Goal: Task Accomplishment & Management: Manage account settings

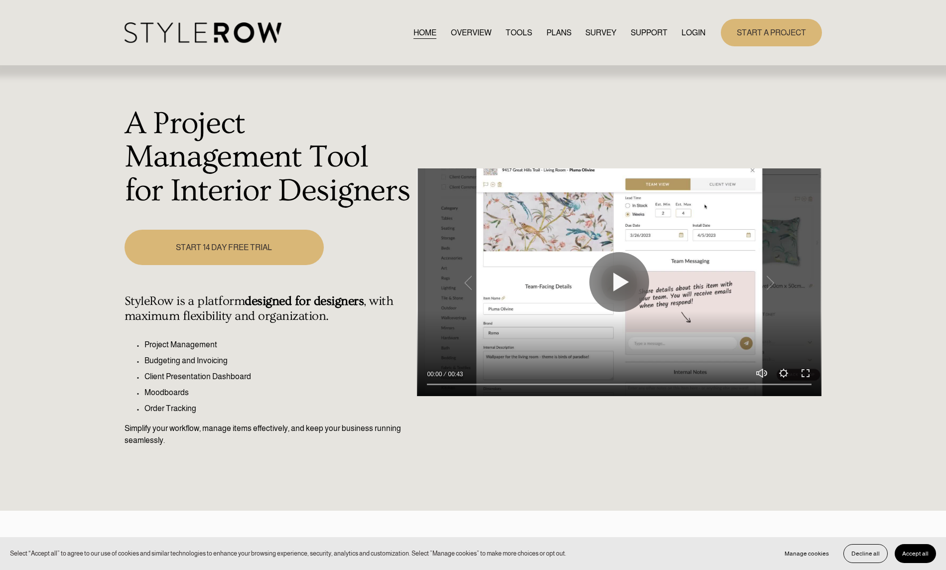
click at [696, 32] on link "LOGIN" at bounding box center [693, 32] width 24 height 13
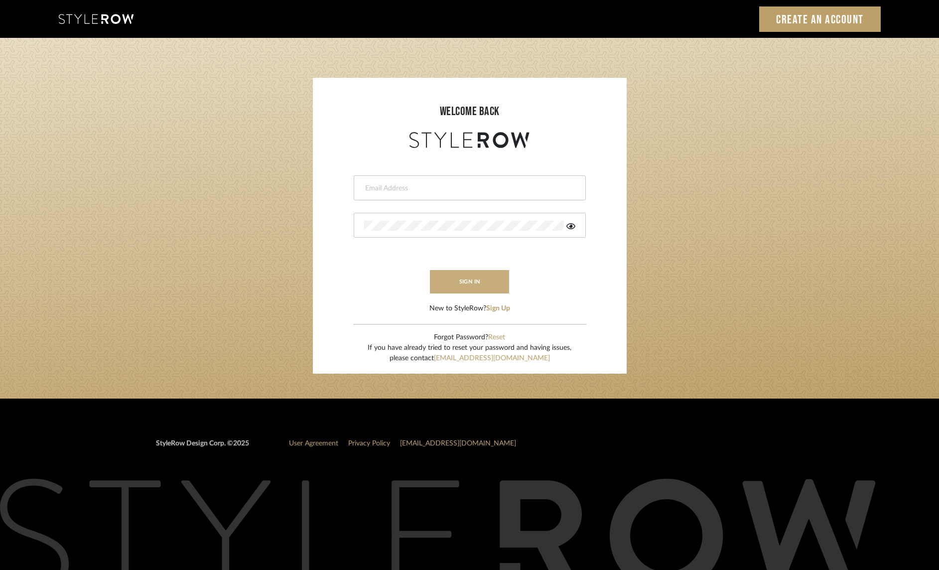
type input "christy@christyb.com"
click at [463, 279] on button "sign in" at bounding box center [470, 281] width 80 height 23
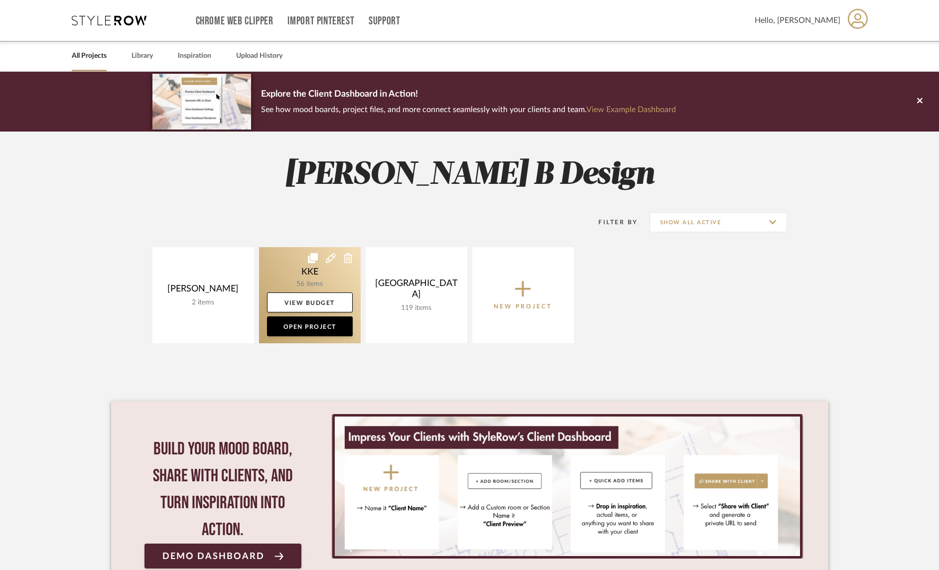
click at [325, 282] on link at bounding box center [310, 295] width 102 height 96
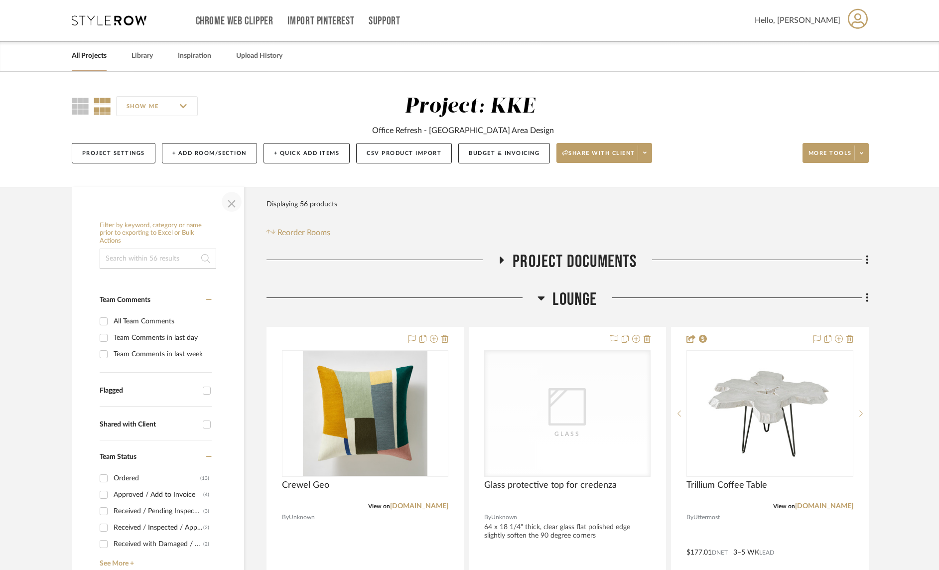
click at [229, 202] on span "button" at bounding box center [232, 202] width 24 height 24
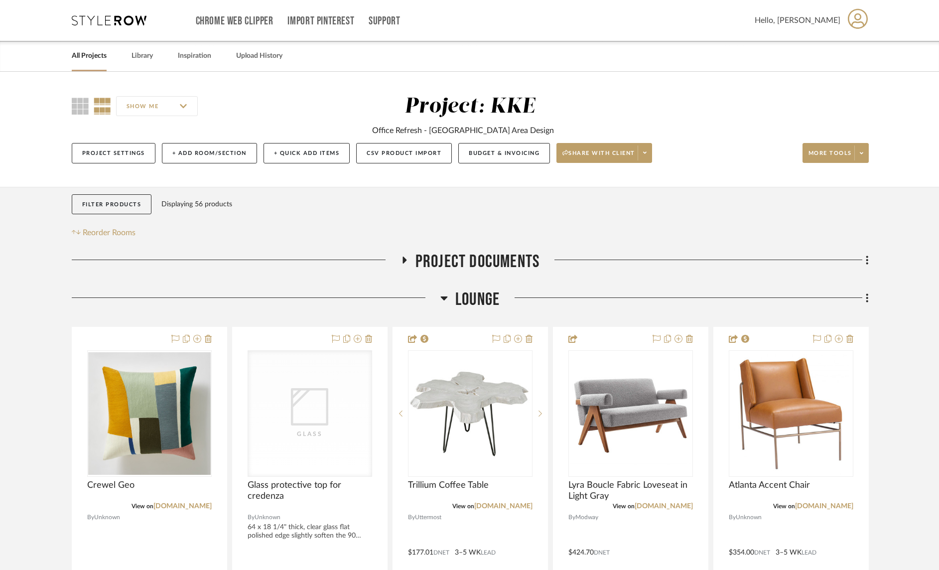
click at [444, 299] on icon at bounding box center [443, 298] width 7 height 4
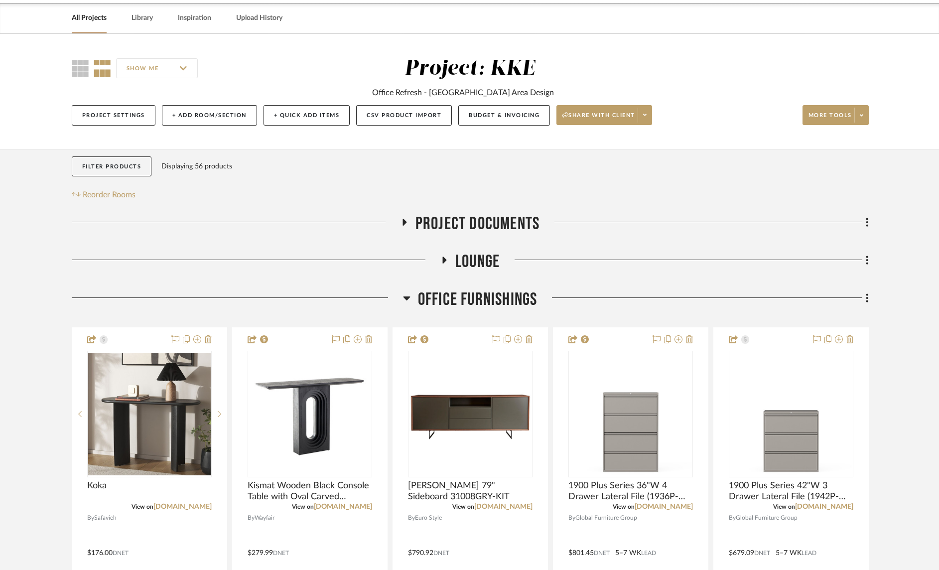
scroll to position [47, 0]
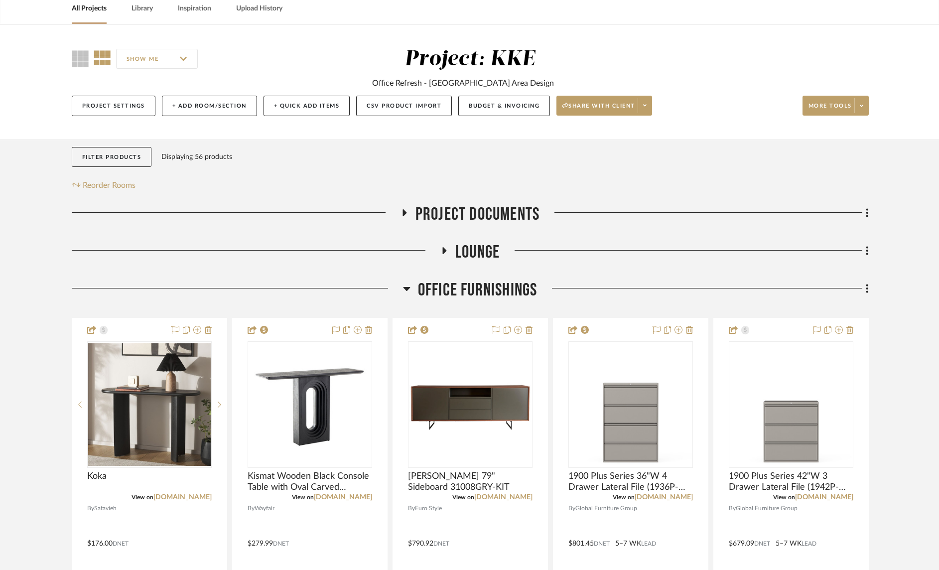
click at [404, 289] on icon at bounding box center [406, 289] width 7 height 4
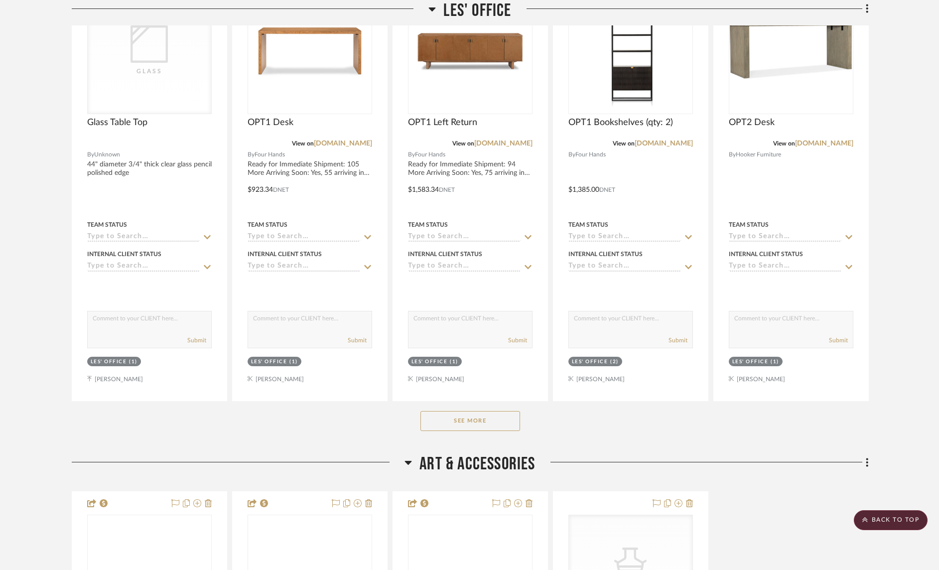
scroll to position [439, 0]
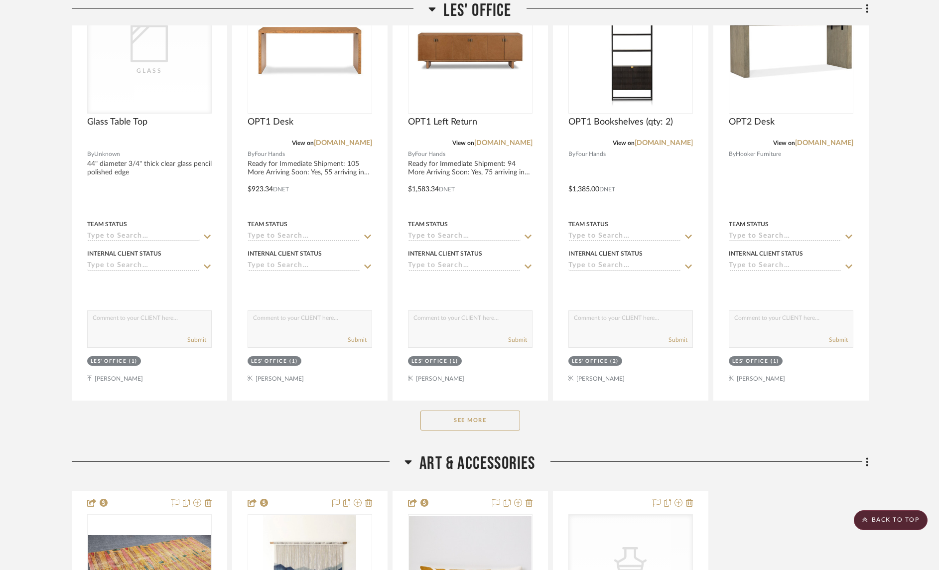
click at [480, 423] on button "See More" at bounding box center [470, 420] width 100 height 20
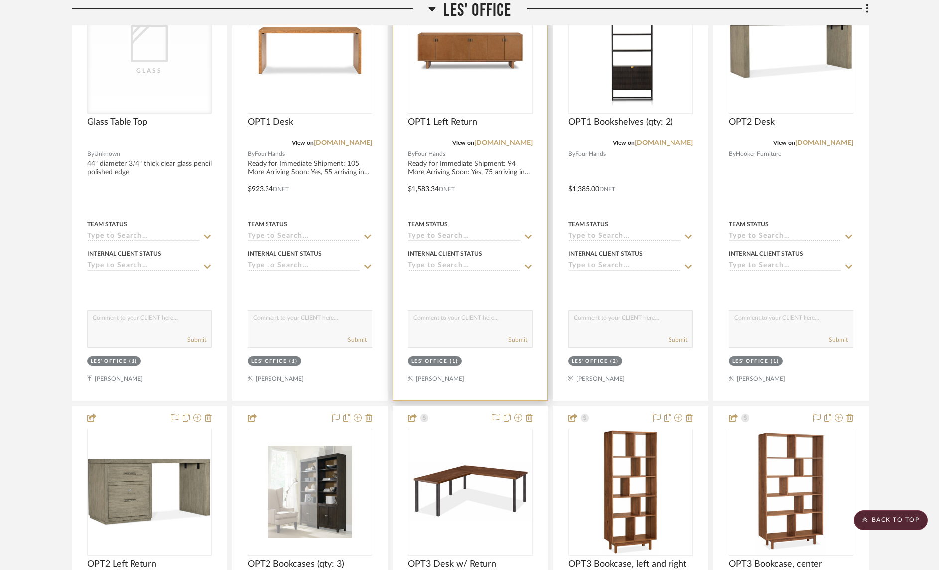
scroll to position [666, 0]
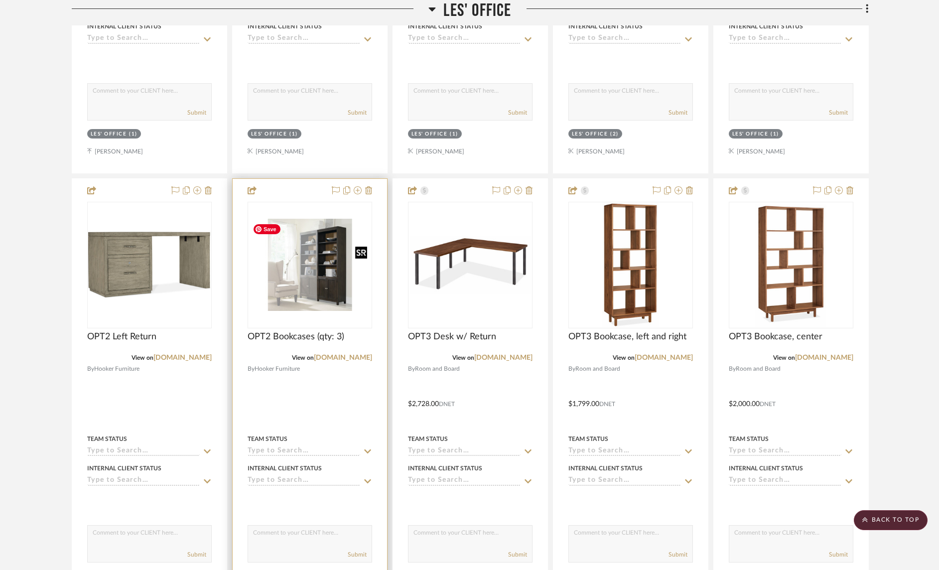
click at [0, 0] on img at bounding box center [0, 0] width 0 height 0
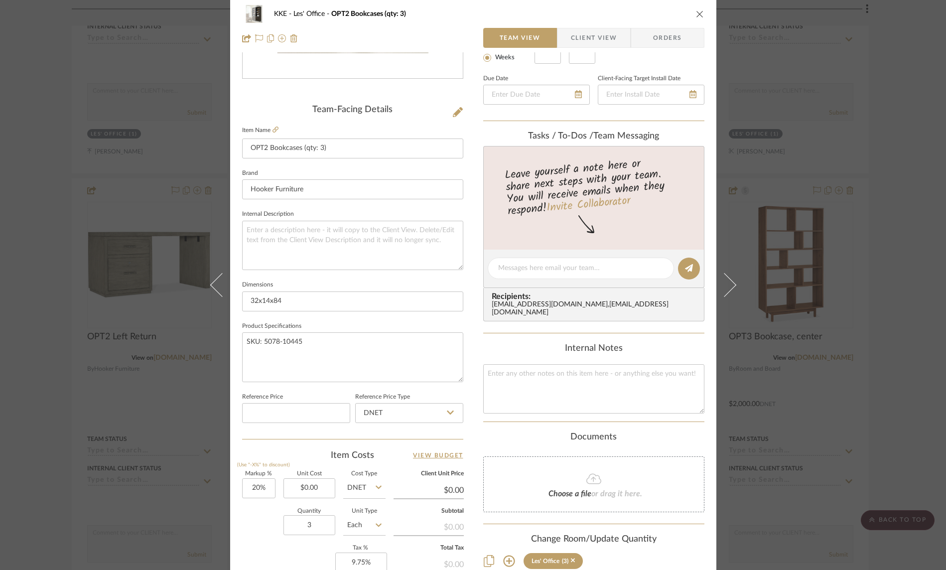
scroll to position [340, 0]
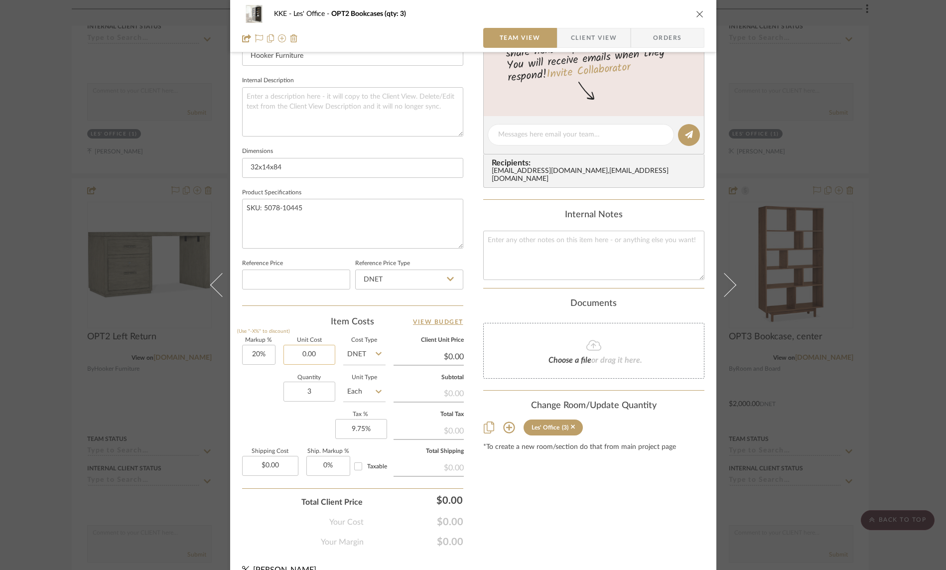
click at [320, 349] on input "0.00" at bounding box center [309, 355] width 52 height 20
type input "$828.30"
click at [265, 385] on div "Quantity 3 Unit Type Each" at bounding box center [313, 392] width 143 height 35
type input "$993.96"
type input "$447.28"
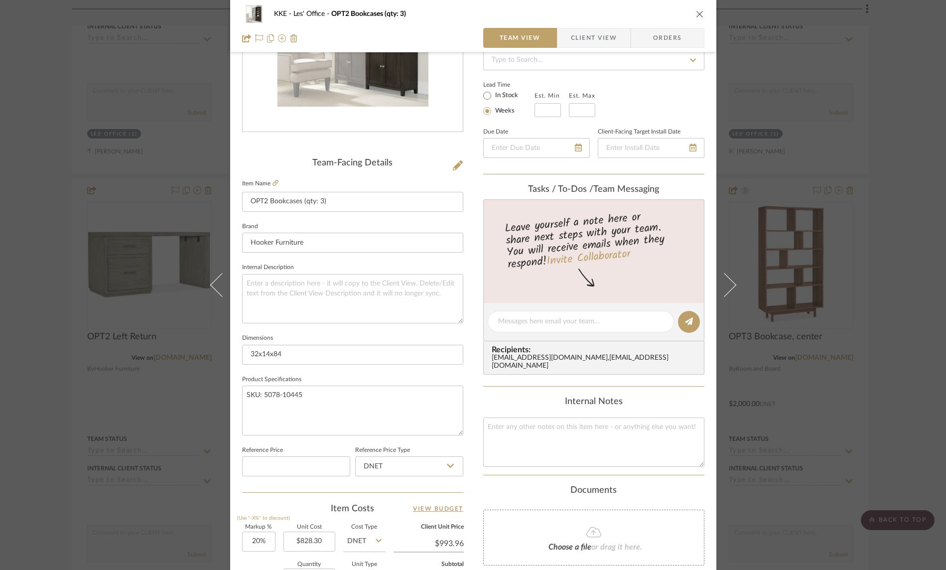
scroll to position [0, 0]
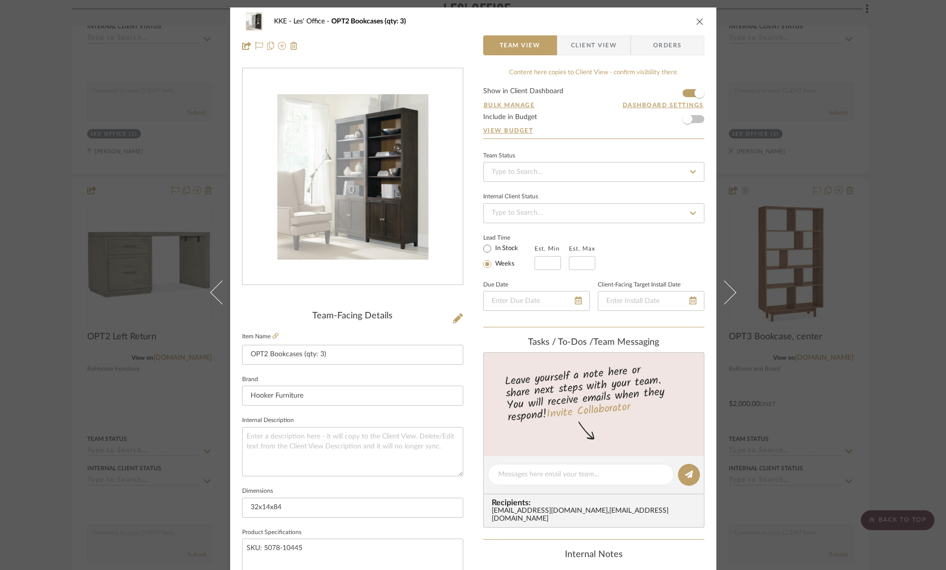
click at [696, 21] on icon "close" at bounding box center [700, 21] width 8 height 8
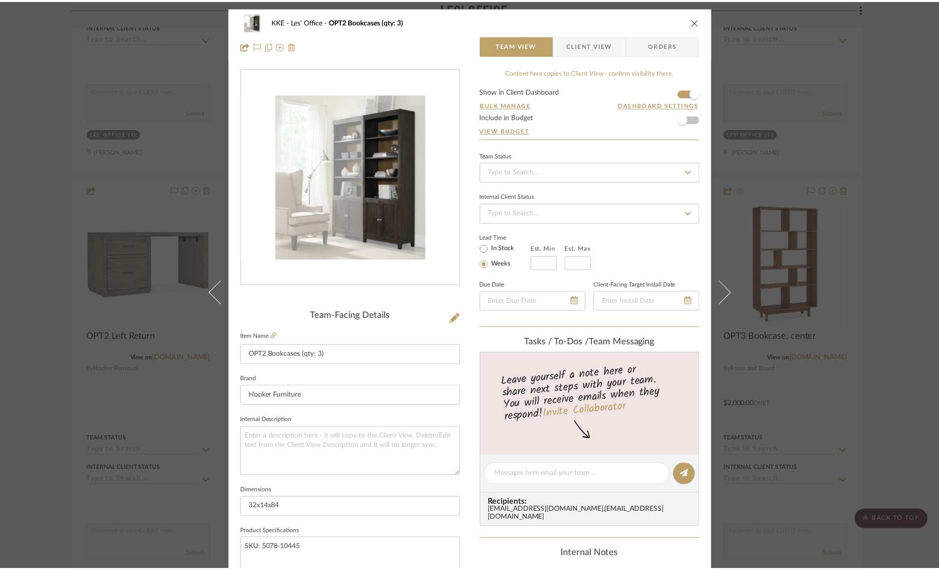
scroll to position [666, 0]
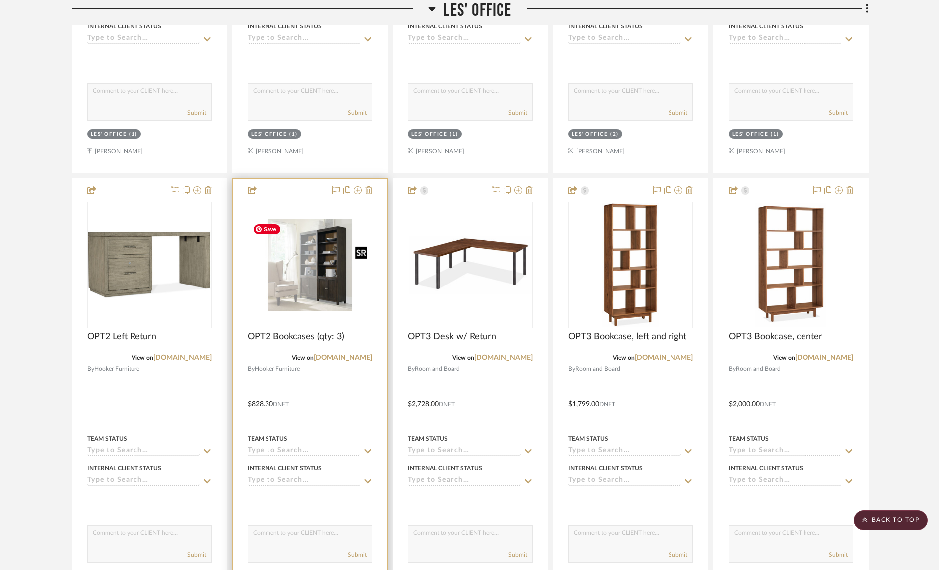
click at [330, 274] on img "0" at bounding box center [310, 265] width 123 height 92
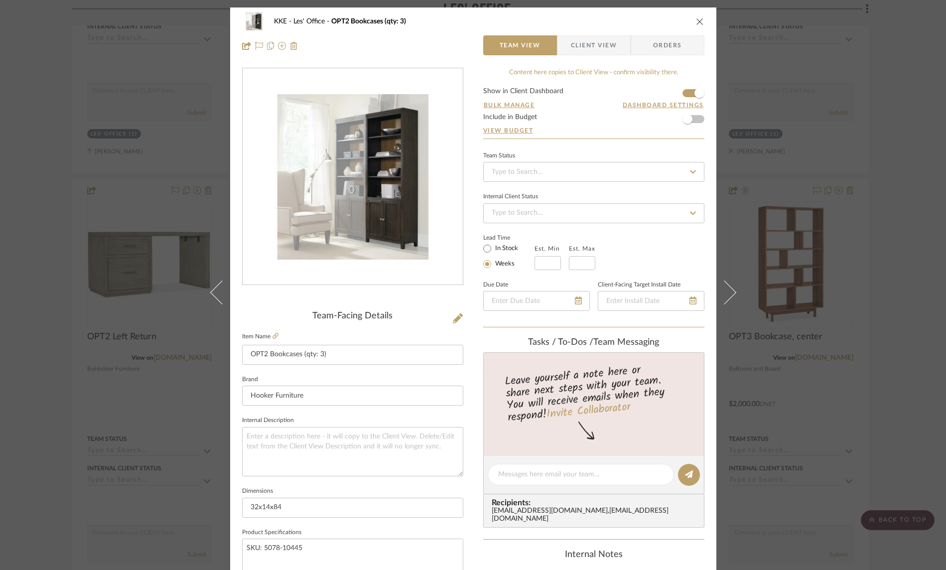
scroll to position [1, 0]
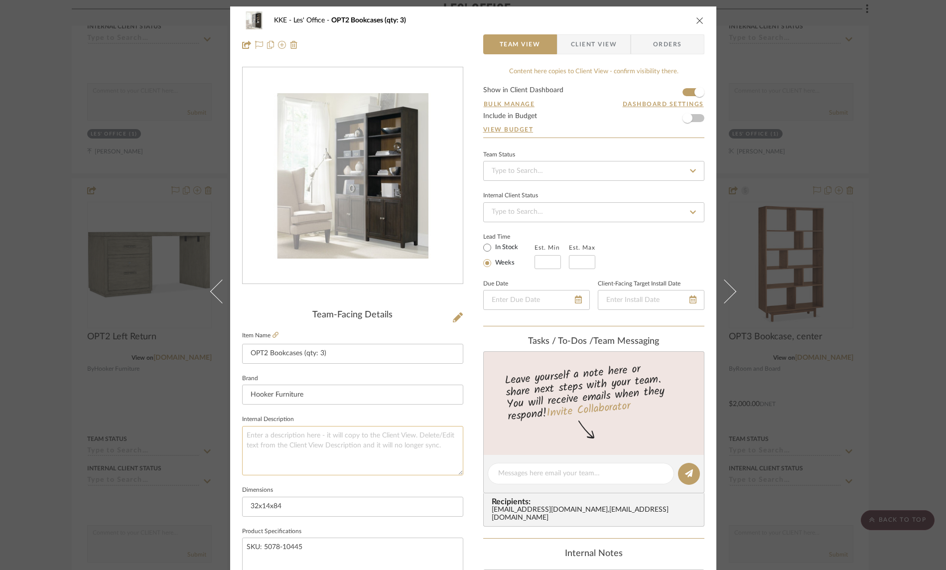
click at [369, 434] on textarea at bounding box center [352, 450] width 221 height 49
type textarea "57 in stock as of 9/10"
click at [696, 17] on icon "close" at bounding box center [700, 20] width 8 height 8
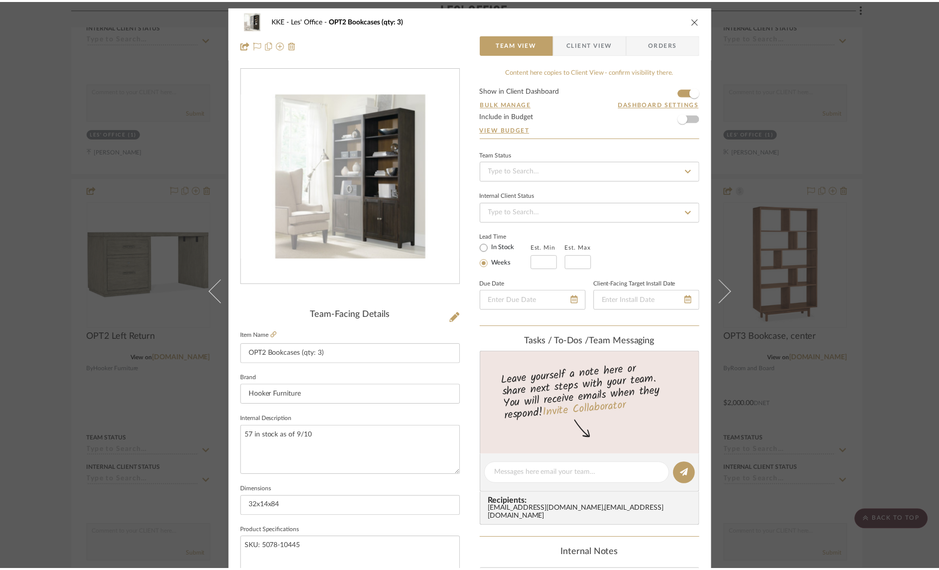
scroll to position [666, 0]
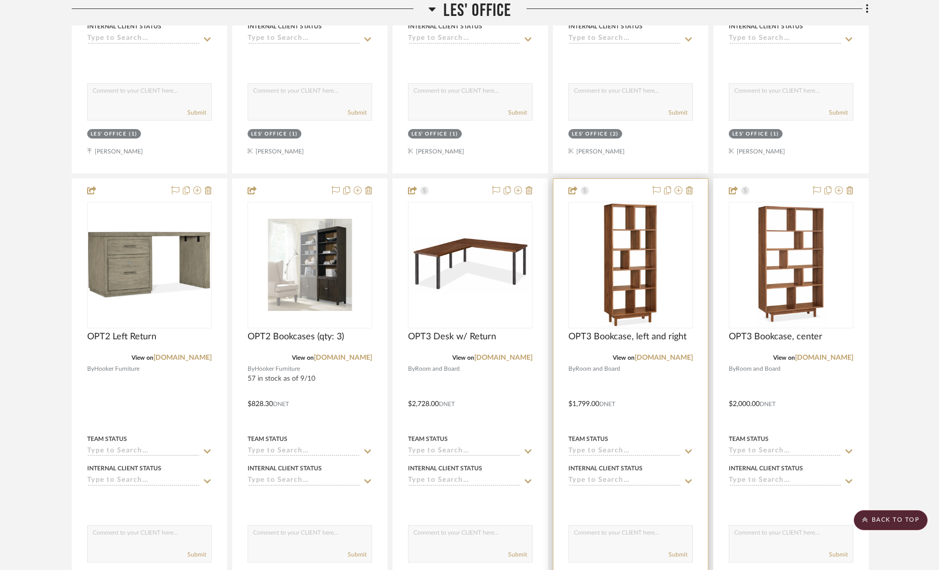
click at [635, 281] on img "0" at bounding box center [630, 265] width 56 height 125
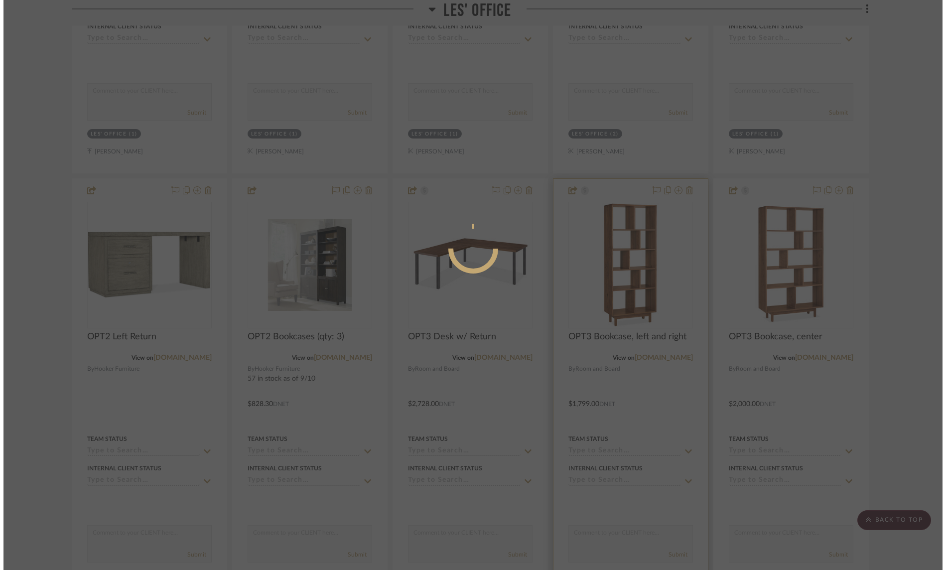
scroll to position [0, 0]
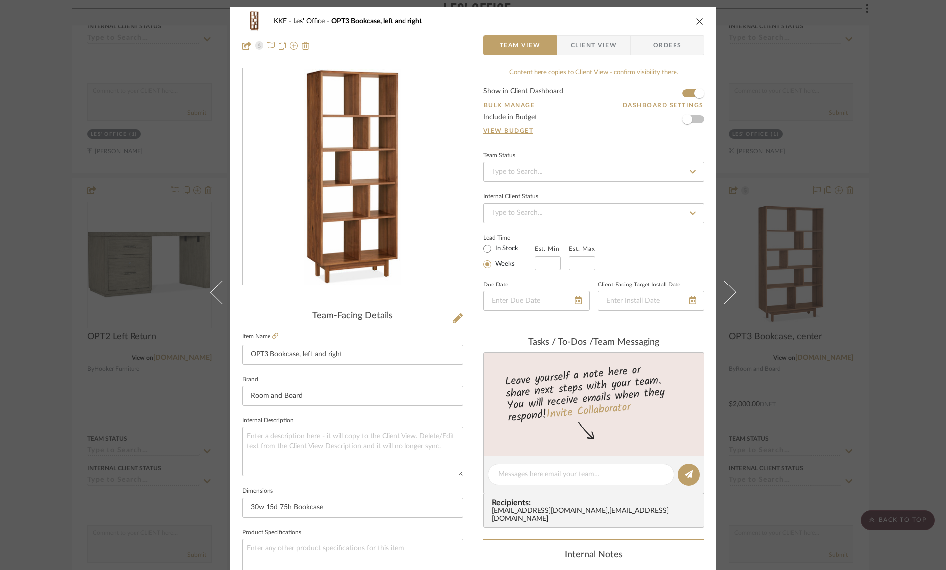
click at [696, 20] on icon "close" at bounding box center [700, 21] width 8 height 8
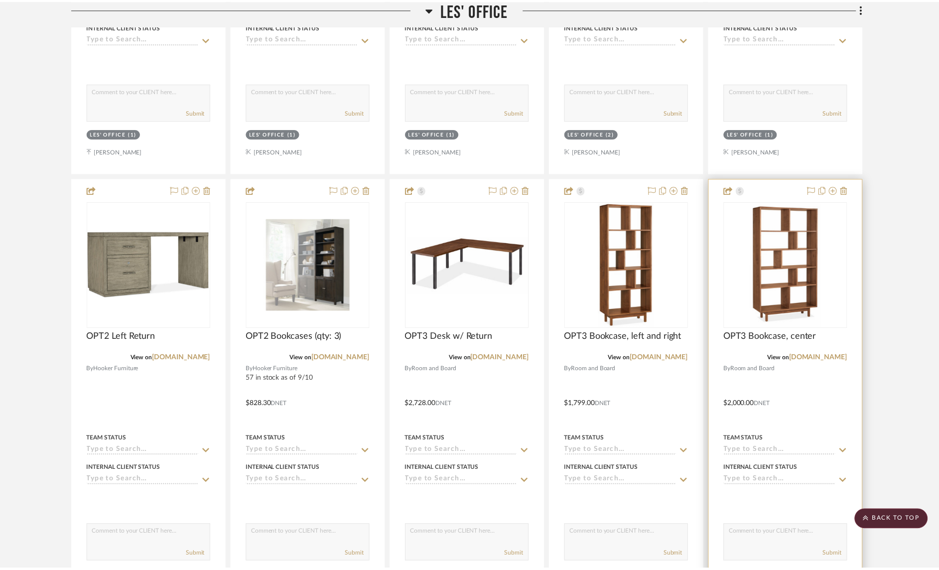
scroll to position [666, 0]
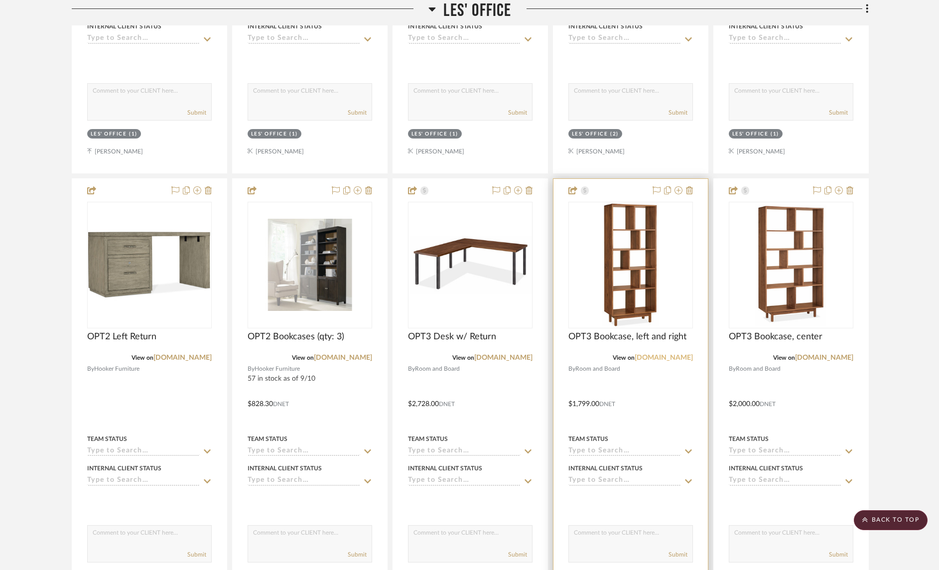
click at [670, 359] on link "[DOMAIN_NAME]" at bounding box center [663, 357] width 58 height 7
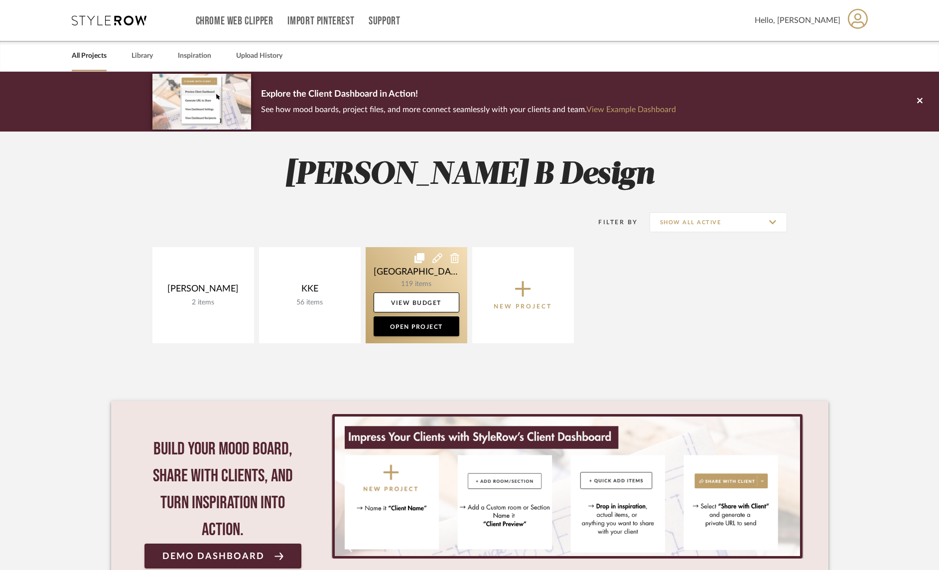
click at [419, 274] on link at bounding box center [417, 295] width 102 height 96
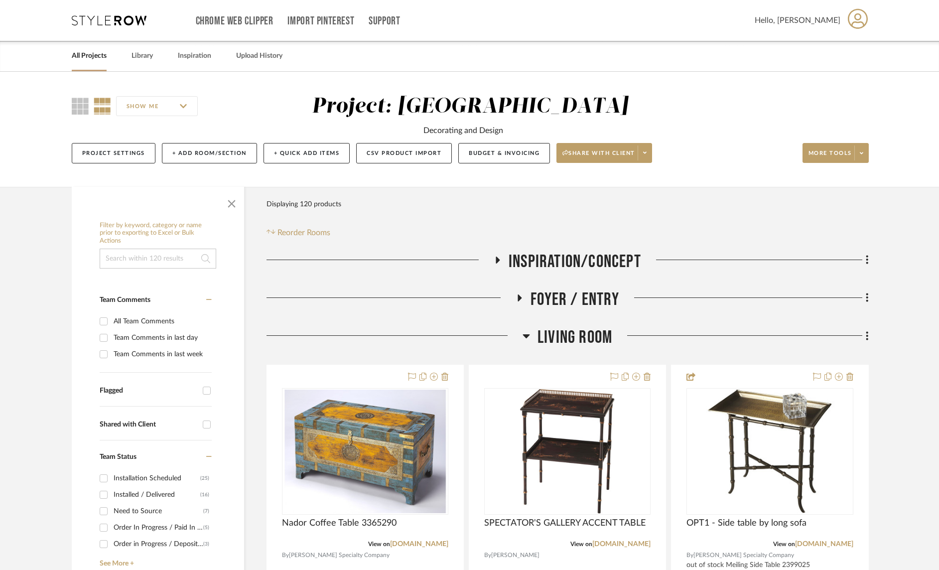
click at [525, 338] on icon at bounding box center [525, 336] width 7 height 12
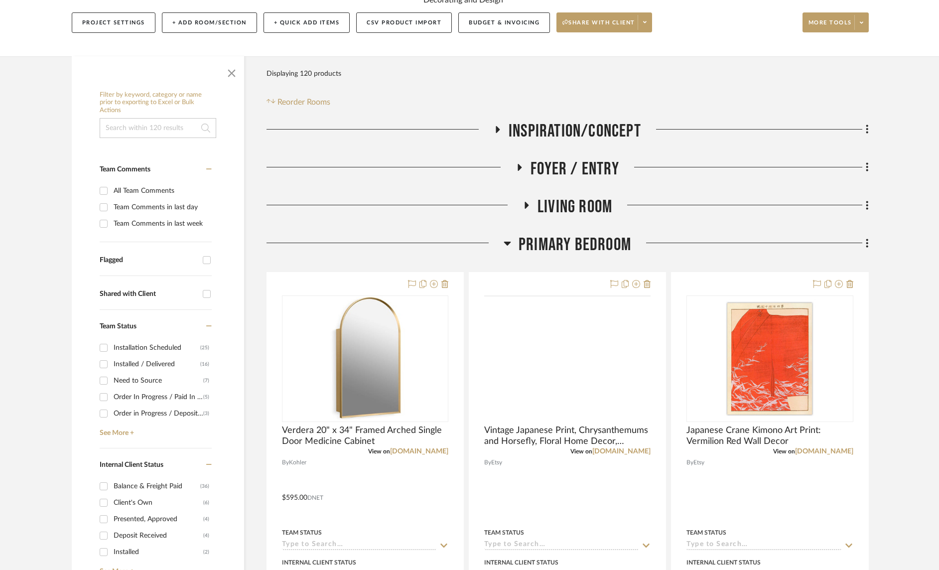
scroll to position [188, 0]
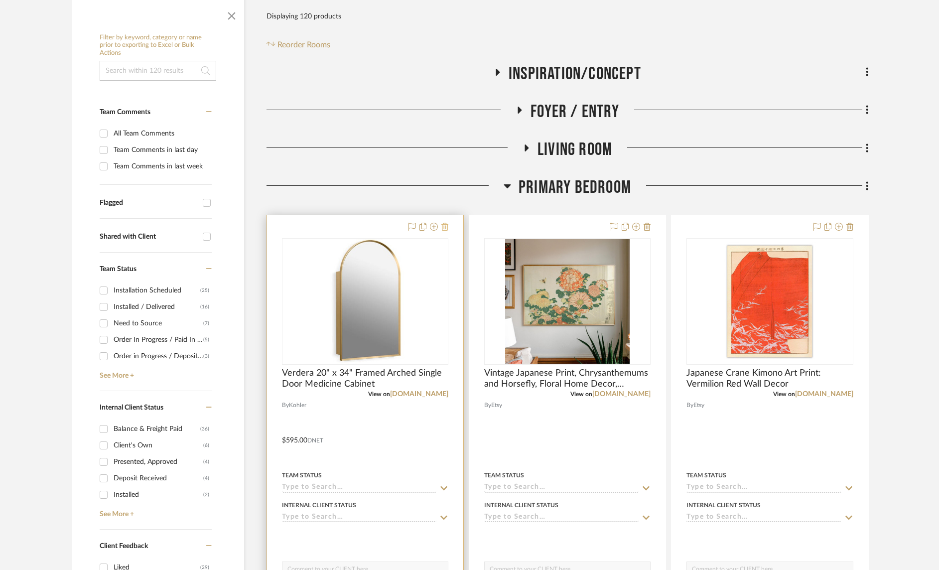
click at [445, 229] on icon at bounding box center [444, 227] width 7 height 8
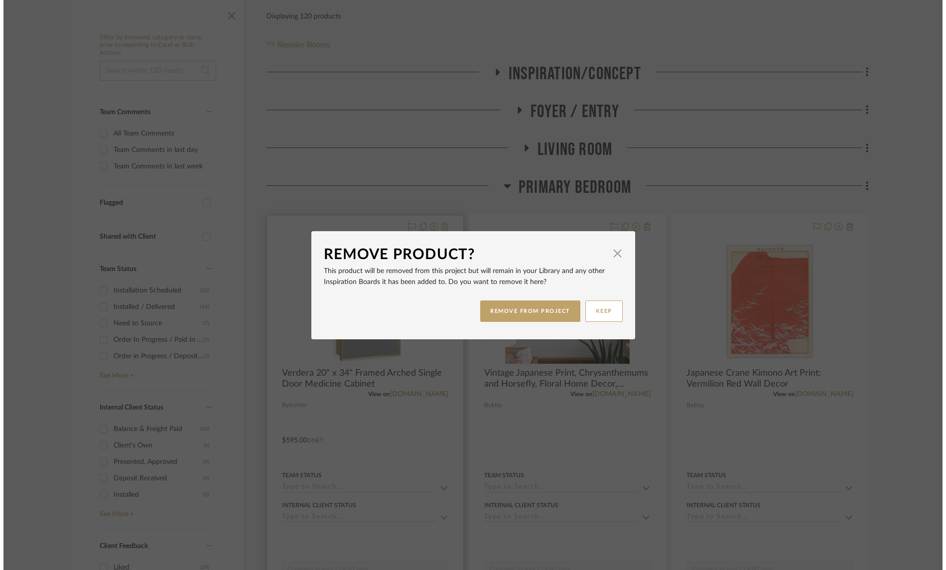
scroll to position [0, 0]
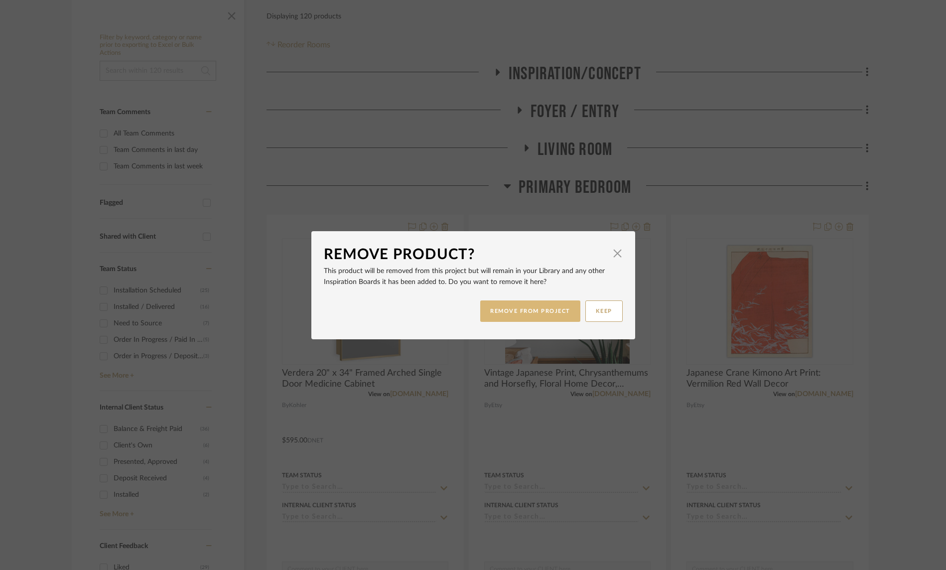
click at [542, 309] on button "REMOVE FROM PROJECT" at bounding box center [530, 310] width 100 height 21
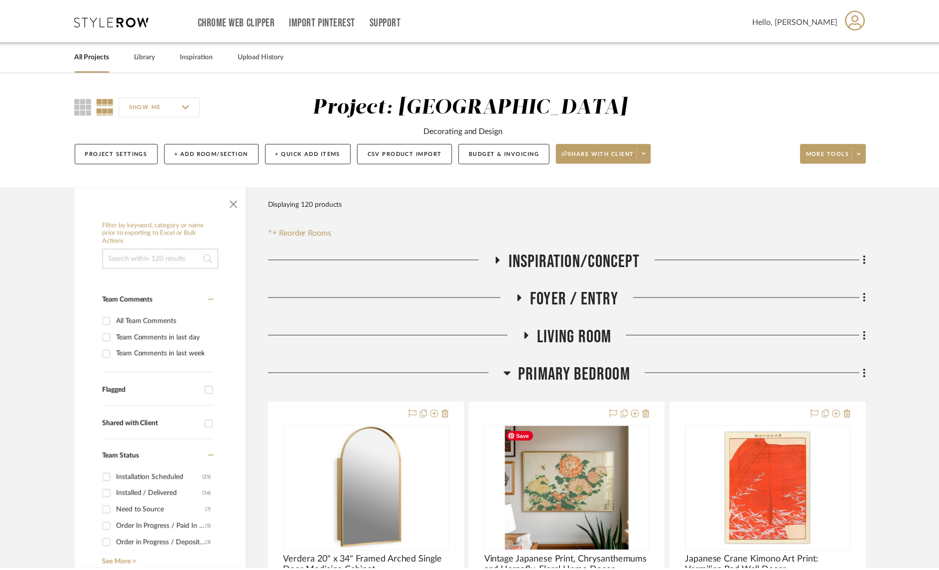
scroll to position [188, 0]
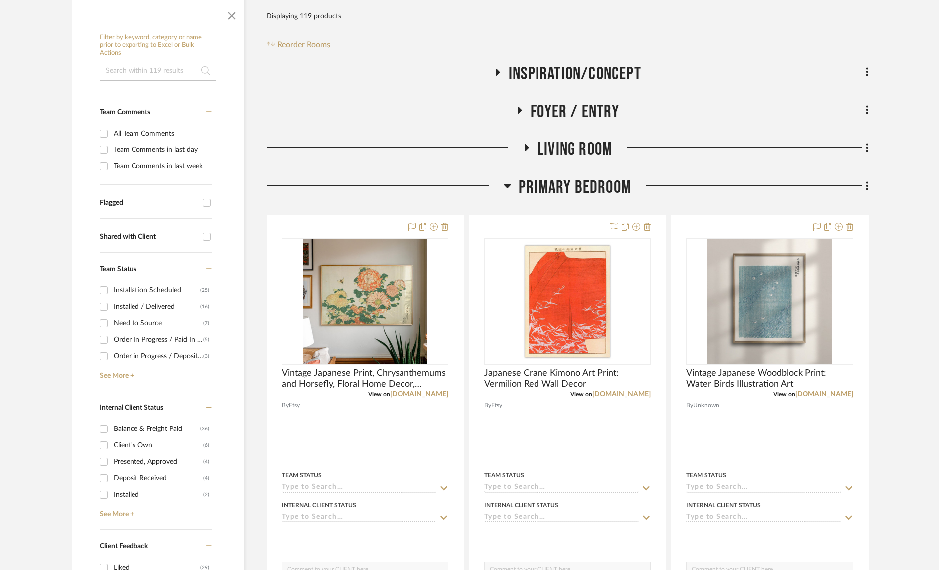
click at [507, 185] on icon at bounding box center [507, 186] width 7 height 4
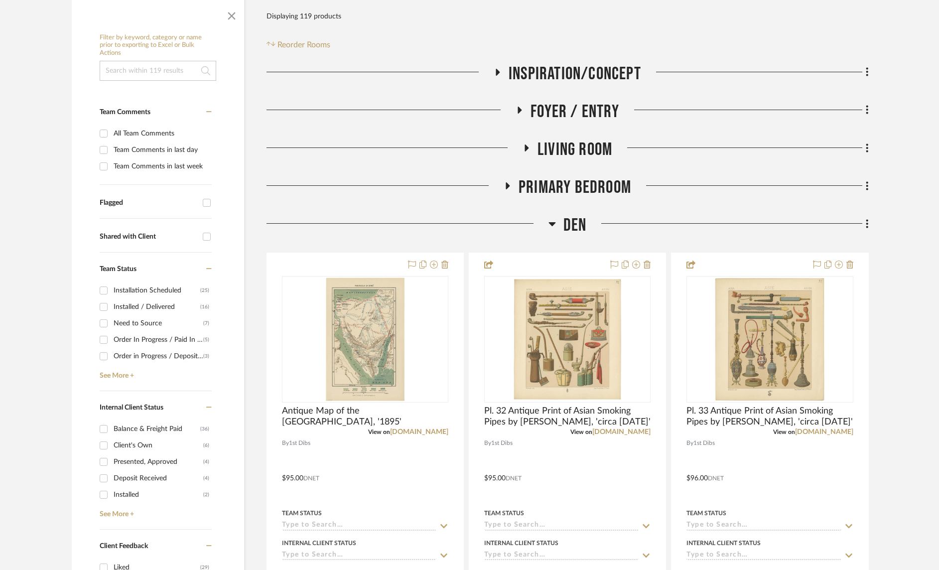
click at [552, 226] on icon at bounding box center [551, 224] width 7 height 4
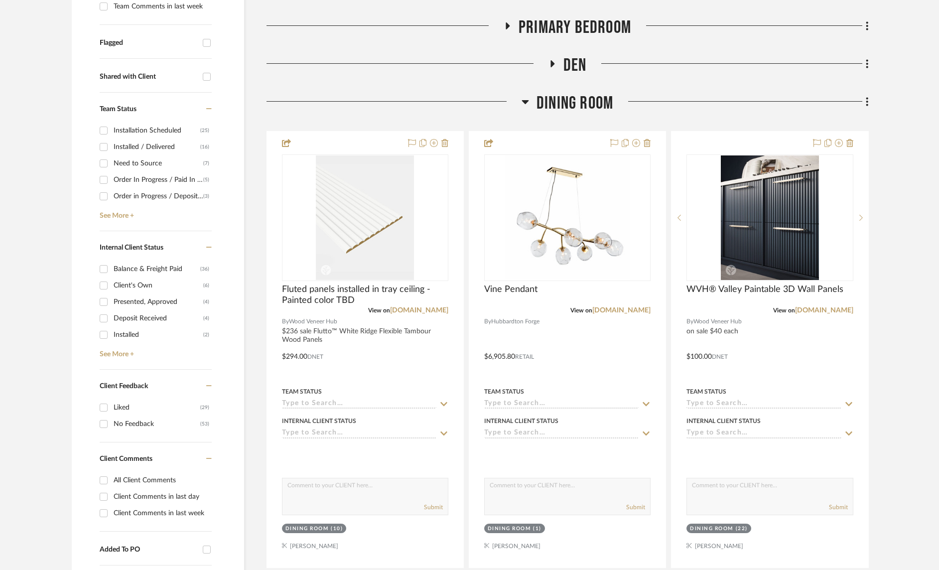
scroll to position [396, 0]
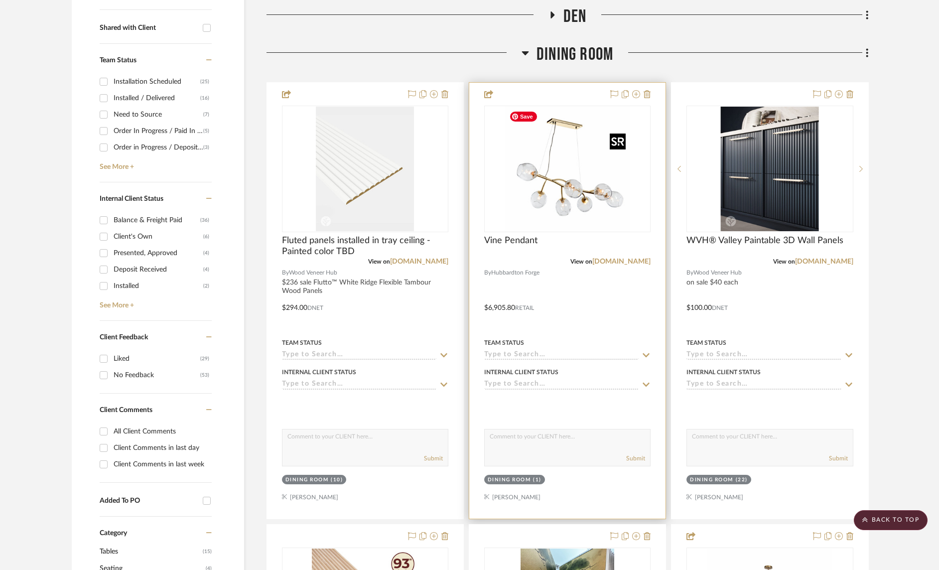
click at [0, 0] on img at bounding box center [0, 0] width 0 height 0
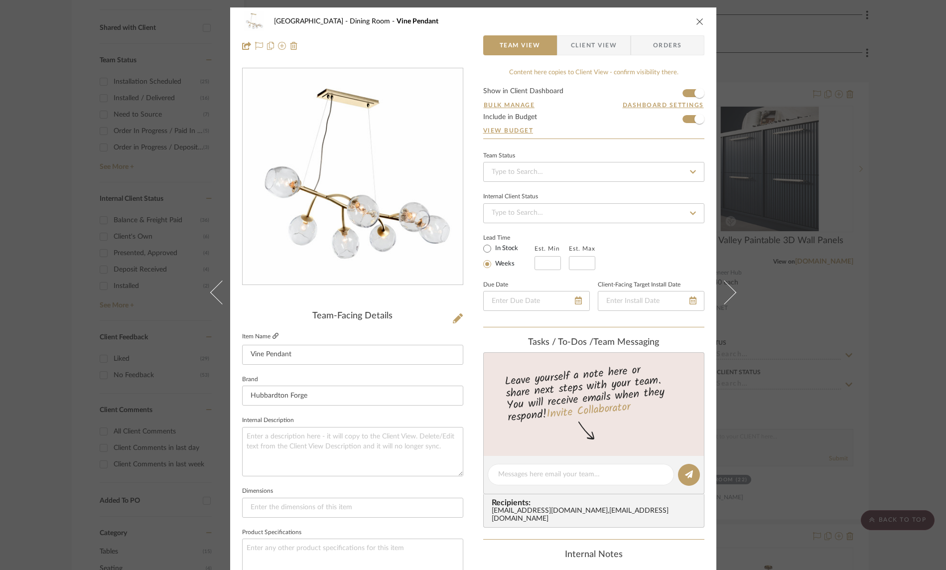
click at [273, 335] on icon at bounding box center [275, 336] width 6 height 6
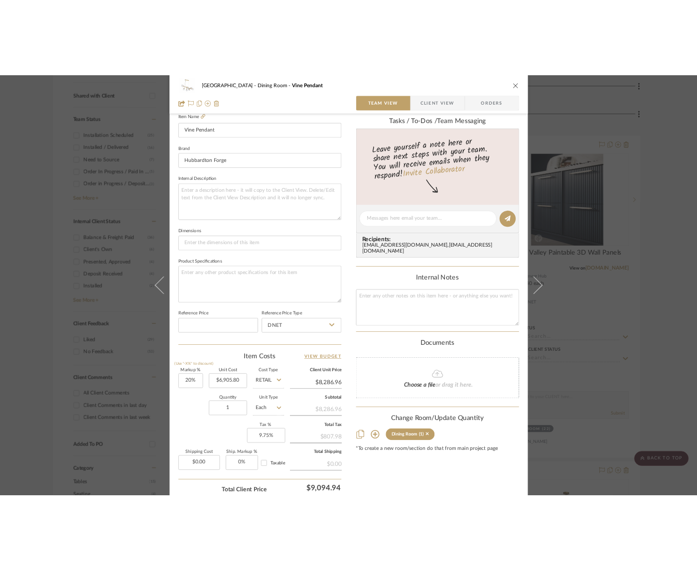
scroll to position [356, 0]
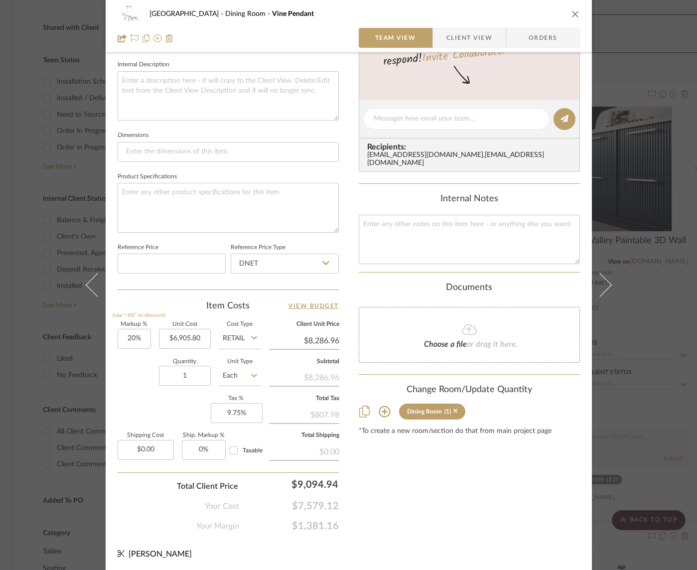
click at [251, 337] on icon at bounding box center [254, 337] width 6 height 3
click at [247, 361] on div "DNET" at bounding box center [277, 361] width 123 height 25
type input "DNET"
click at [185, 337] on input "6905.80" at bounding box center [185, 339] width 52 height 20
type input "$5,179.35"
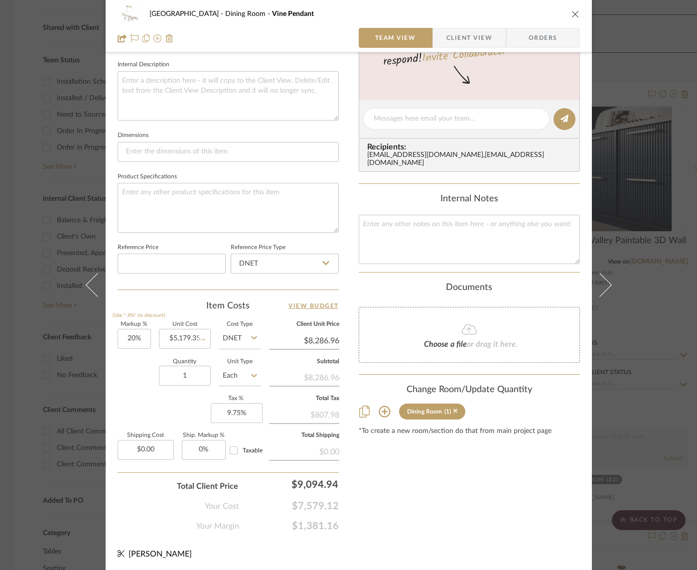
click at [136, 370] on div "Quantity 1 Unit Type Each" at bounding box center [189, 376] width 143 height 35
type input "$6,215.22"
click at [136, 337] on input "20" at bounding box center [134, 339] width 33 height 20
type input "0%"
click at [130, 367] on div "Quantity 1 Unit Type Each" at bounding box center [189, 376] width 143 height 35
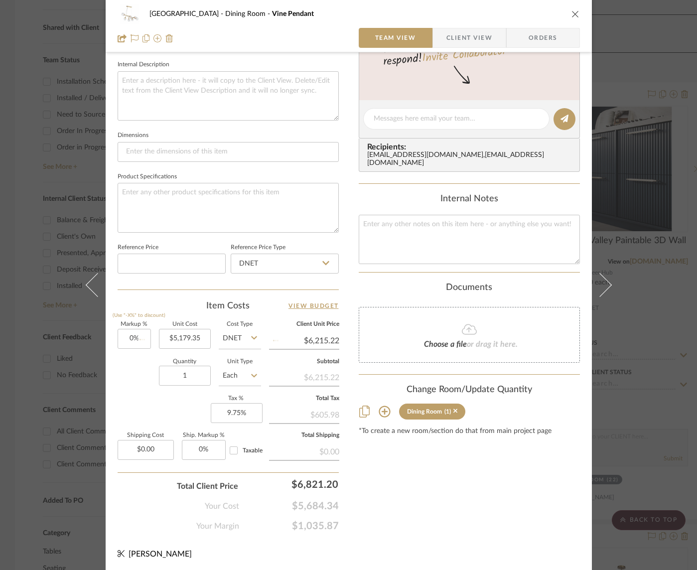
type input "$5,179.35"
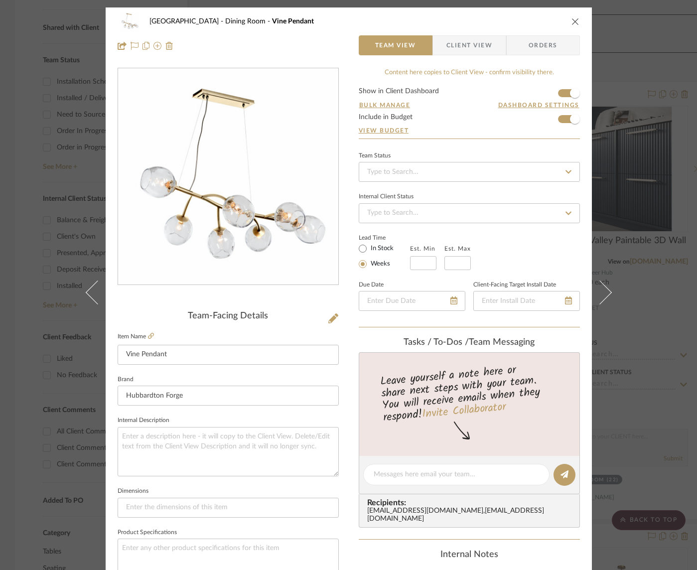
click at [571, 18] on icon "close" at bounding box center [575, 21] width 8 height 8
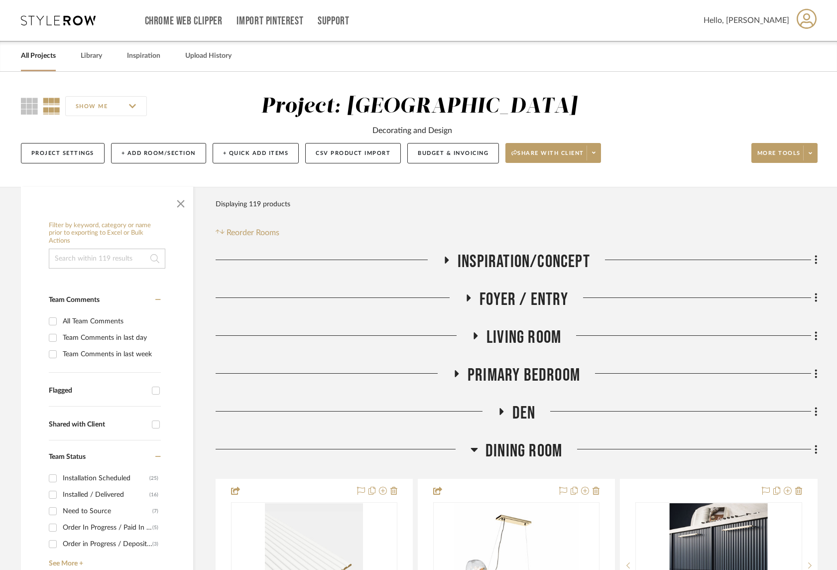
click at [36, 57] on link "All Projects" at bounding box center [38, 55] width 35 height 13
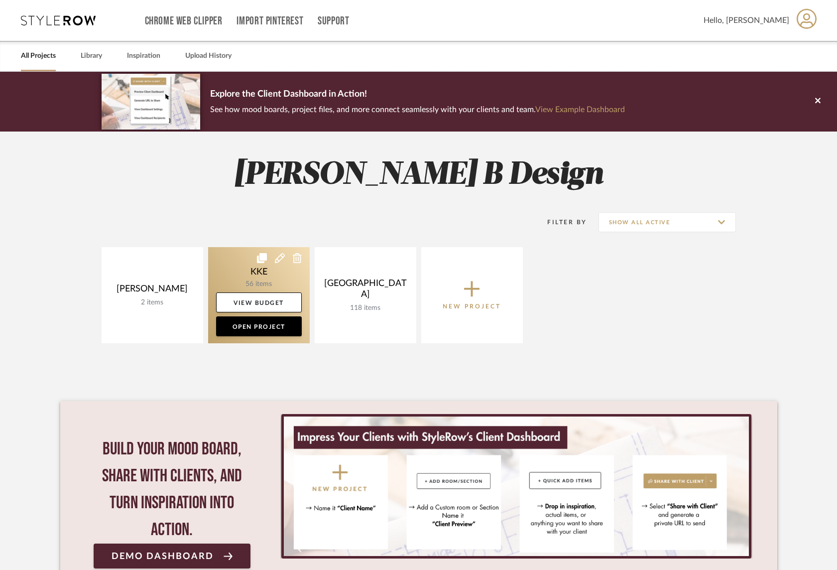
click at [271, 271] on link at bounding box center [259, 295] width 102 height 96
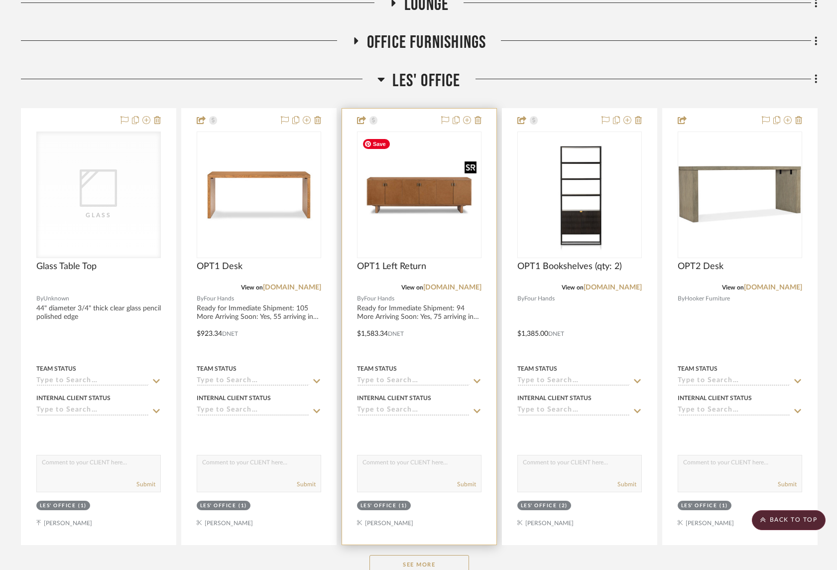
scroll to position [385, 0]
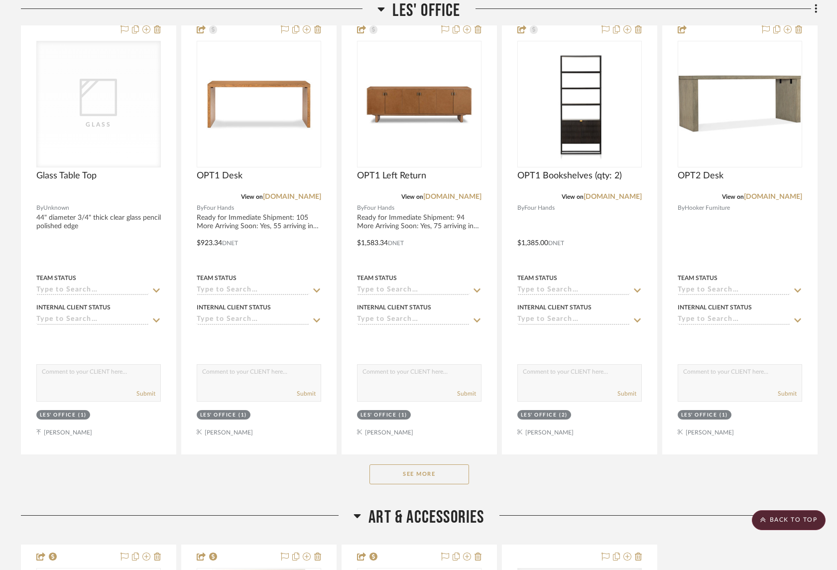
click at [444, 477] on button "See More" at bounding box center [420, 474] width 100 height 20
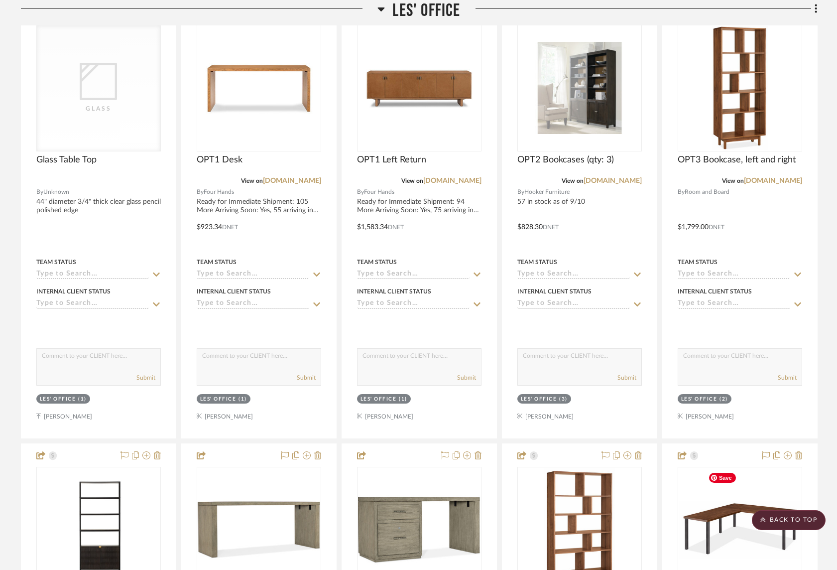
scroll to position [404, 0]
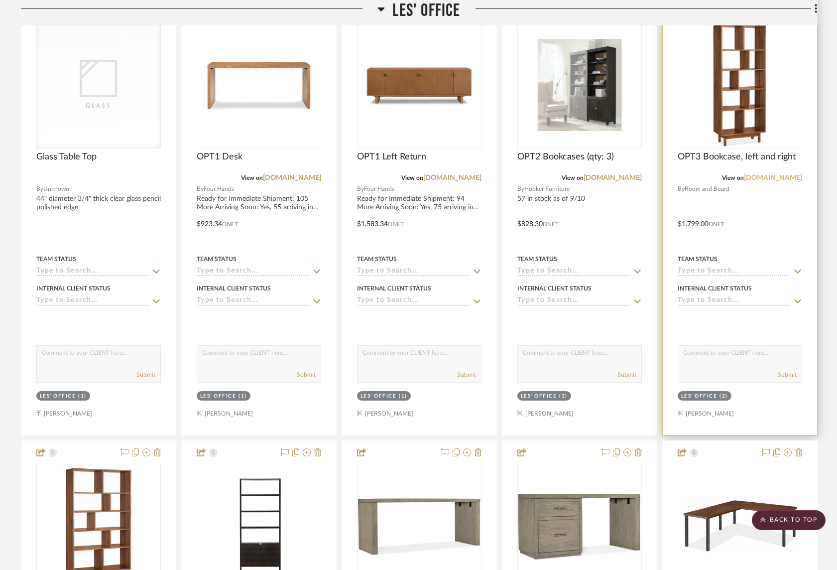
click at [781, 180] on link "[DOMAIN_NAME]" at bounding box center [773, 177] width 58 height 7
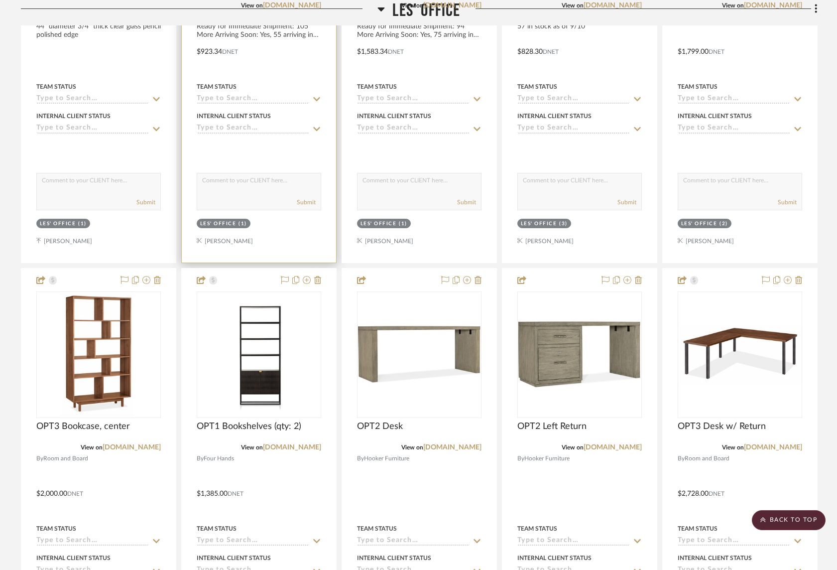
scroll to position [616, 0]
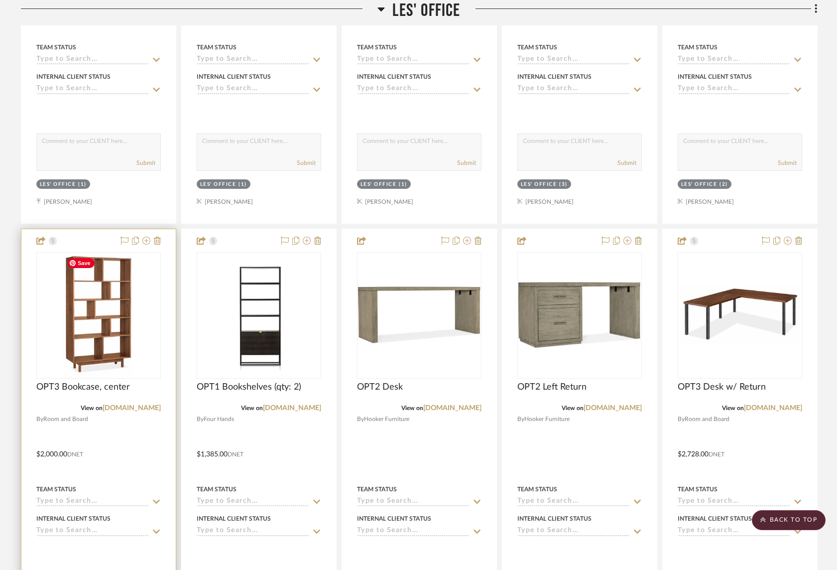
click at [100, 319] on img "0" at bounding box center [99, 315] width 72 height 125
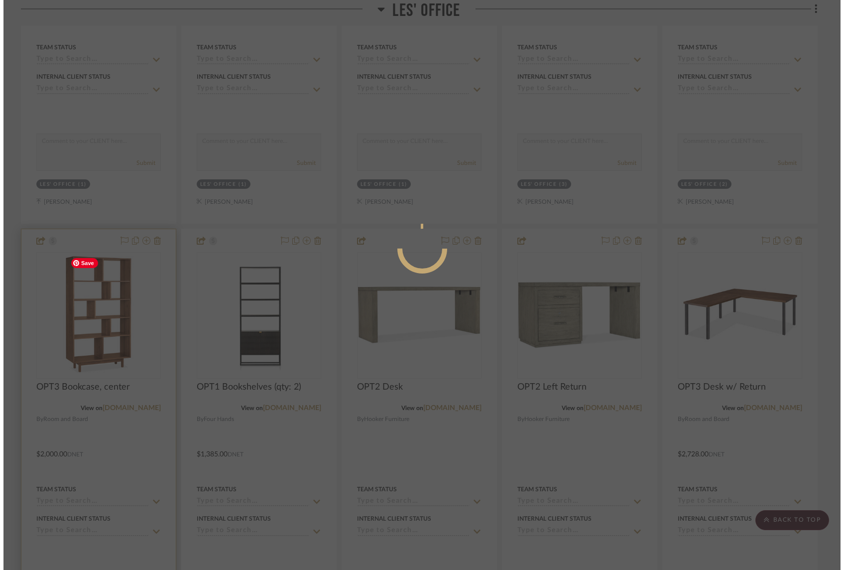
scroll to position [0, 0]
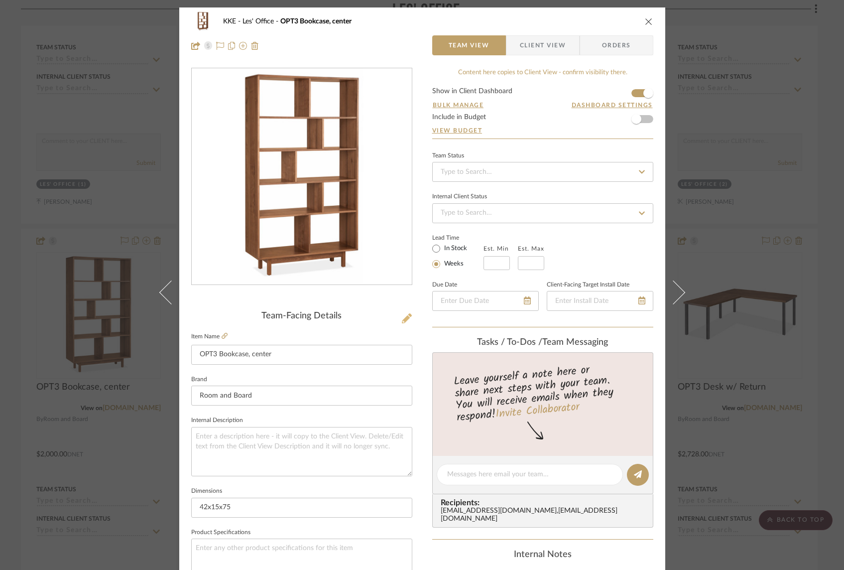
click at [403, 320] on icon at bounding box center [407, 318] width 10 height 10
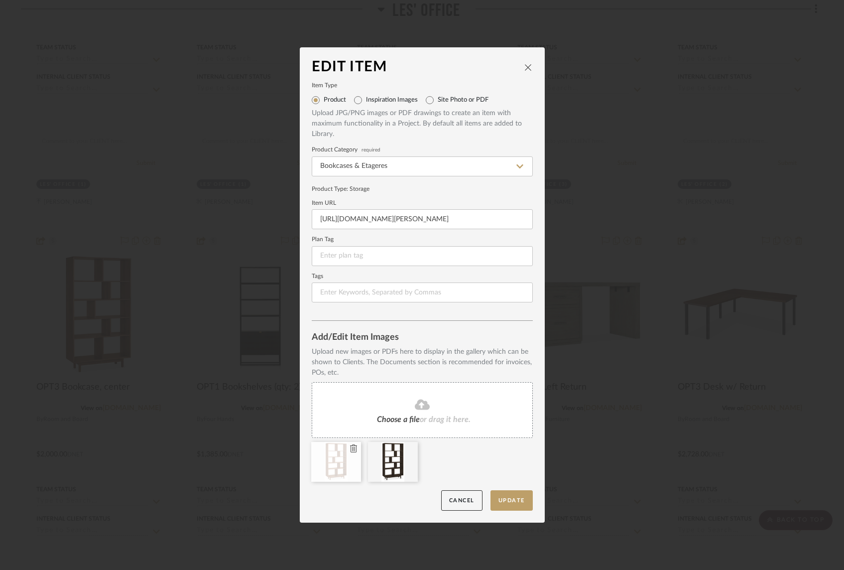
click at [352, 448] on icon at bounding box center [353, 448] width 7 height 8
click at [513, 502] on button "Update" at bounding box center [512, 500] width 42 height 20
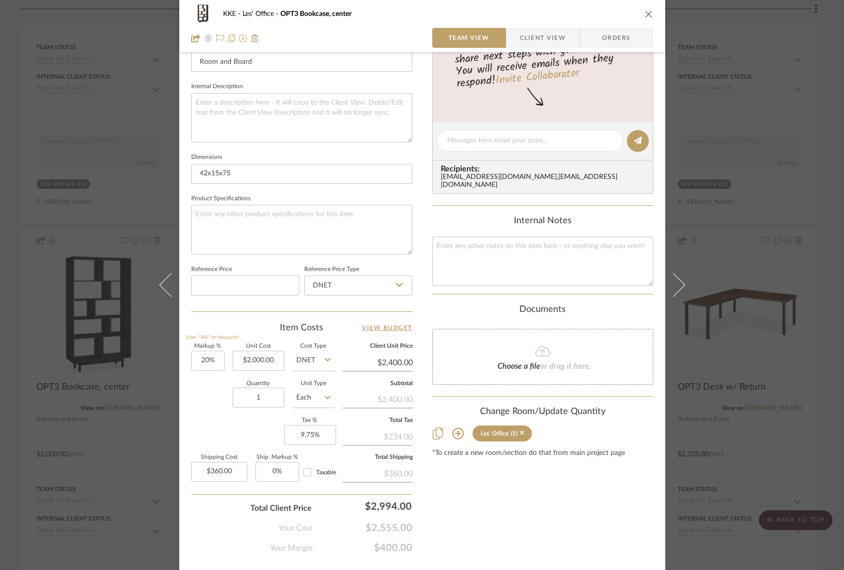
scroll to position [337, 0]
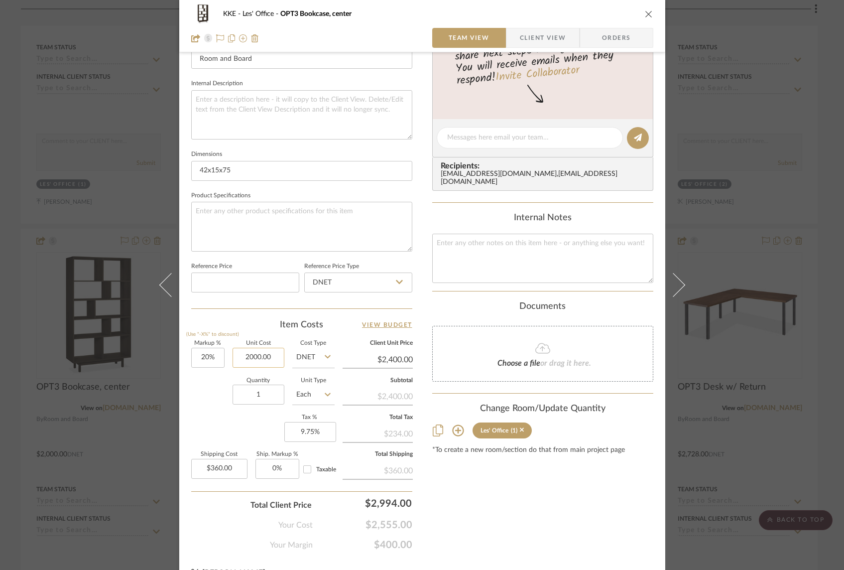
click at [270, 355] on input "2000.00" at bounding box center [259, 358] width 52 height 20
type input "$1,699.00"
click at [211, 391] on div "Quantity 1 Unit Type Each" at bounding box center [262, 395] width 143 height 35
type input "$2,038.80"
type input "$305.82"
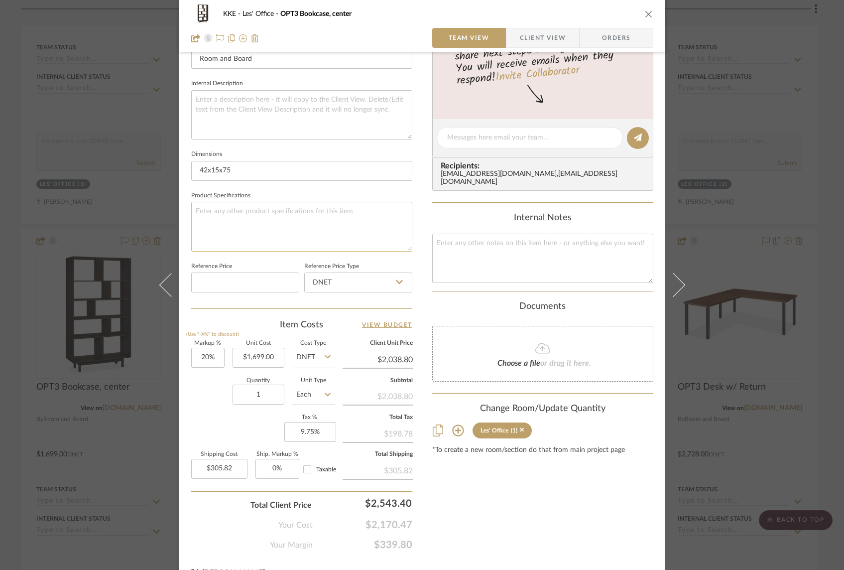
click at [303, 214] on textarea at bounding box center [301, 226] width 221 height 49
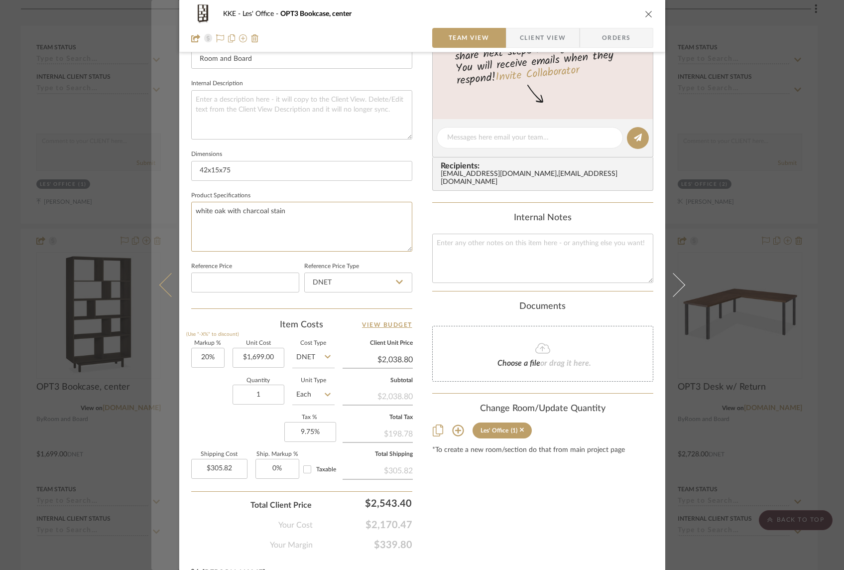
type textarea "white oak with charcoal stain"
click at [159, 285] on icon at bounding box center [171, 285] width 24 height 24
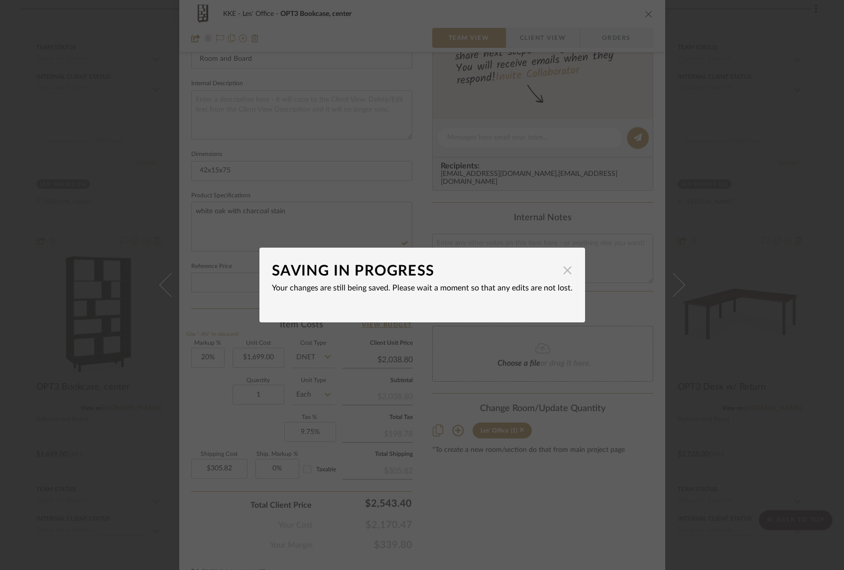
click at [561, 270] on span "button" at bounding box center [568, 270] width 20 height 20
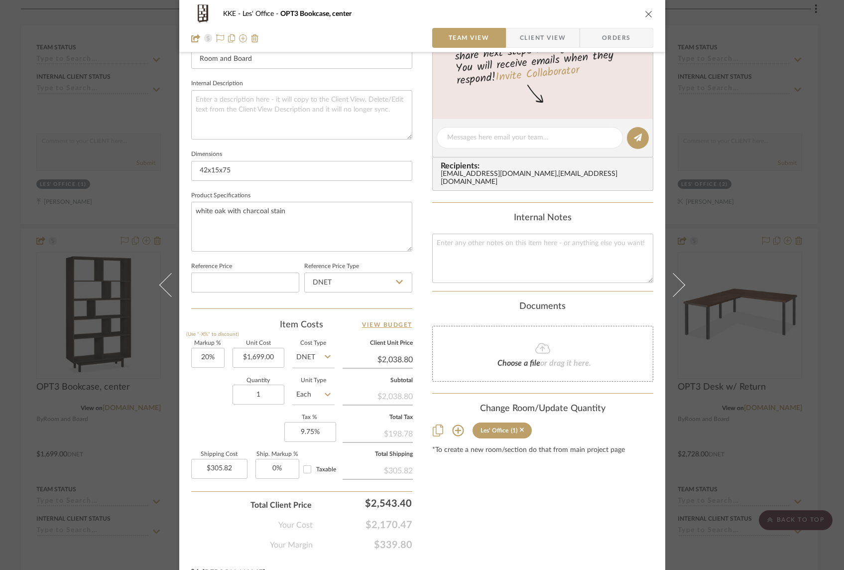
click at [647, 8] on div "KKE Les' Office OPT3 Bookcase, center" at bounding box center [422, 14] width 462 height 20
click at [645, 14] on icon "close" at bounding box center [649, 14] width 8 height 8
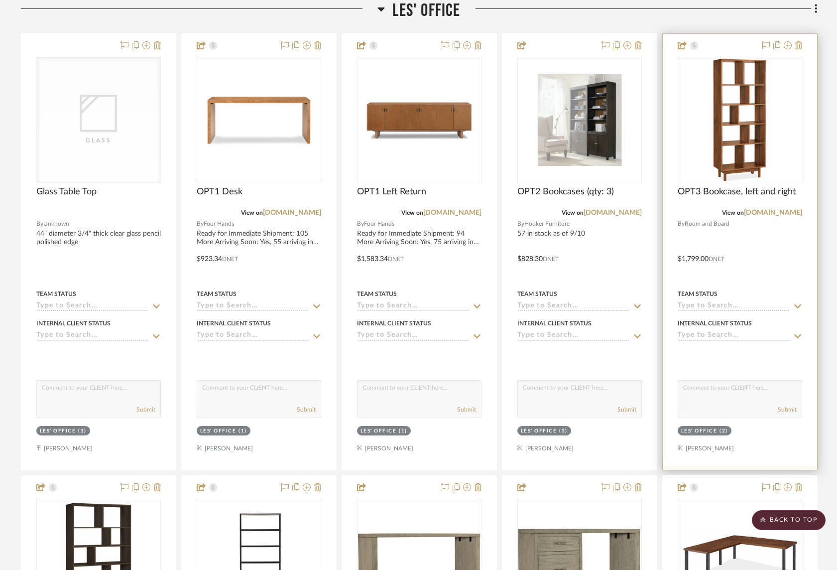
scroll to position [416, 0]
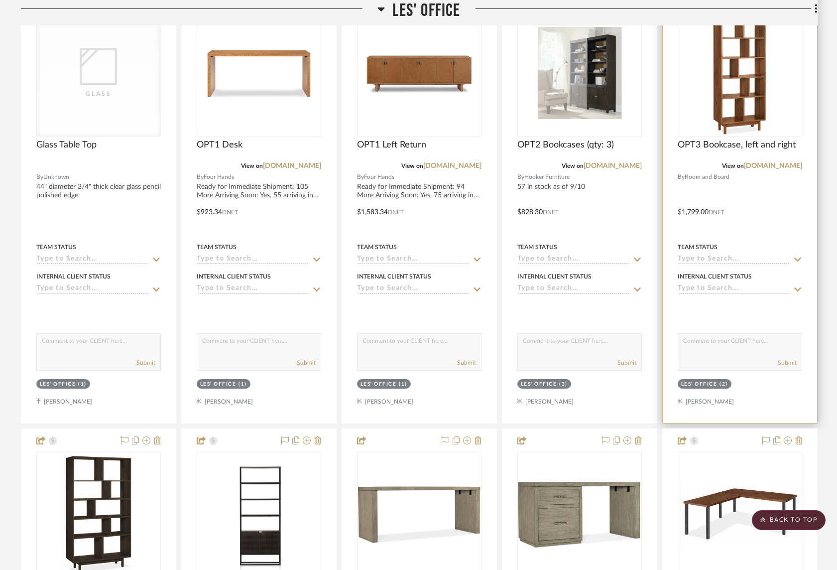
click at [751, 106] on img "0" at bounding box center [740, 73] width 56 height 125
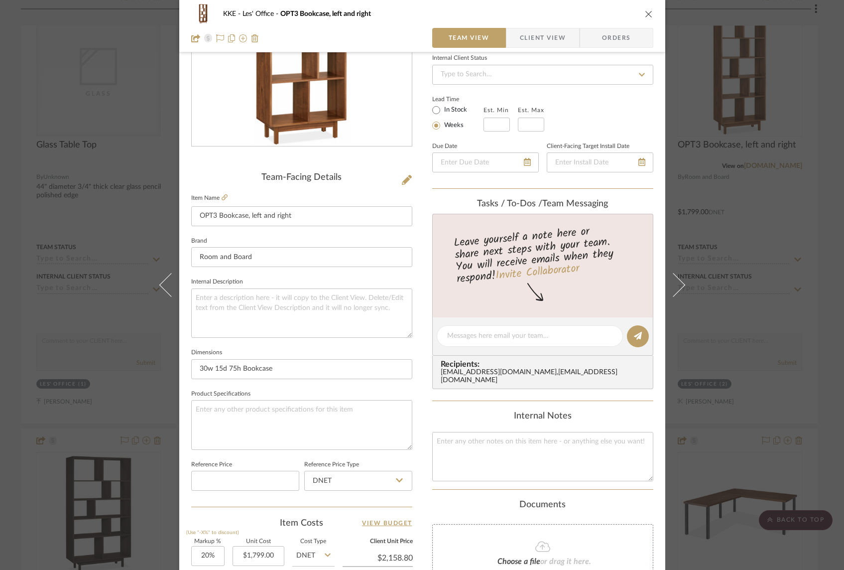
scroll to position [204, 0]
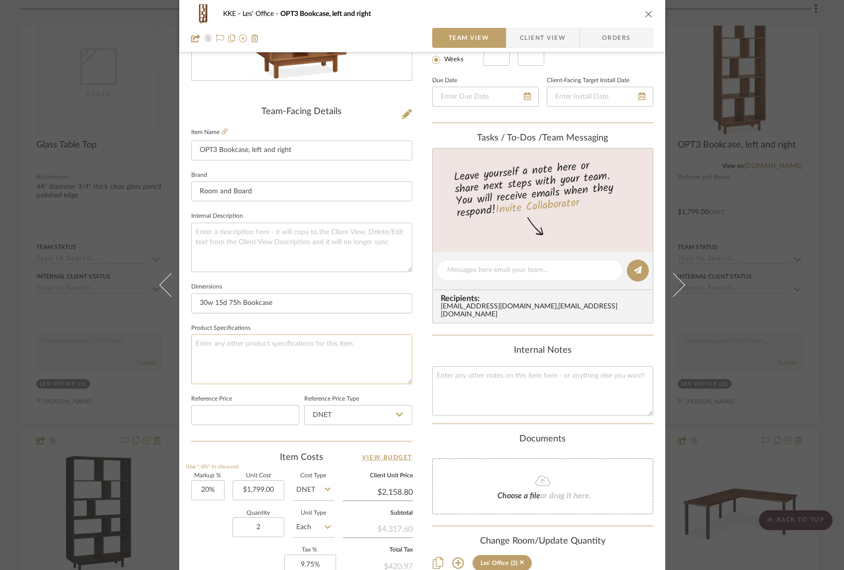
click at [361, 345] on textarea at bounding box center [301, 358] width 221 height 49
type textarea "white oak with charcoal stain"
click at [223, 134] on icon at bounding box center [225, 131] width 6 height 6
click at [267, 488] on input "1799.00" at bounding box center [259, 490] width 52 height 20
type input "$1,499.00"
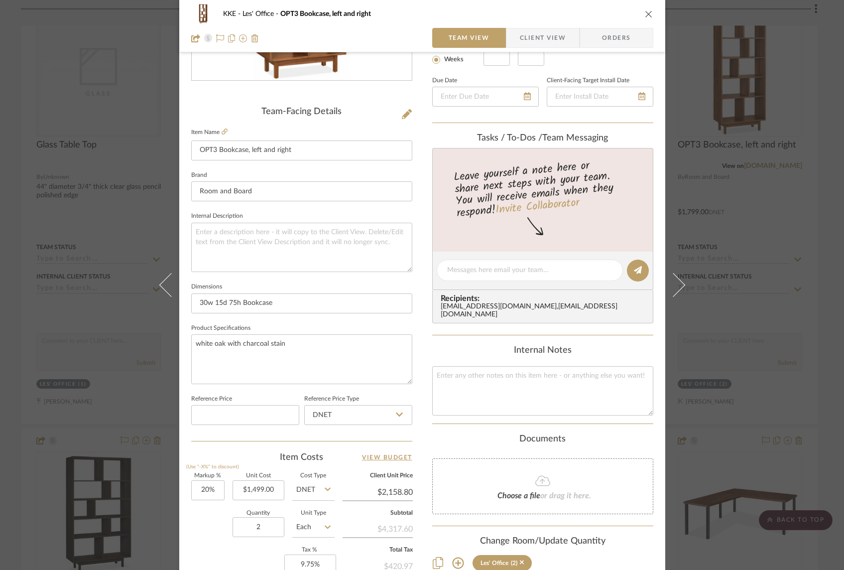
click at [199, 521] on div "Quantity 2 Unit Type Each" at bounding box center [262, 527] width 143 height 35
type input "$1,798.80"
type input "$539.64"
click at [403, 115] on icon at bounding box center [407, 114] width 10 height 10
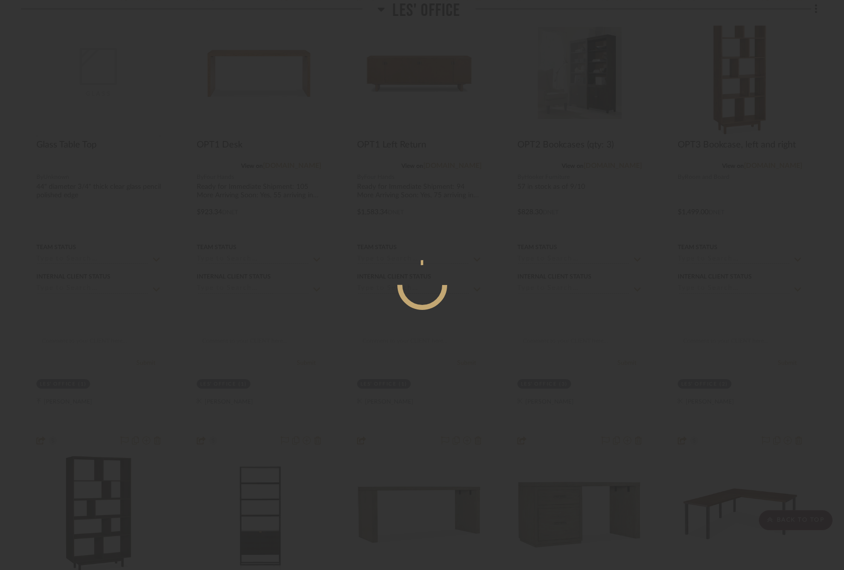
scroll to position [0, 0]
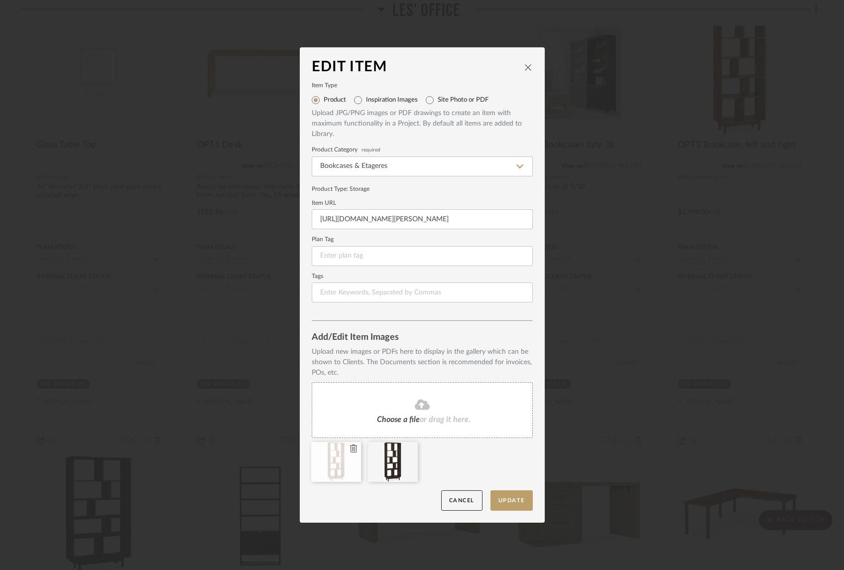
click at [350, 452] on icon at bounding box center [353, 448] width 7 height 8
click at [515, 502] on button "Update" at bounding box center [512, 500] width 42 height 20
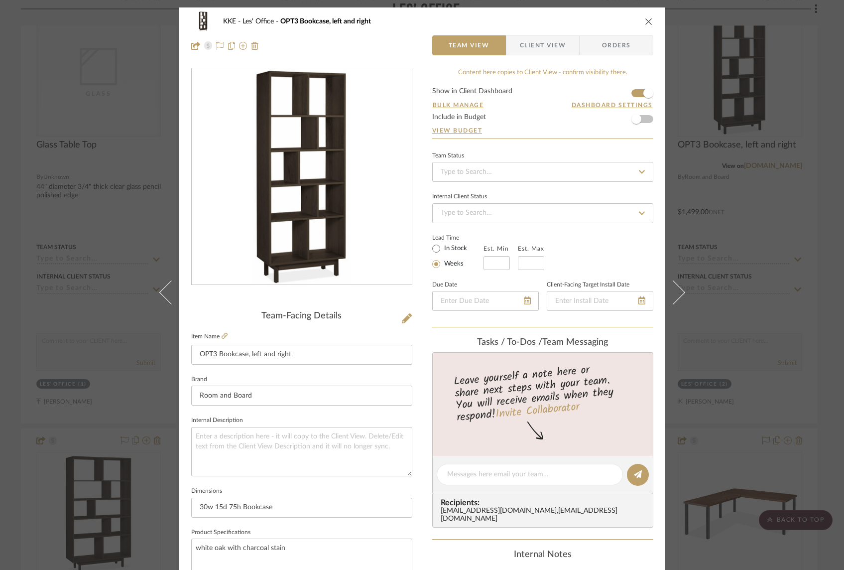
click at [645, 22] on icon "close" at bounding box center [649, 21] width 8 height 8
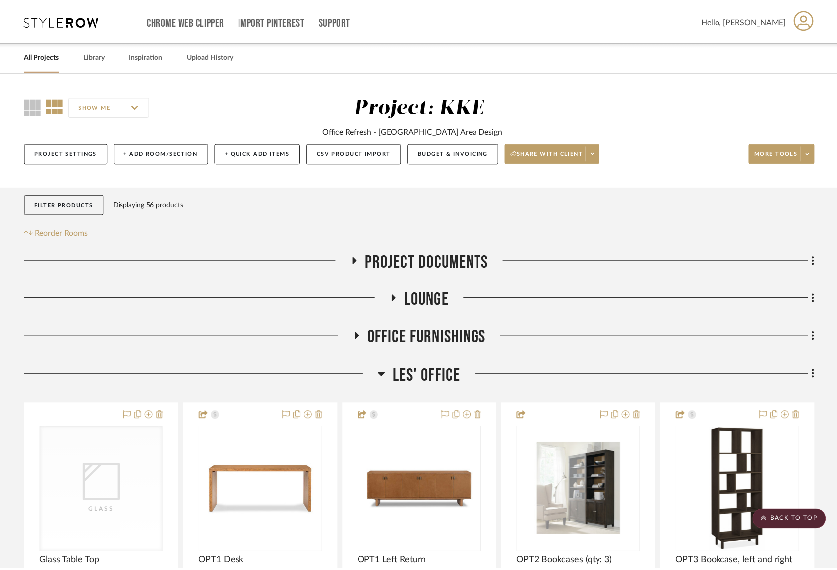
scroll to position [416, 0]
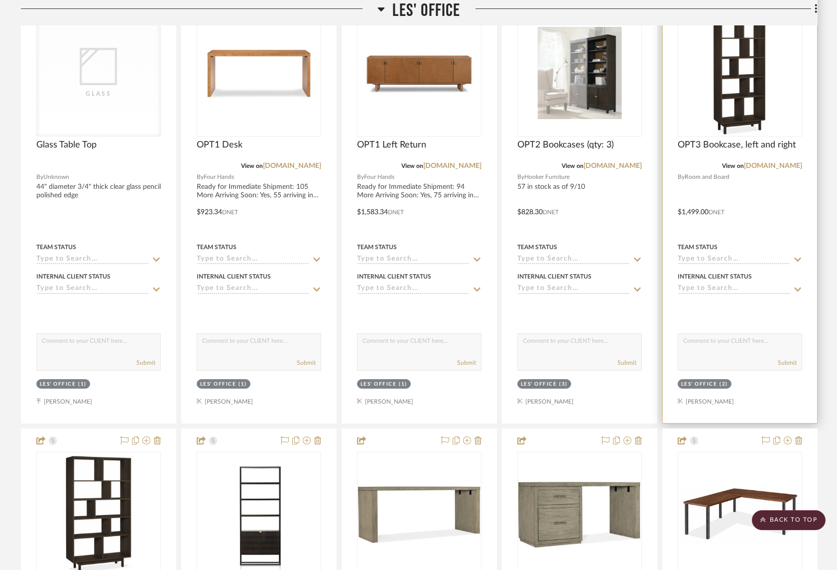
click at [756, 85] on img "0" at bounding box center [740, 73] width 56 height 125
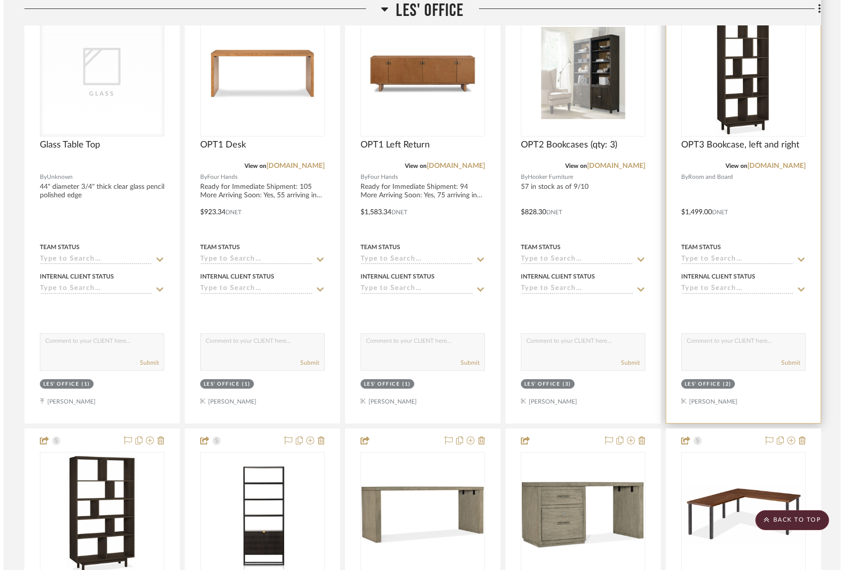
scroll to position [0, 0]
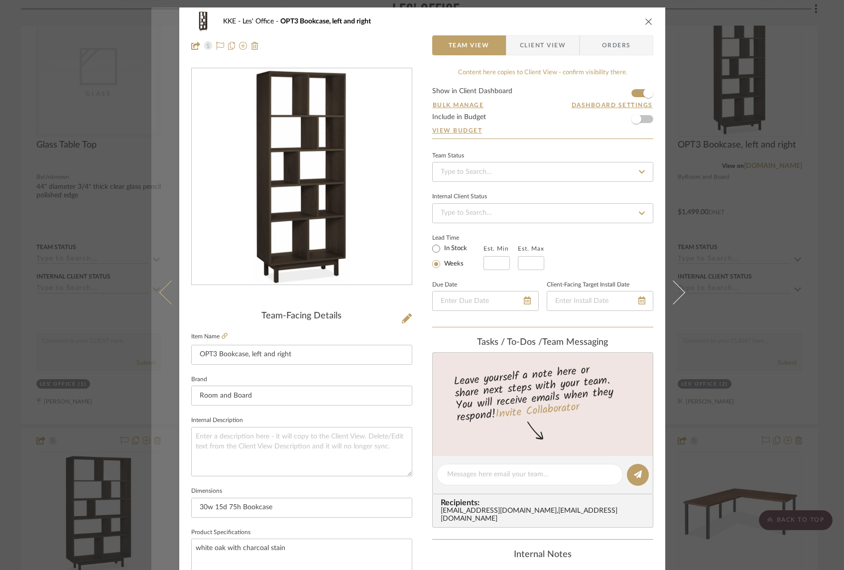
click at [160, 293] on icon at bounding box center [171, 292] width 24 height 24
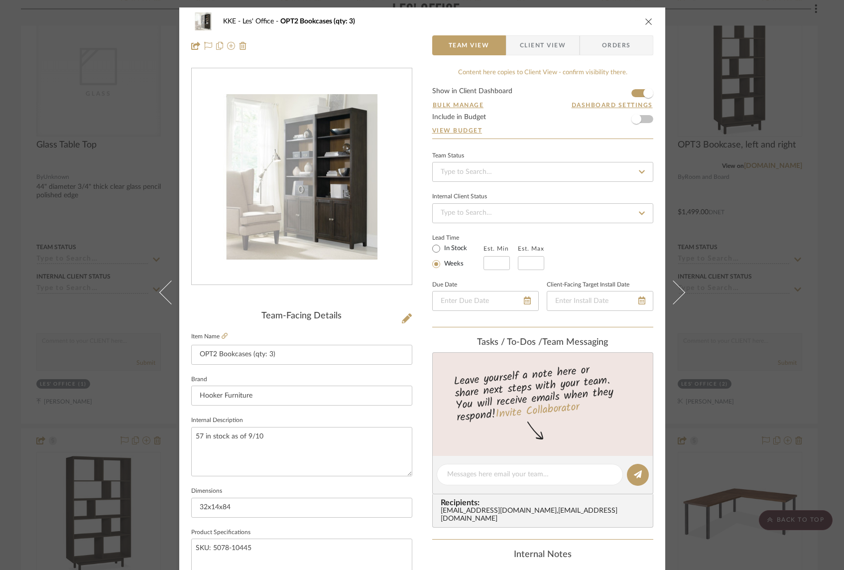
scroll to position [0, 0]
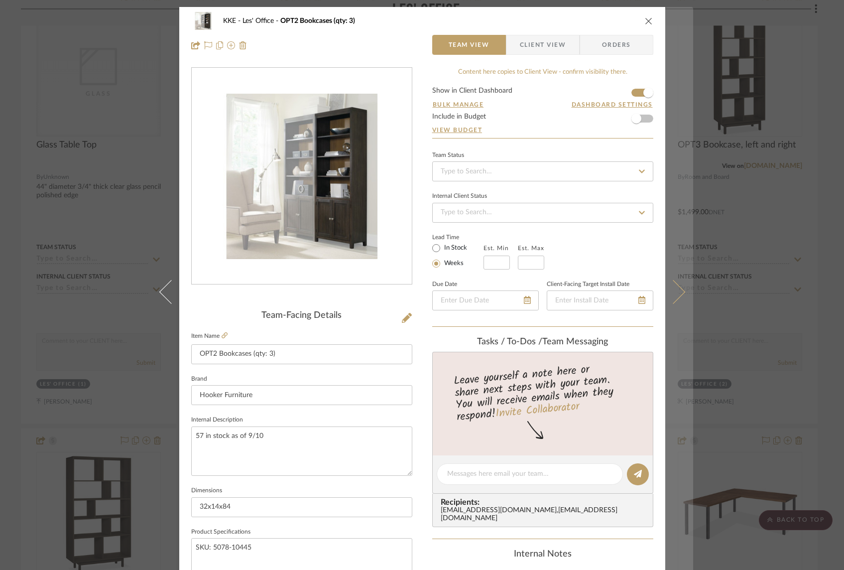
click at [674, 288] on icon at bounding box center [673, 292] width 24 height 24
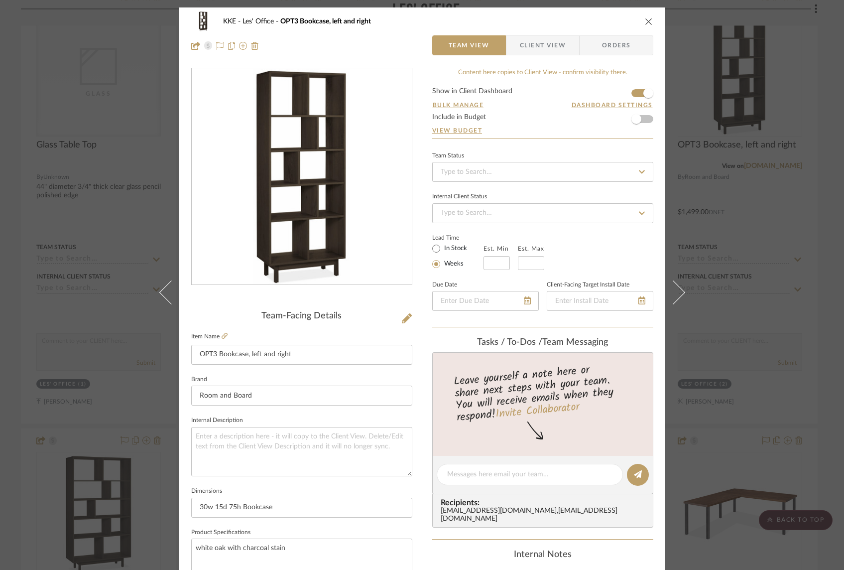
click at [674, 288] on icon at bounding box center [673, 292] width 24 height 24
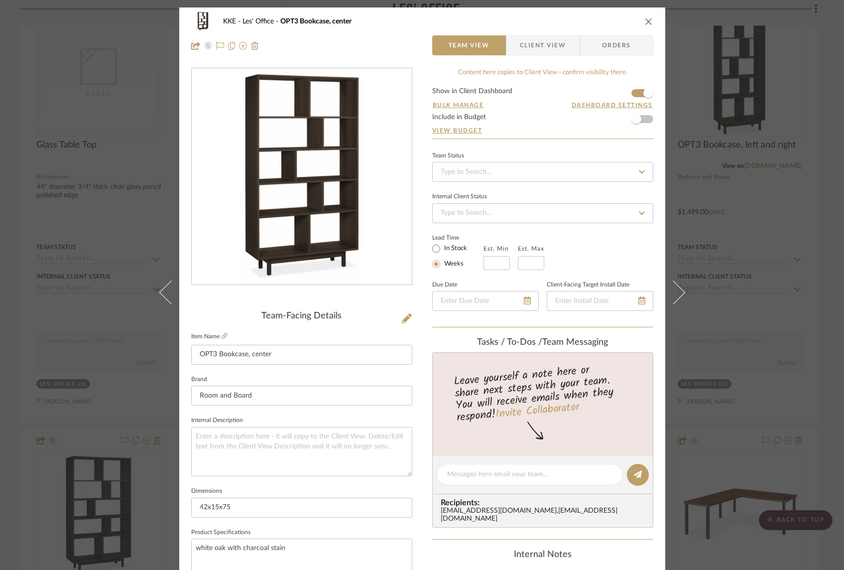
click at [645, 21] on icon "close" at bounding box center [649, 21] width 8 height 8
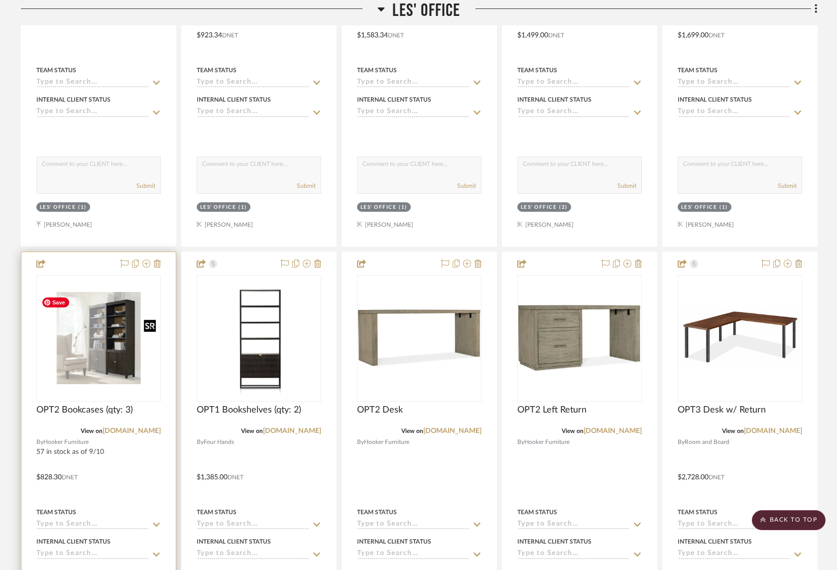
click at [120, 310] on img "0" at bounding box center [98, 338] width 123 height 92
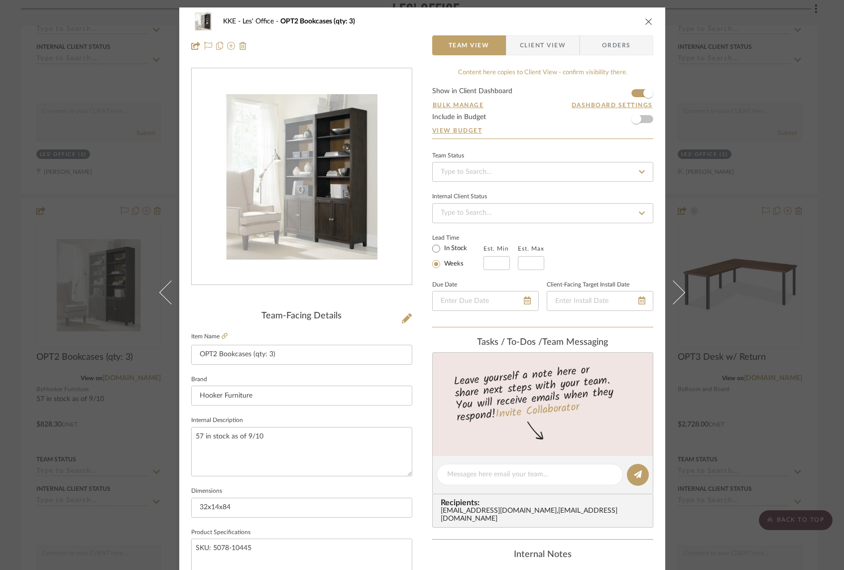
click at [645, 22] on icon "close" at bounding box center [649, 21] width 8 height 8
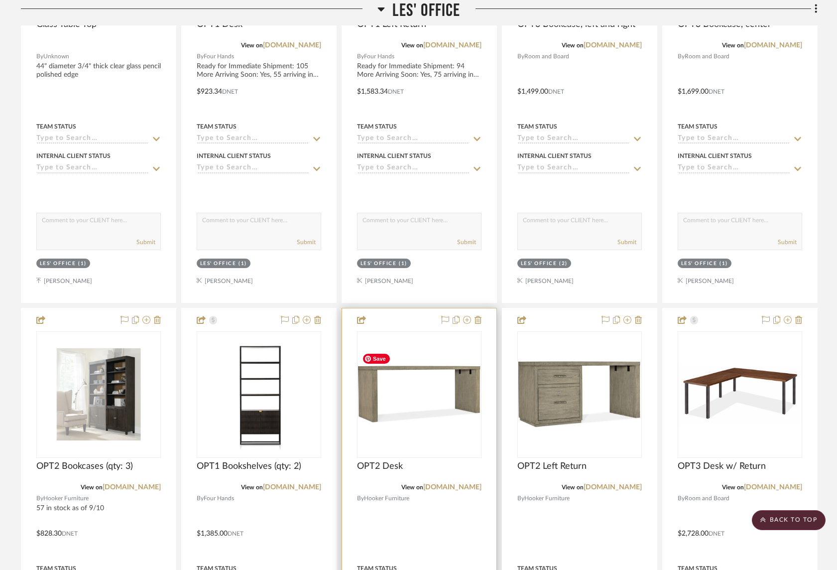
scroll to position [413, 0]
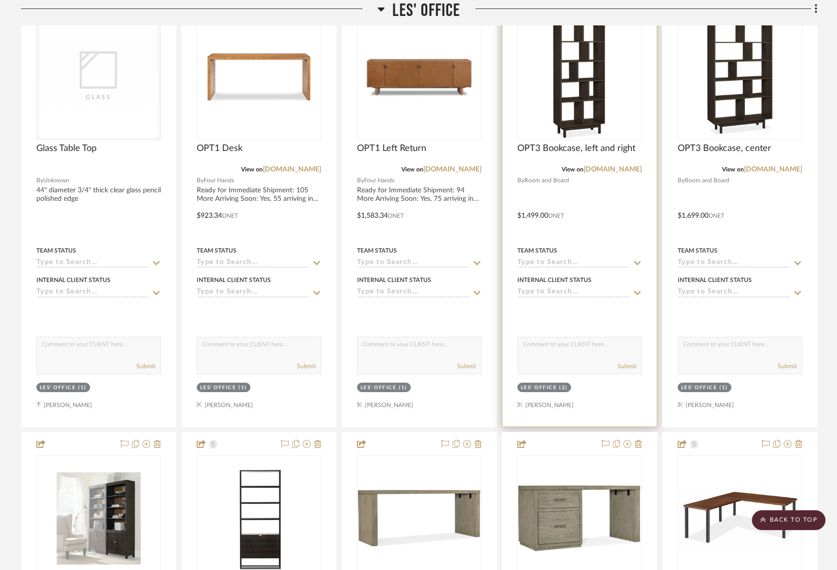
click at [593, 82] on img "0" at bounding box center [579, 76] width 56 height 125
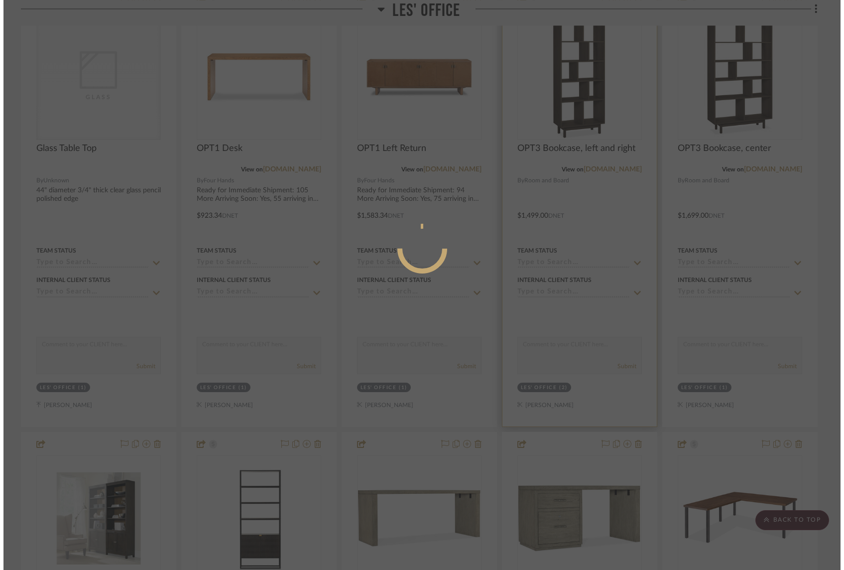
scroll to position [0, 0]
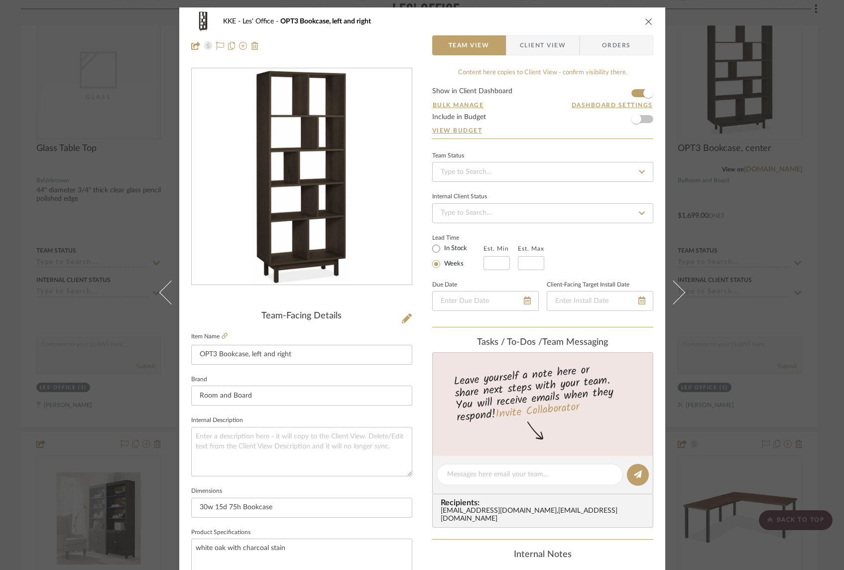
click at [645, 22] on icon "close" at bounding box center [649, 21] width 8 height 8
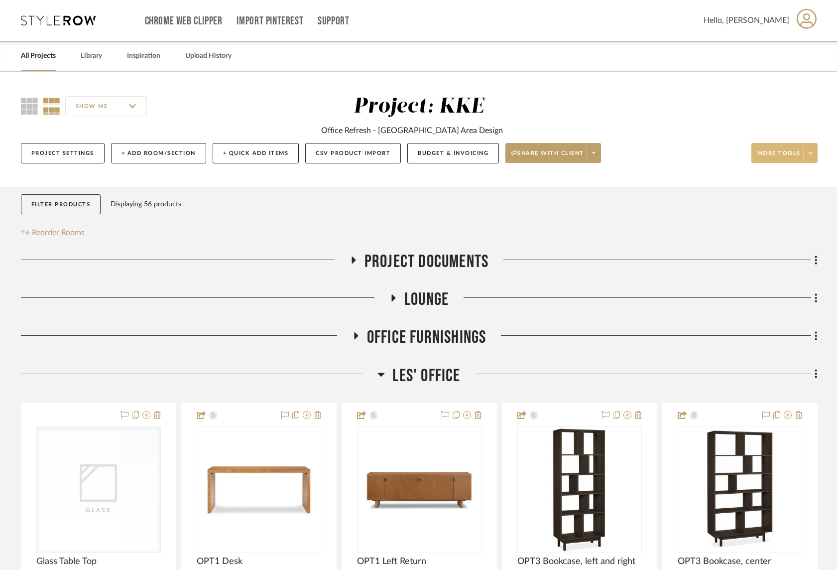
click at [807, 149] on span at bounding box center [810, 152] width 14 height 15
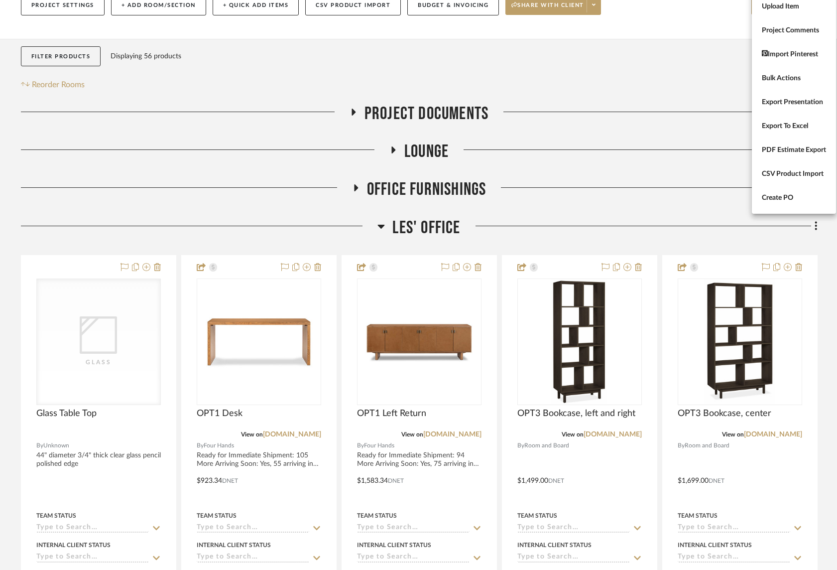
scroll to position [187, 0]
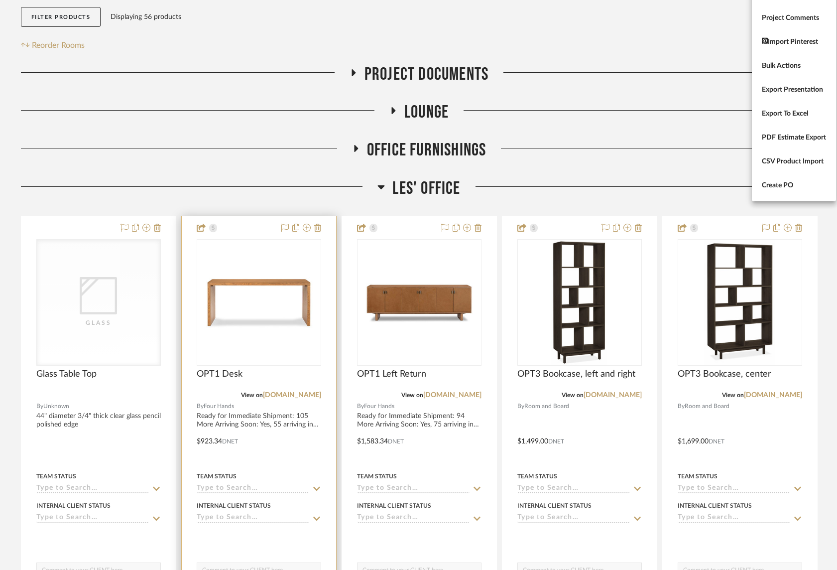
drag, startPoint x: 304, startPoint y: 397, endPoint x: 297, endPoint y: 397, distance: 7.0
click at [304, 397] on div at bounding box center [418, 285] width 837 height 570
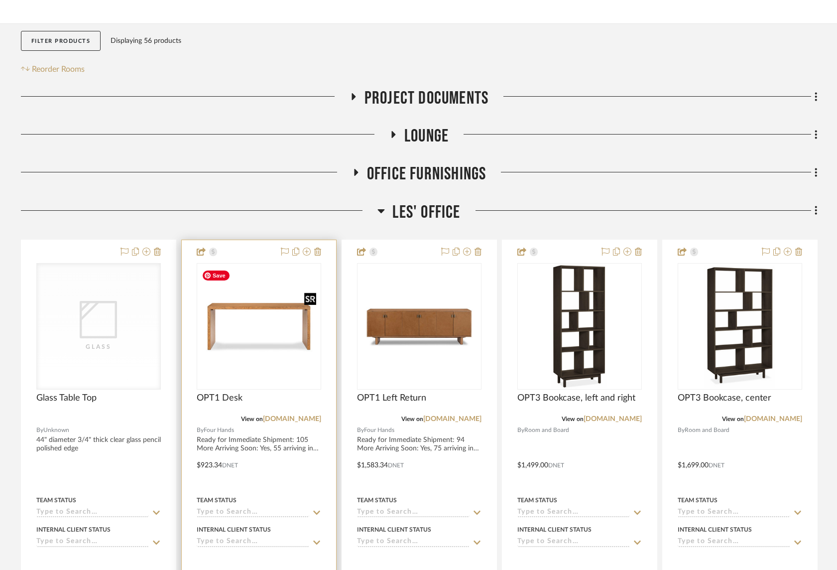
scroll to position [203, 0]
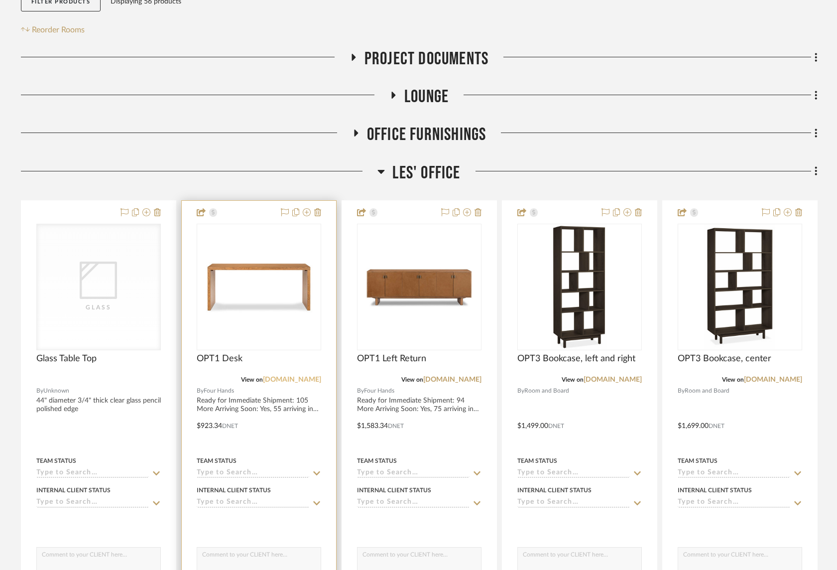
click at [298, 380] on link "[DOMAIN_NAME]" at bounding box center [292, 379] width 58 height 7
click at [295, 283] on img "0" at bounding box center [259, 287] width 123 height 123
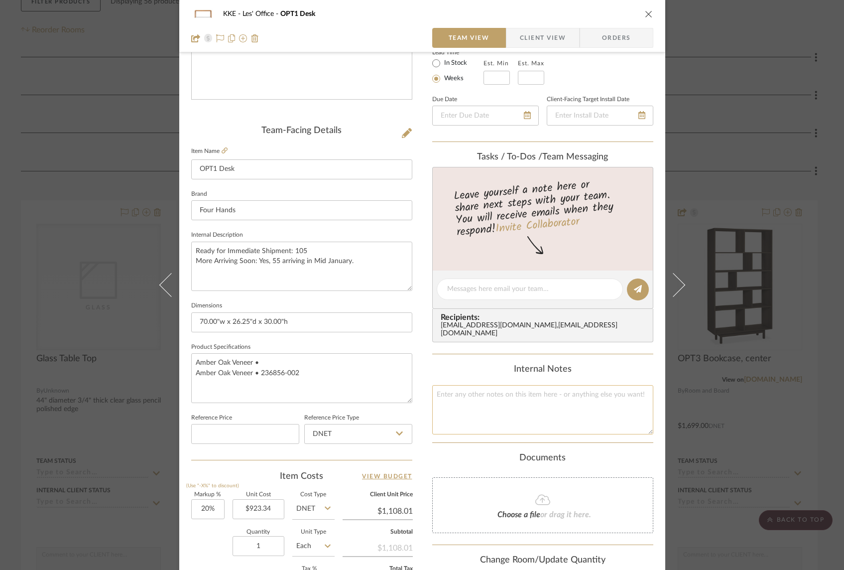
scroll to position [186, 0]
click at [489, 407] on textarea at bounding box center [542, 408] width 221 height 49
type textarea "will ship in 15 days from date of order"
click at [275, 506] on input "923.34" at bounding box center [259, 509] width 52 height 20
type input "$910.00"
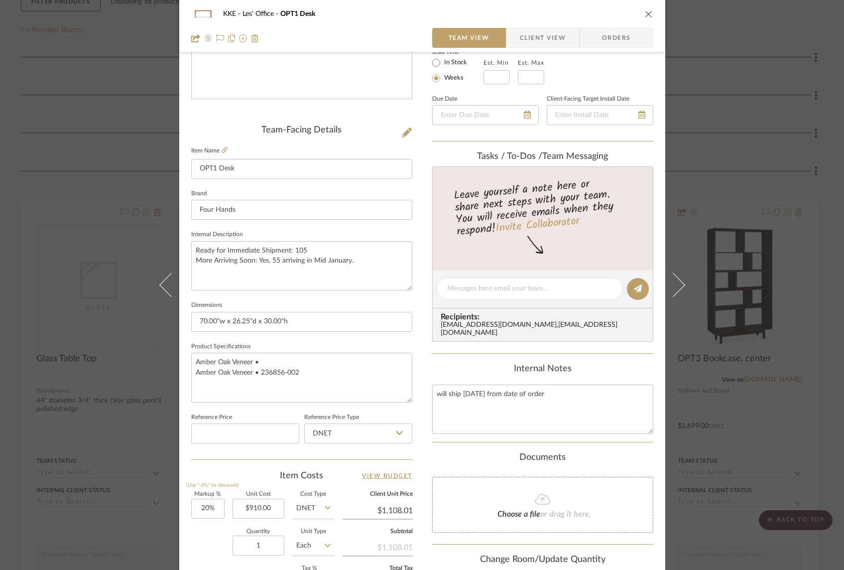
click at [205, 526] on div "Markup % (Use "-X%" to discount) 20% Unit Cost $910.00 Cost Type DNET Client Un…" at bounding box center [301, 564] width 221 height 145
type input "$1,092.00"
type input "$163.80"
click at [679, 283] on icon at bounding box center [673, 285] width 24 height 24
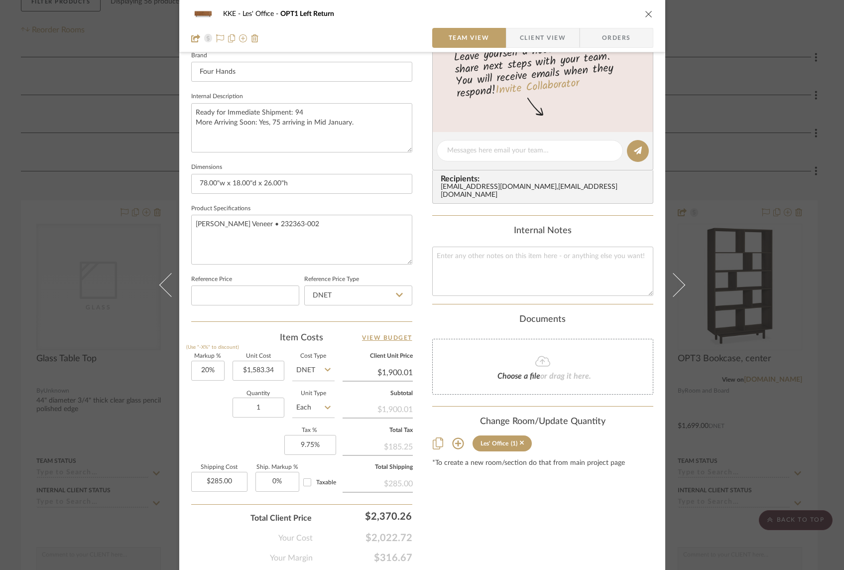
scroll to position [329, 0]
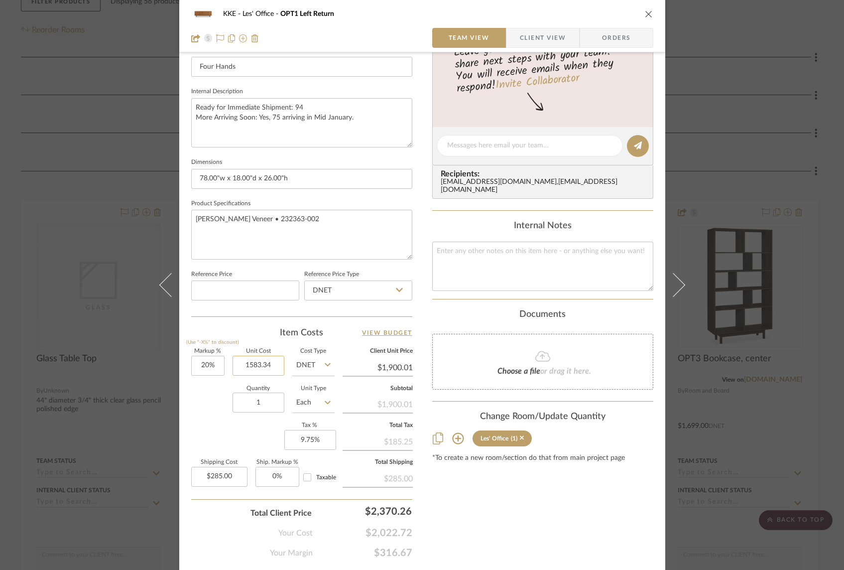
click at [267, 366] on input "1583.34" at bounding box center [259, 366] width 52 height 20
type input "$1,560.00"
click at [204, 396] on div "Quantity 1 Unit Type Each" at bounding box center [262, 403] width 143 height 35
type input "$1,872.00"
type input "$280.80"
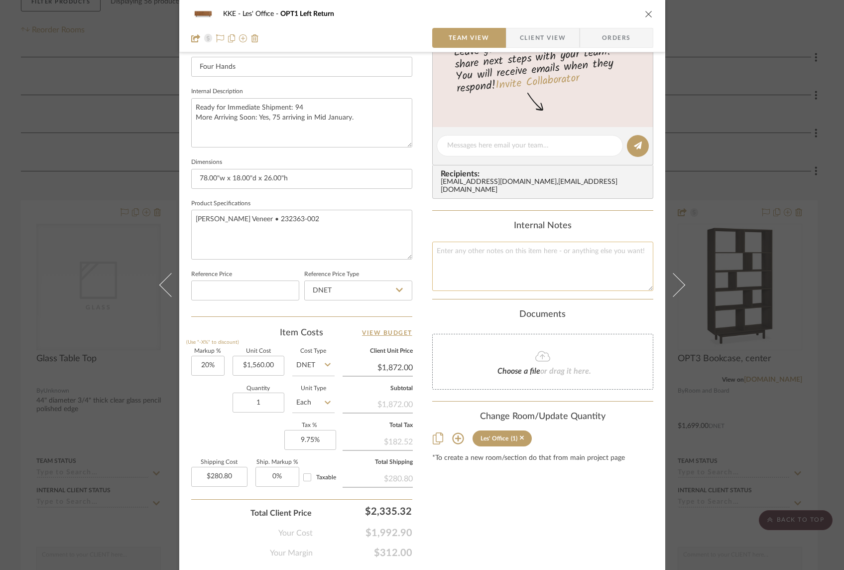
click at [564, 260] on textarea at bounding box center [542, 266] width 221 height 49
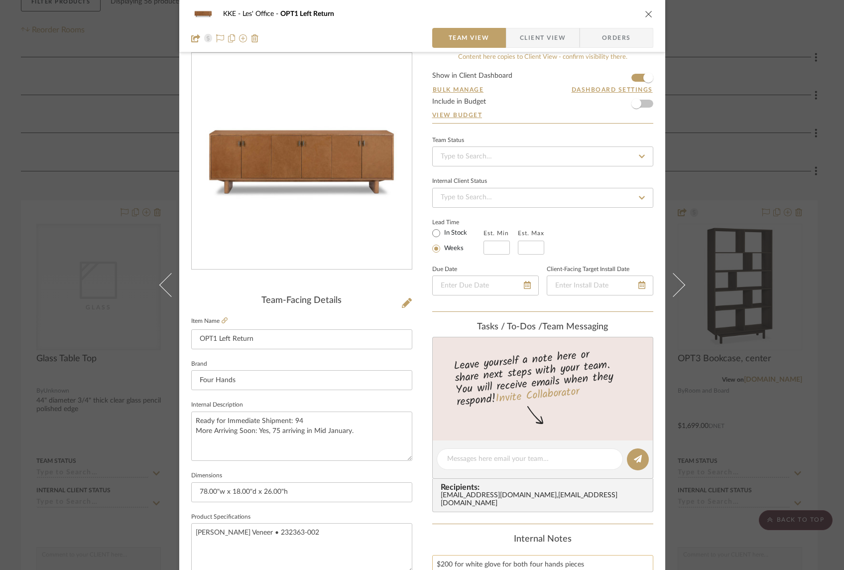
scroll to position [0, 0]
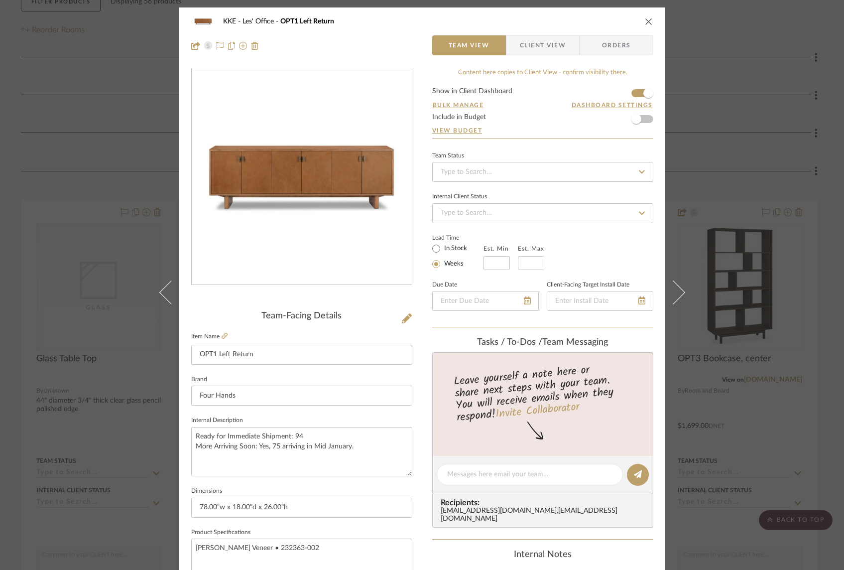
type textarea "$200 for white glove for both four hands pieces"
click at [645, 22] on icon "close" at bounding box center [649, 21] width 8 height 8
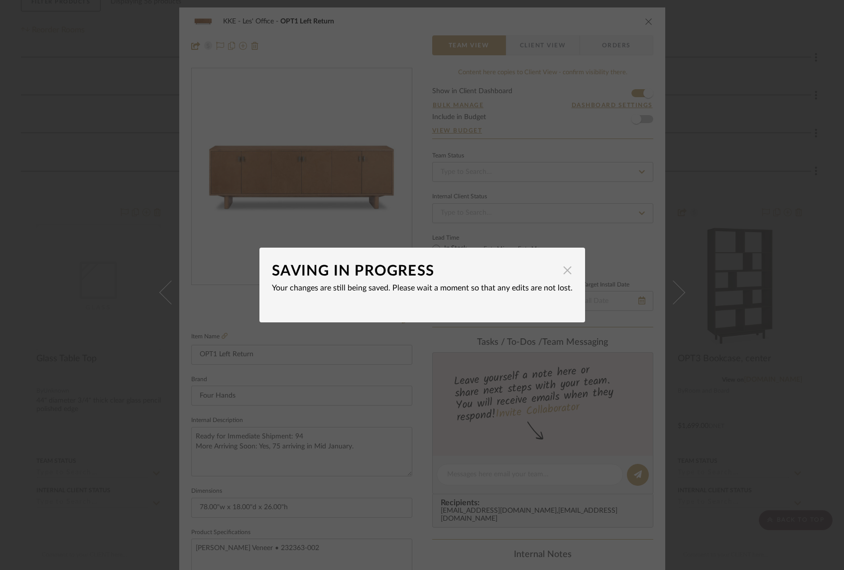
click at [565, 272] on span "button" at bounding box center [568, 270] width 20 height 20
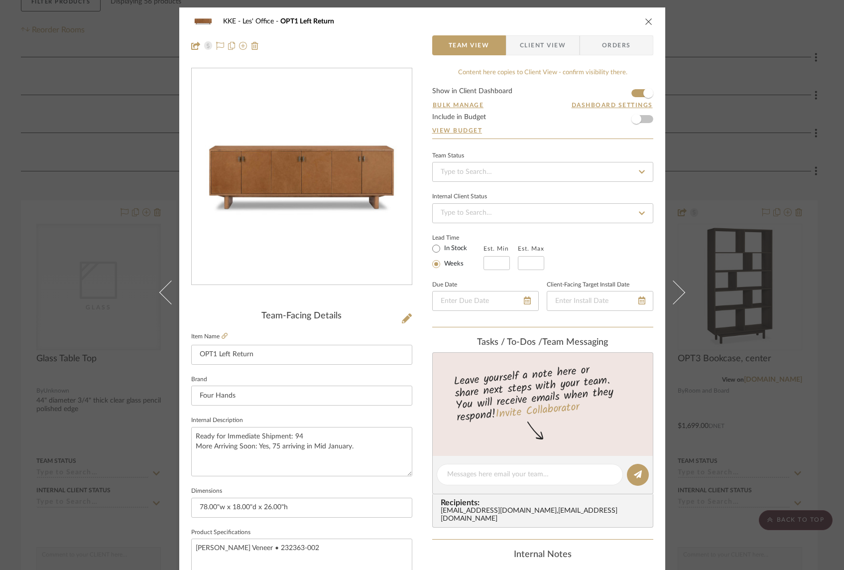
click at [645, 20] on icon "close" at bounding box center [649, 21] width 8 height 8
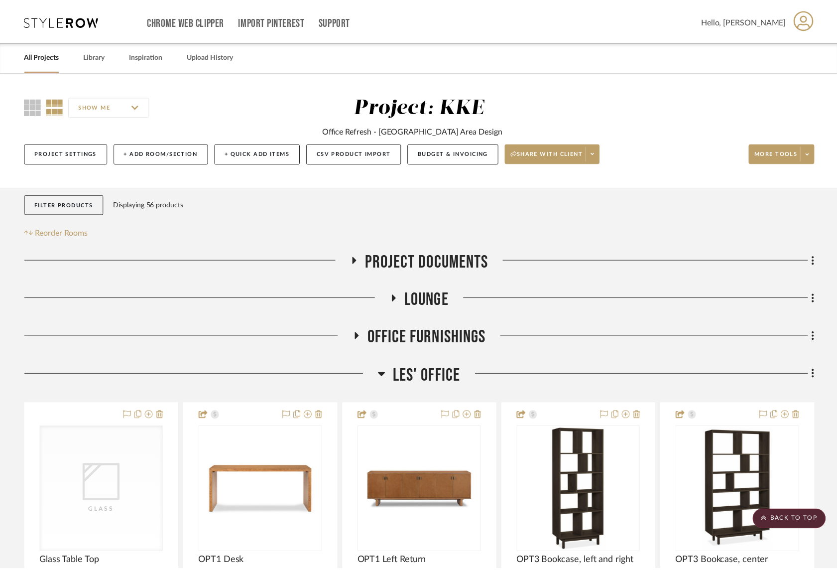
scroll to position [203, 0]
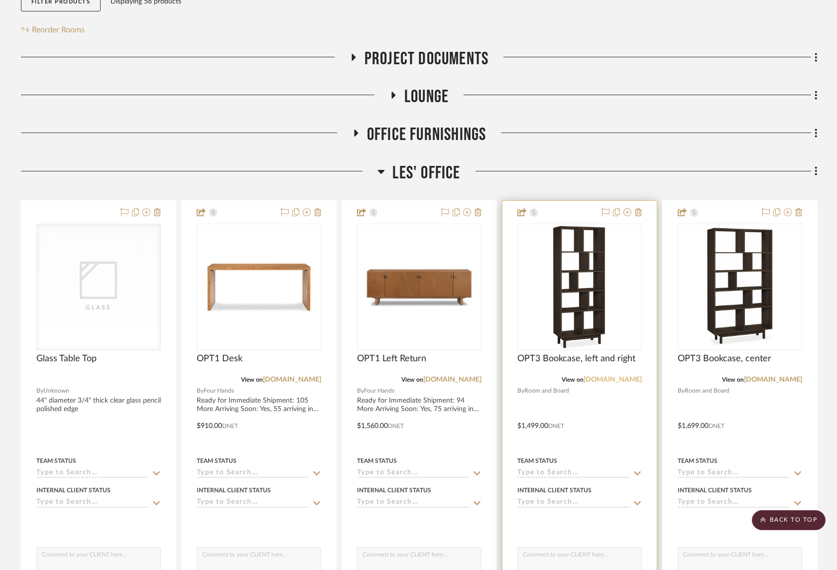
click at [619, 381] on link "[DOMAIN_NAME]" at bounding box center [613, 379] width 58 height 7
click at [577, 304] on img "0" at bounding box center [579, 287] width 56 height 125
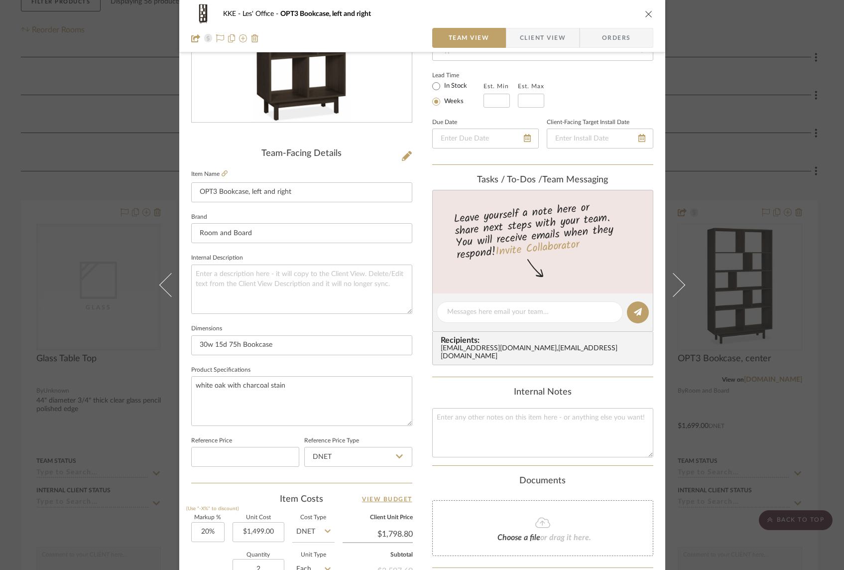
scroll to position [186, 0]
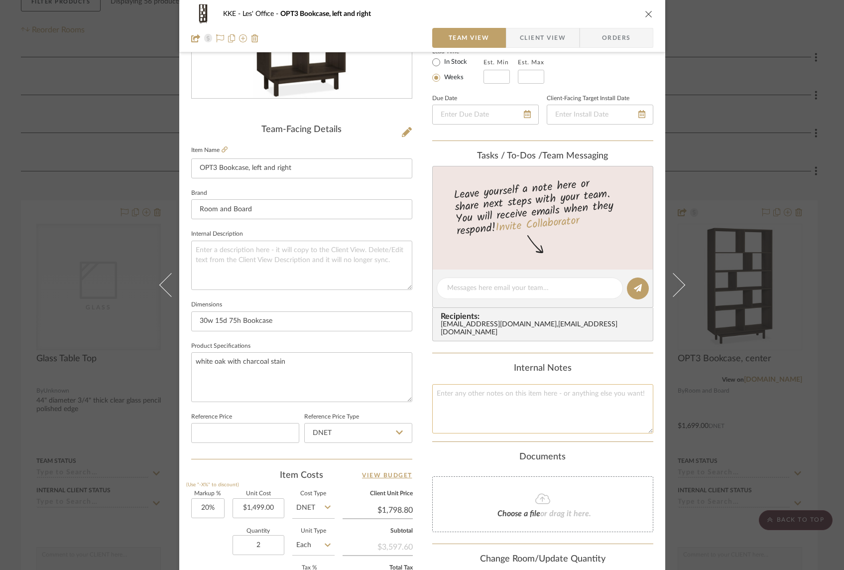
click at [510, 400] on textarea at bounding box center [542, 408] width 221 height 49
type textarea "$159 delivery for all"
click at [647, 13] on icon "close" at bounding box center [649, 14] width 8 height 8
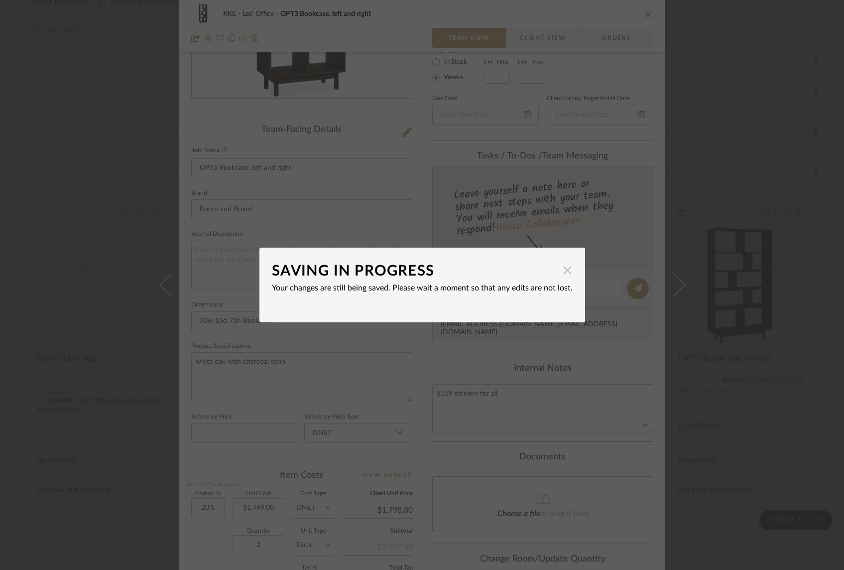
click at [559, 269] on span "button" at bounding box center [568, 270] width 20 height 20
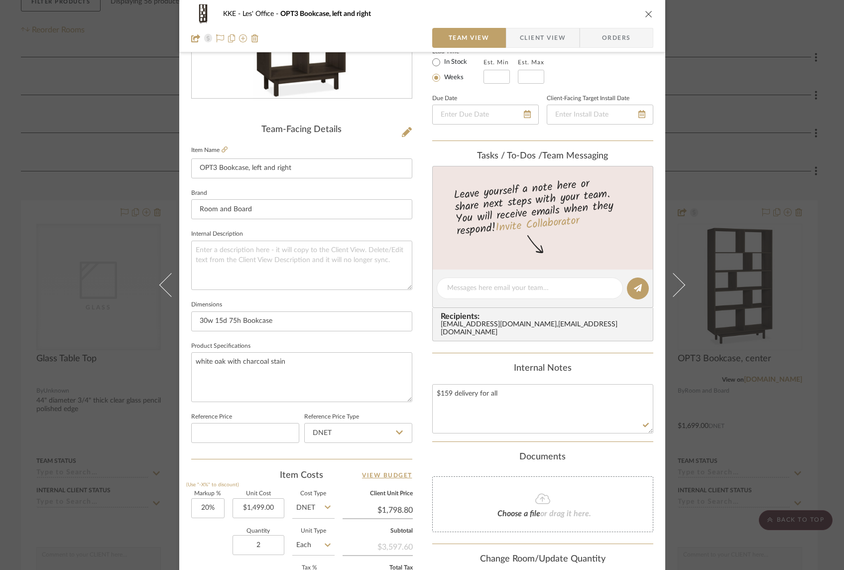
click at [645, 14] on icon "close" at bounding box center [649, 14] width 8 height 8
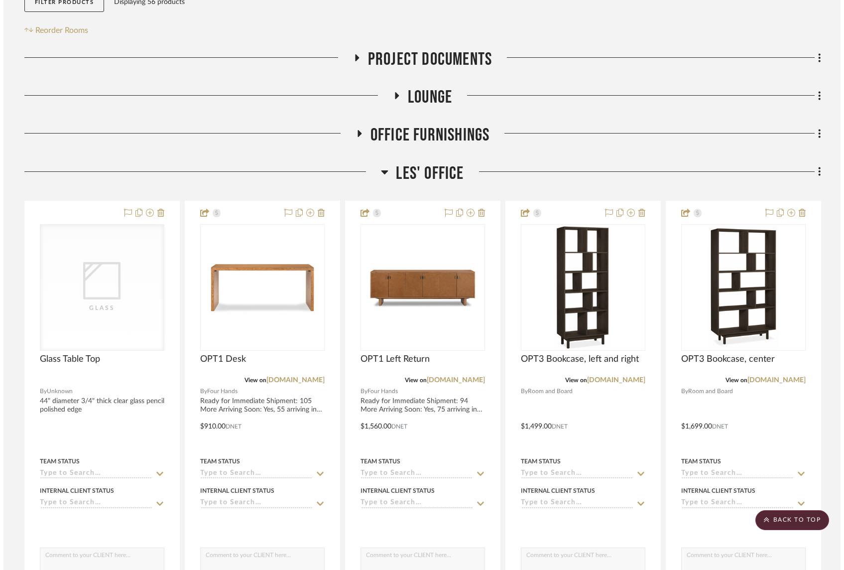
scroll to position [0, 0]
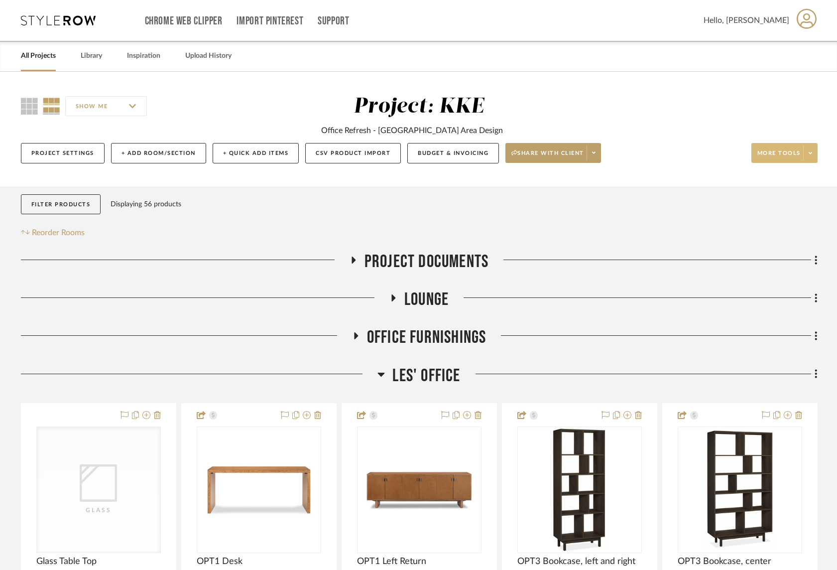
click at [812, 153] on icon at bounding box center [810, 152] width 3 height 5
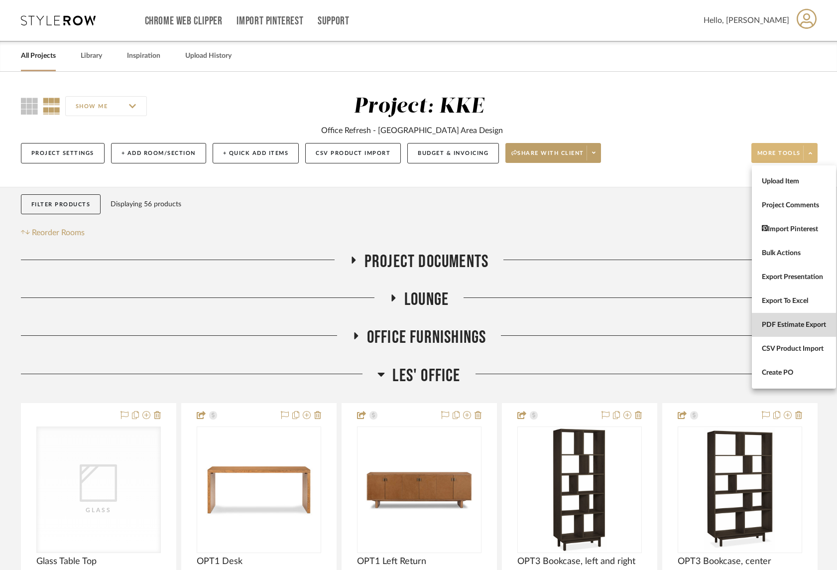
click at [771, 325] on span "PDF Estimate Export" at bounding box center [794, 325] width 64 height 8
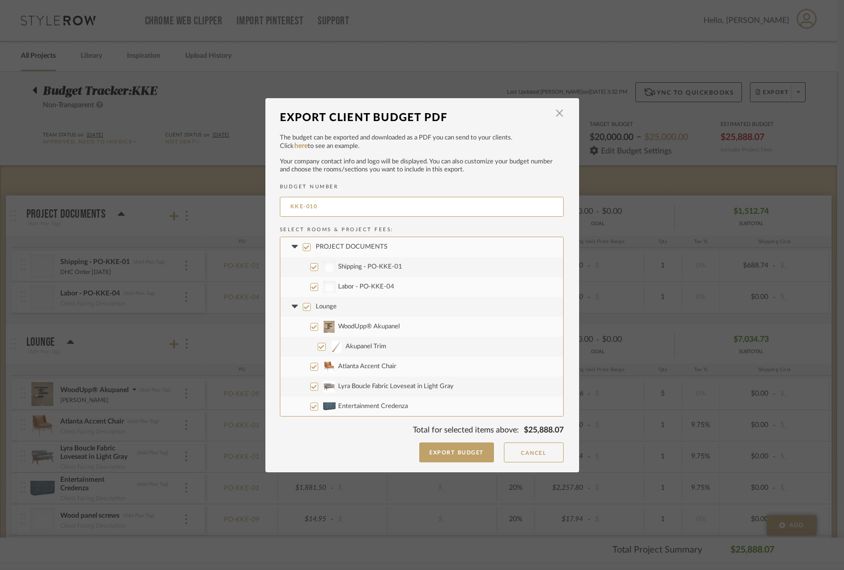
click at [303, 248] on input "PROJECT DOCUMENTS" at bounding box center [307, 247] width 8 height 8
checkbox input "false"
click at [303, 304] on input "Lounge" at bounding box center [307, 307] width 8 height 8
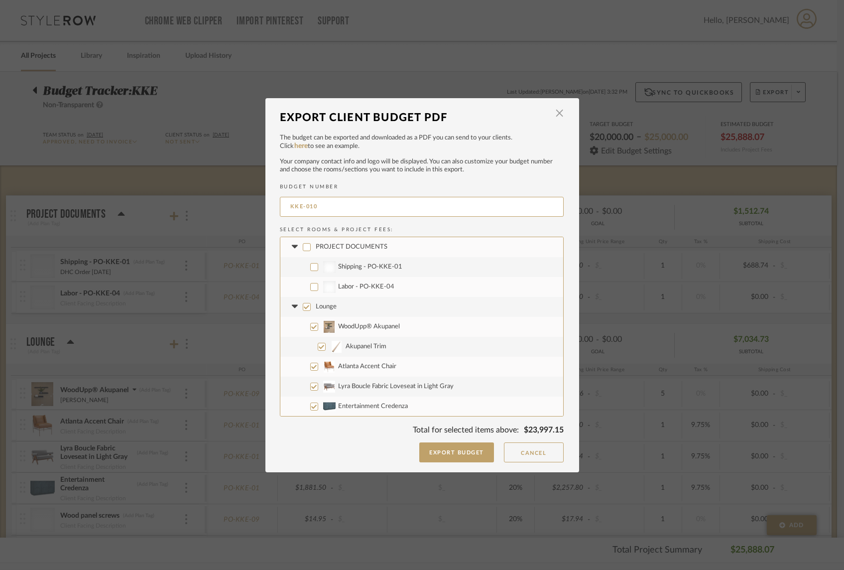
checkbox input "false"
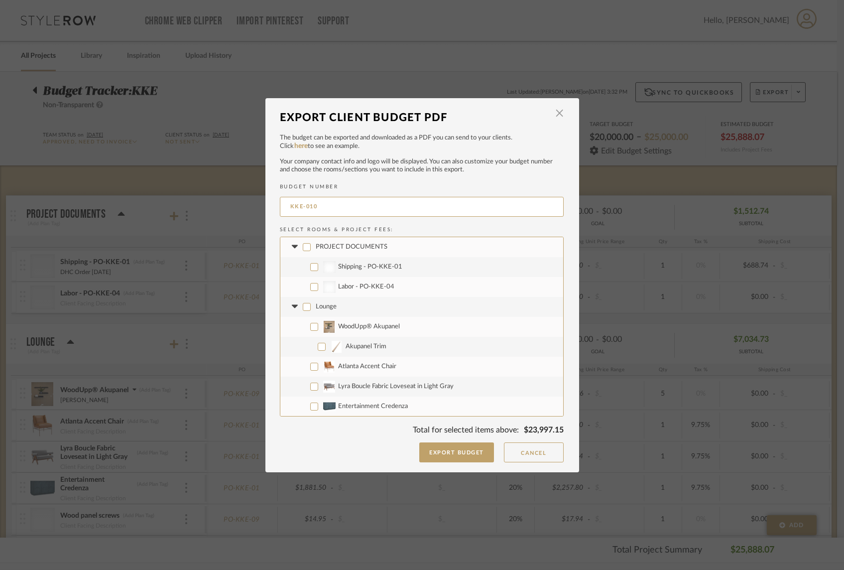
checkbox input "false"
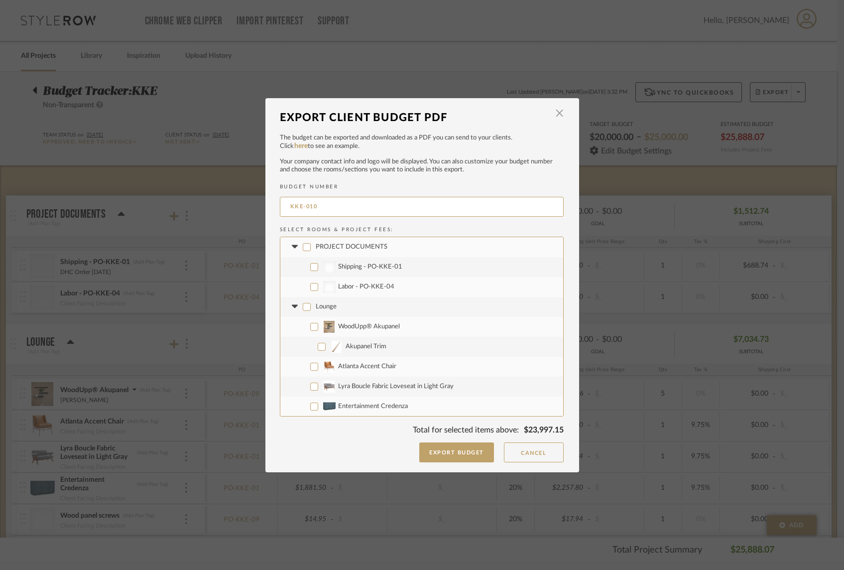
checkbox input "false"
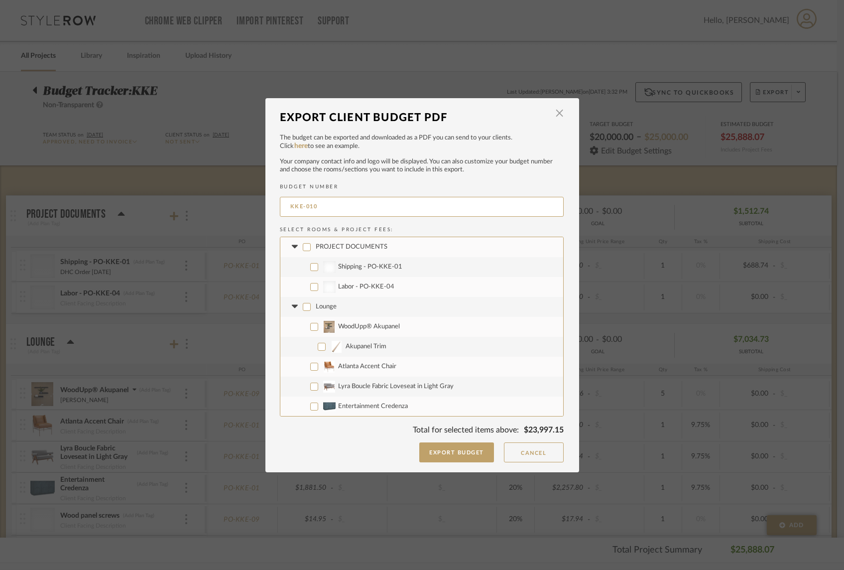
checkbox input "false"
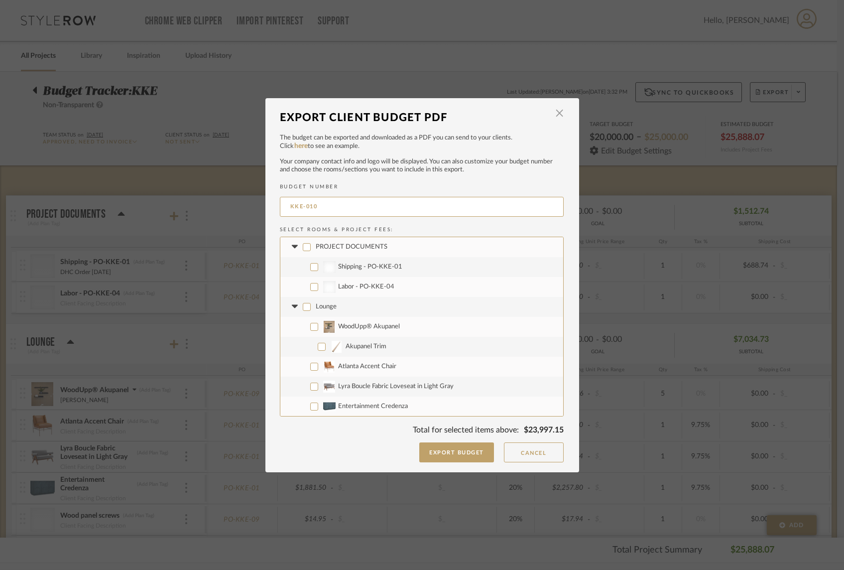
checkbox input "false"
click at [292, 306] on icon at bounding box center [295, 306] width 6 height 3
click at [292, 246] on icon at bounding box center [295, 246] width 6 height 3
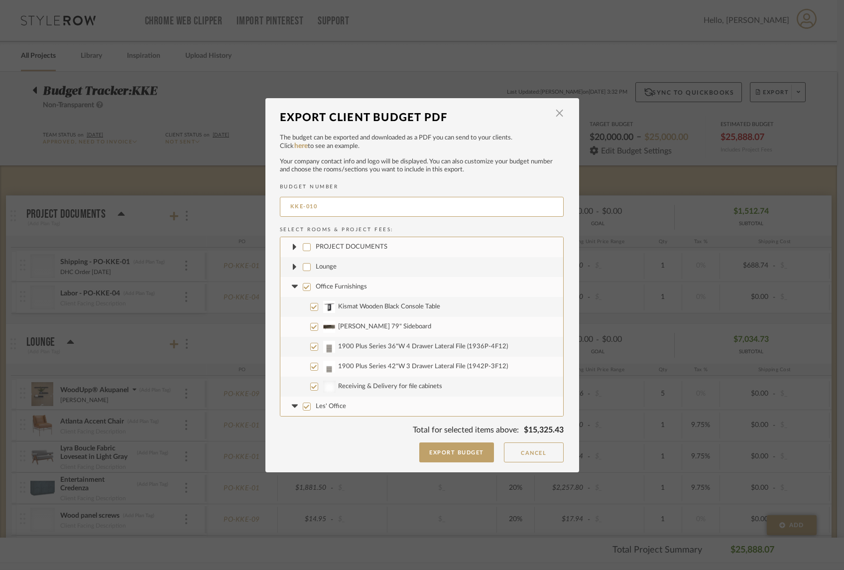
click at [303, 286] on input "Office Furnishings" at bounding box center [307, 287] width 8 height 8
checkbox input "false"
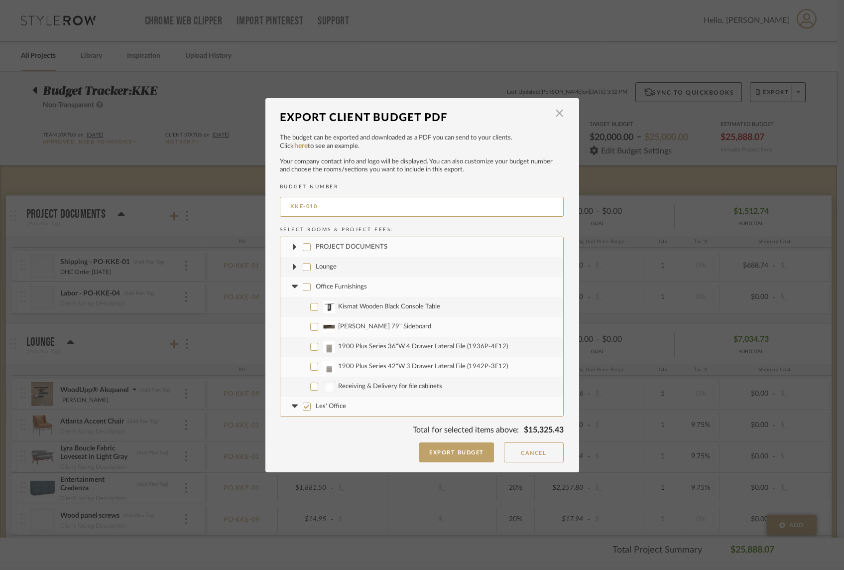
checkbox input "false"
click at [292, 287] on icon at bounding box center [295, 286] width 6 height 3
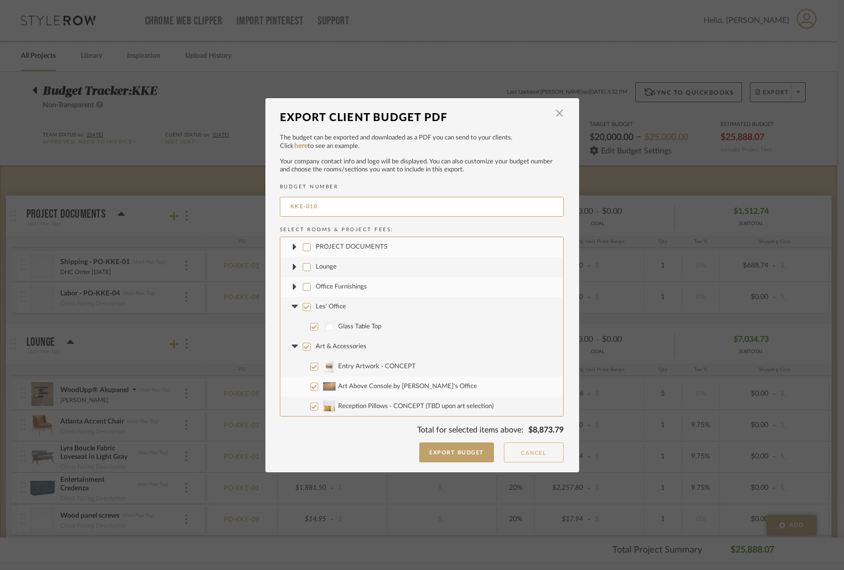
click at [549, 456] on button "Cancel" at bounding box center [534, 452] width 60 height 20
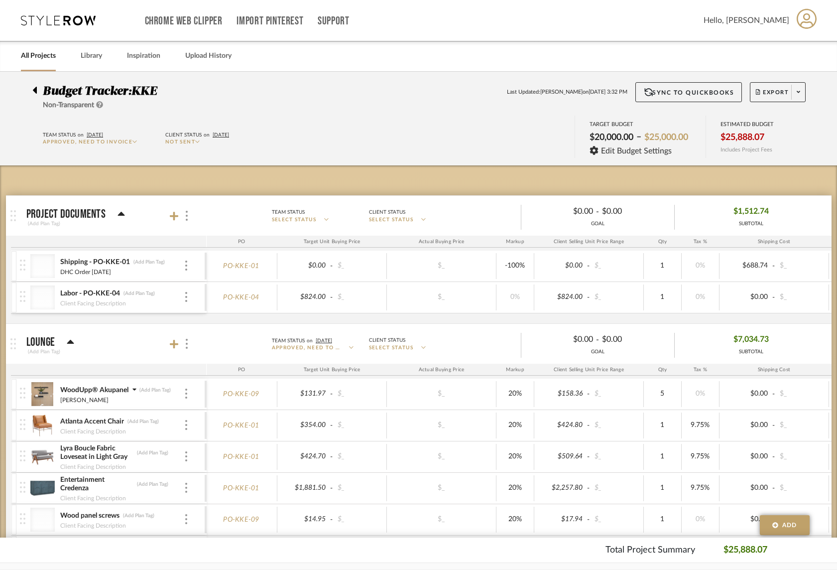
click at [70, 343] on icon at bounding box center [70, 342] width 7 height 4
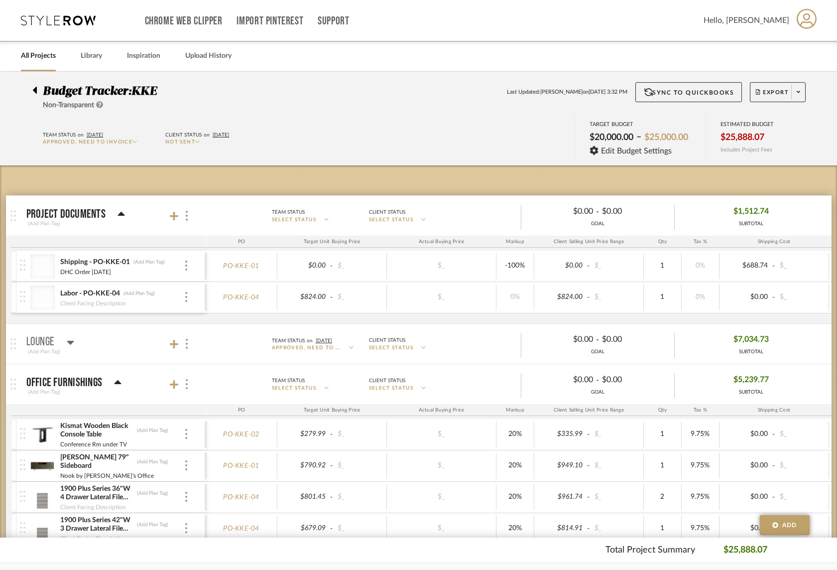
click at [118, 382] on icon at bounding box center [118, 382] width 7 height 4
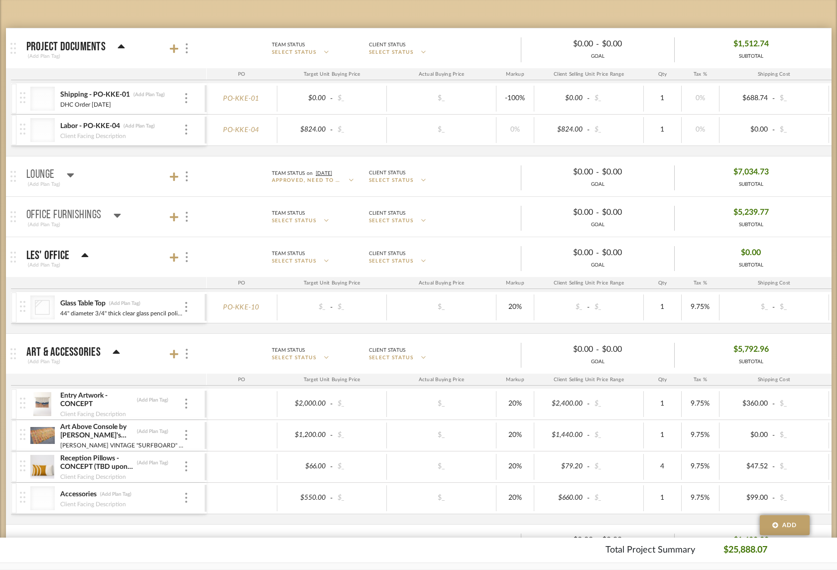
scroll to position [255, 0]
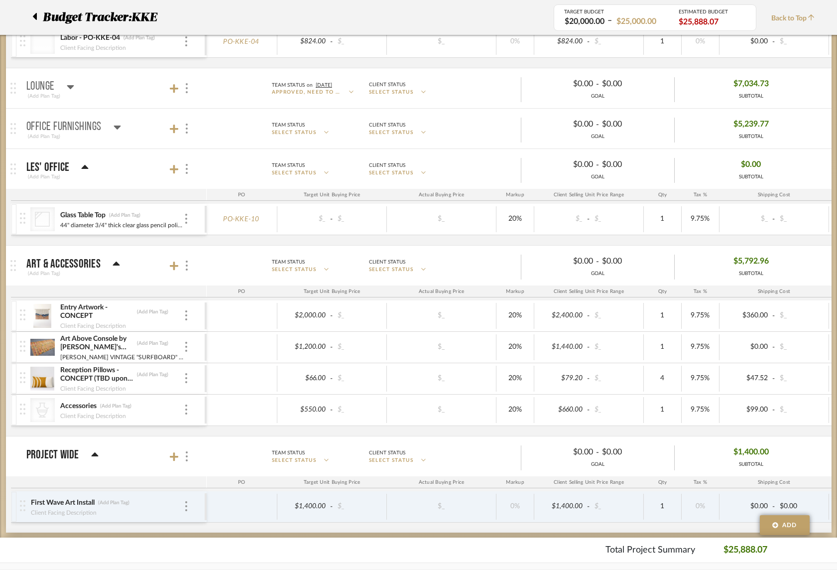
click at [34, 18] on icon at bounding box center [34, 16] width 4 height 12
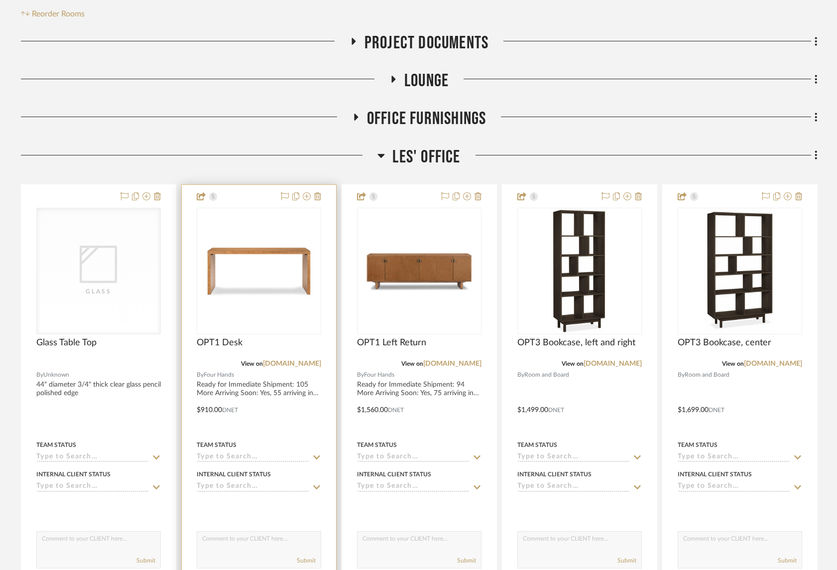
scroll to position [220, 0]
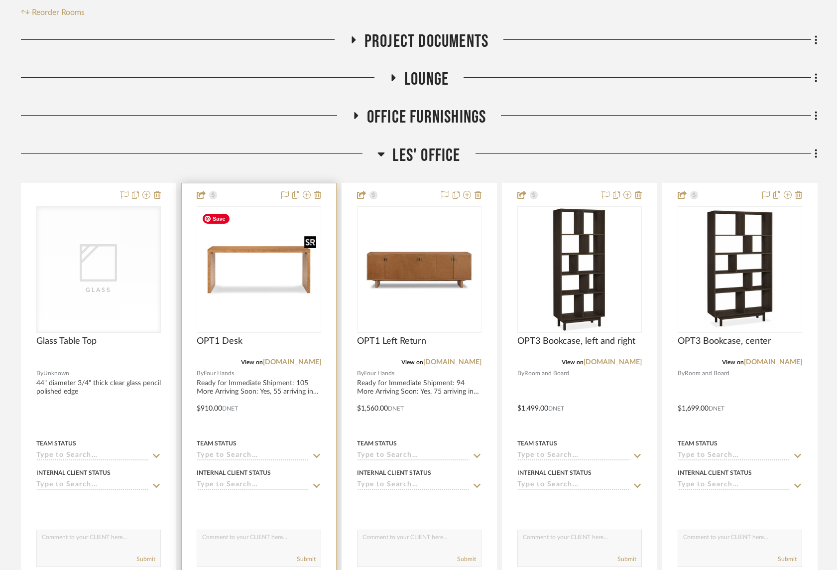
click at [279, 254] on img "0" at bounding box center [259, 269] width 123 height 123
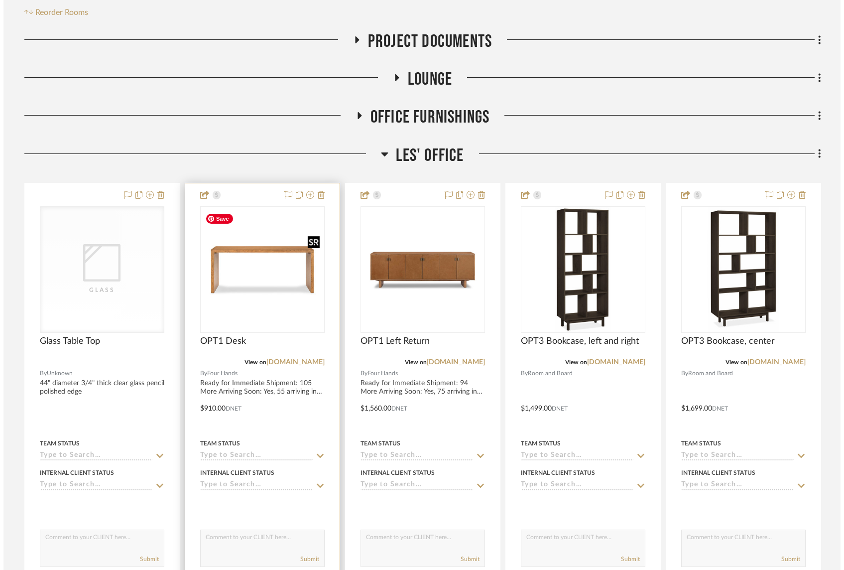
scroll to position [0, 0]
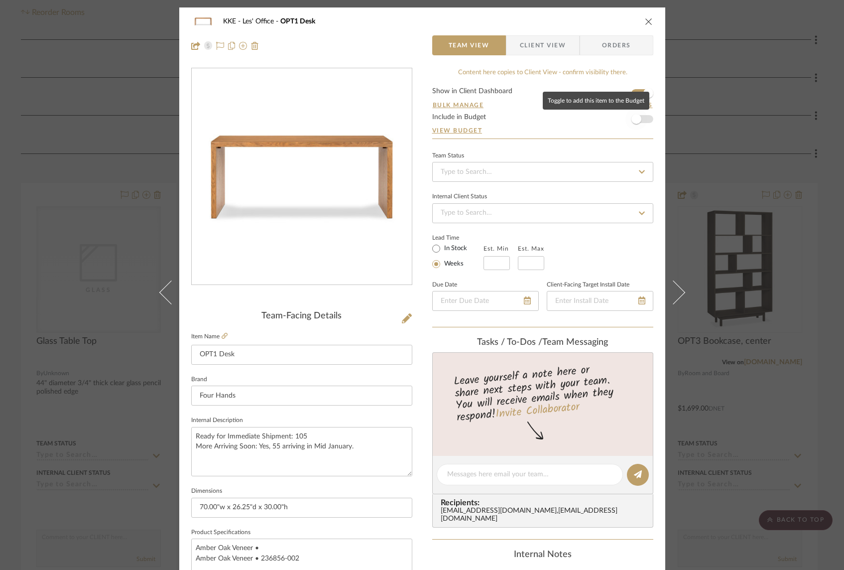
click at [643, 119] on span "button" at bounding box center [636, 119] width 22 height 22
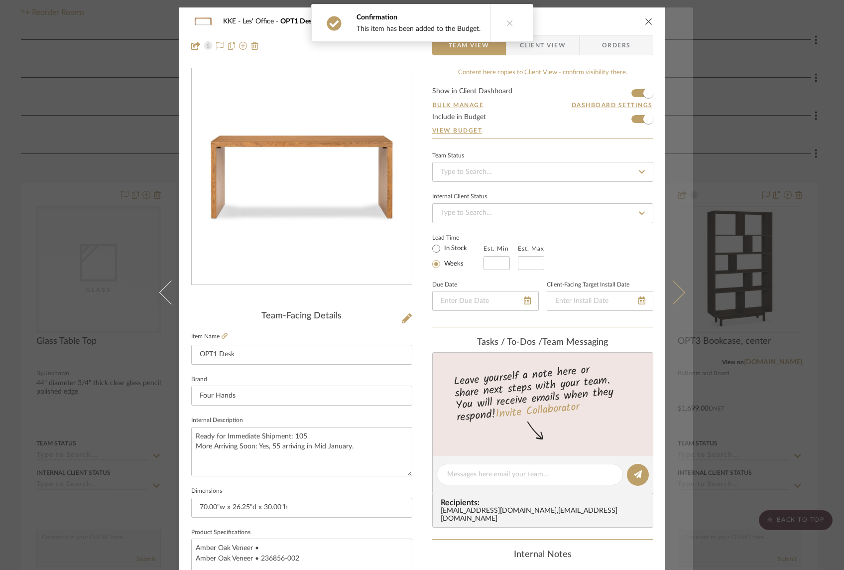
click at [675, 293] on icon at bounding box center [673, 292] width 24 height 24
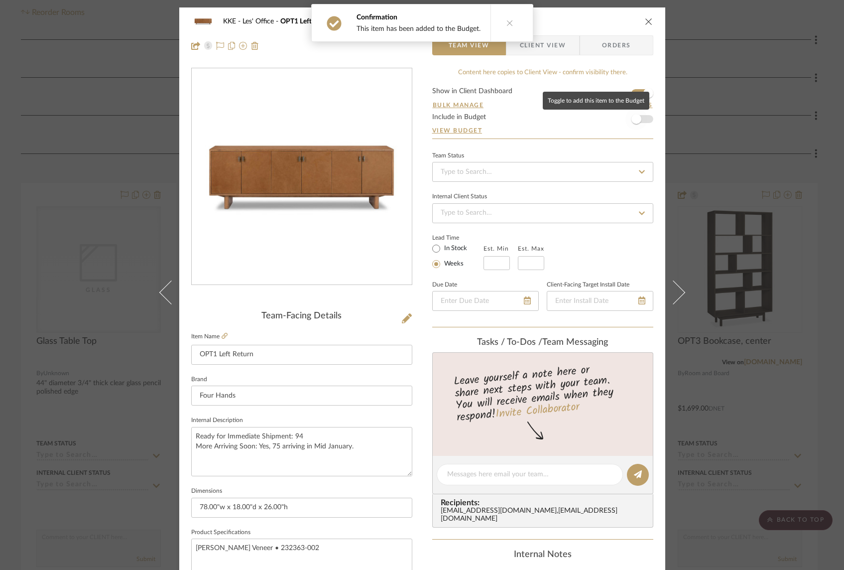
click at [639, 122] on span "button" at bounding box center [636, 119] width 22 height 22
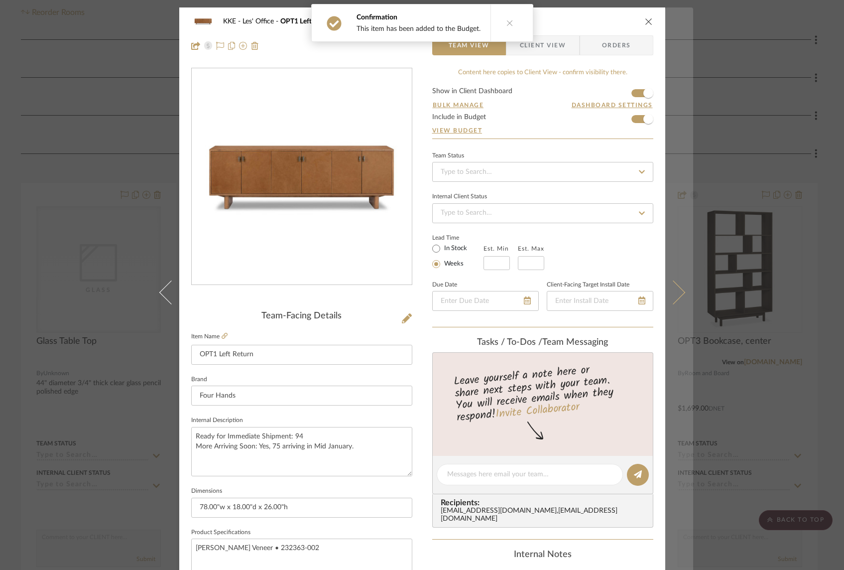
click at [679, 293] on icon at bounding box center [673, 292] width 24 height 24
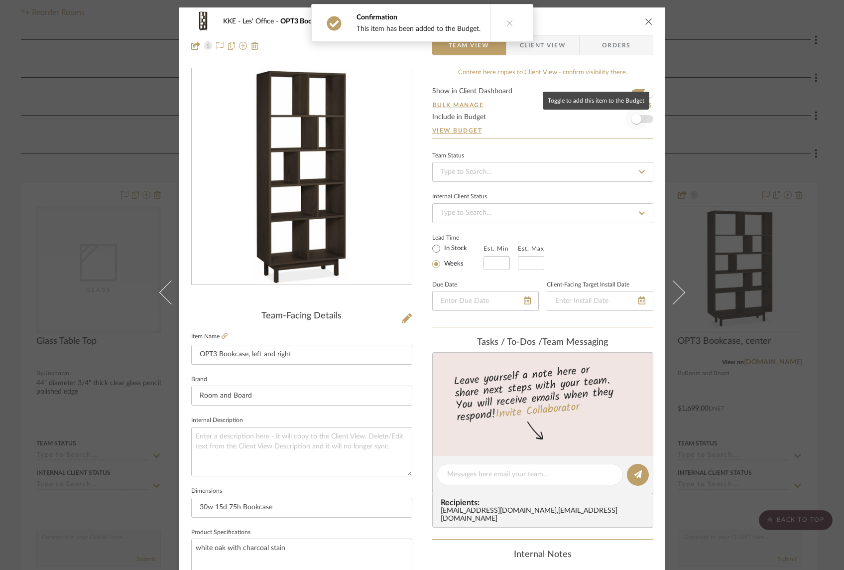
click at [643, 121] on span "button" at bounding box center [636, 119] width 22 height 22
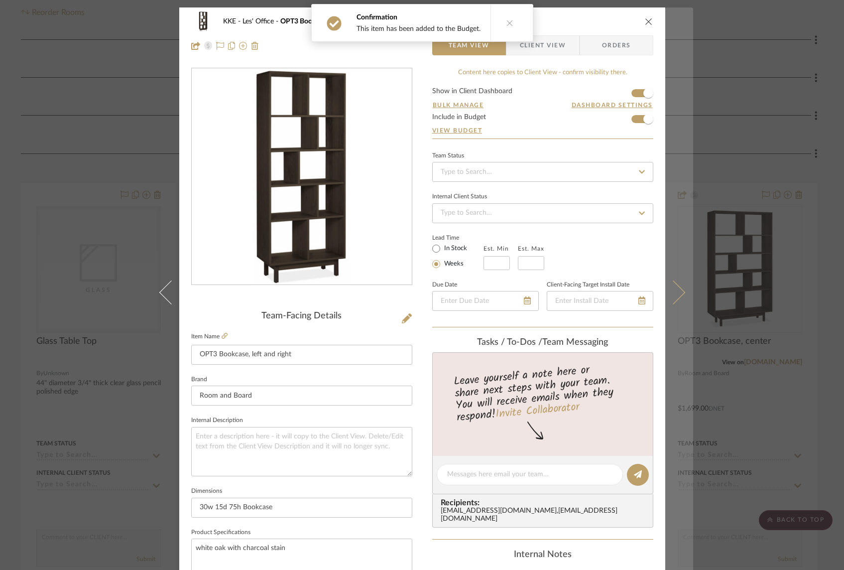
click at [673, 290] on icon at bounding box center [673, 292] width 24 height 24
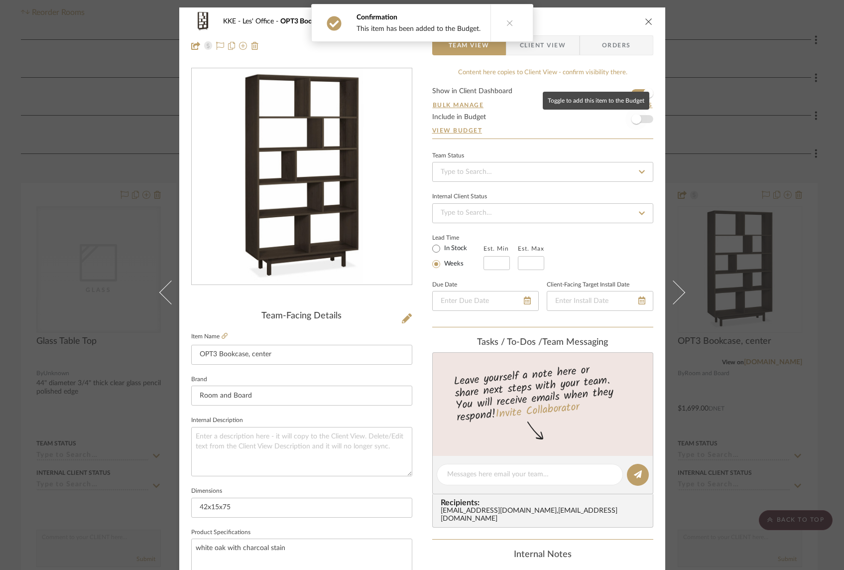
click at [642, 118] on span "button" at bounding box center [636, 119] width 22 height 22
click at [646, 19] on icon "close" at bounding box center [649, 21] width 8 height 8
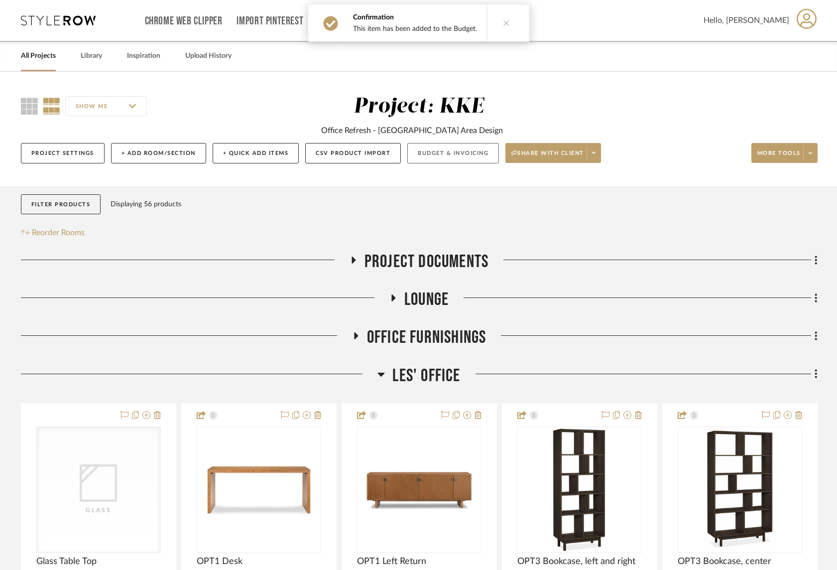
click at [479, 155] on button "Budget & Invoicing" at bounding box center [453, 153] width 92 height 20
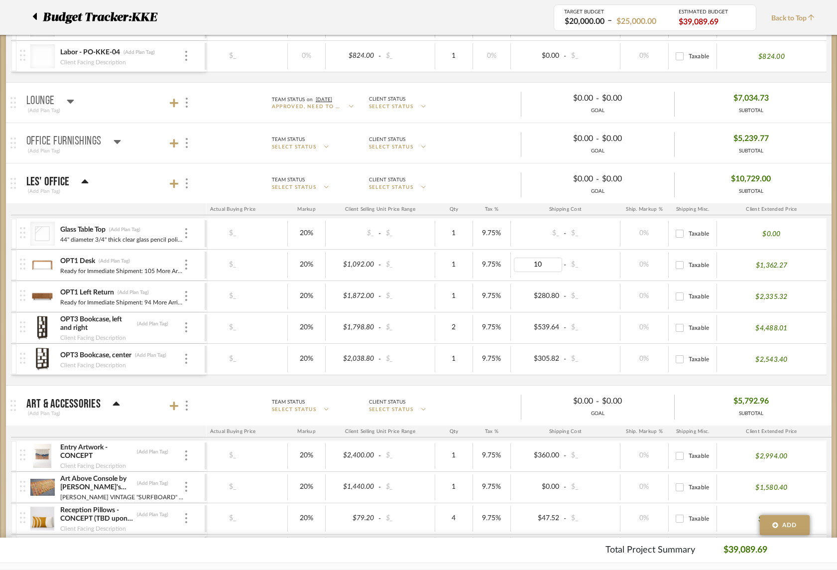
type input "100"
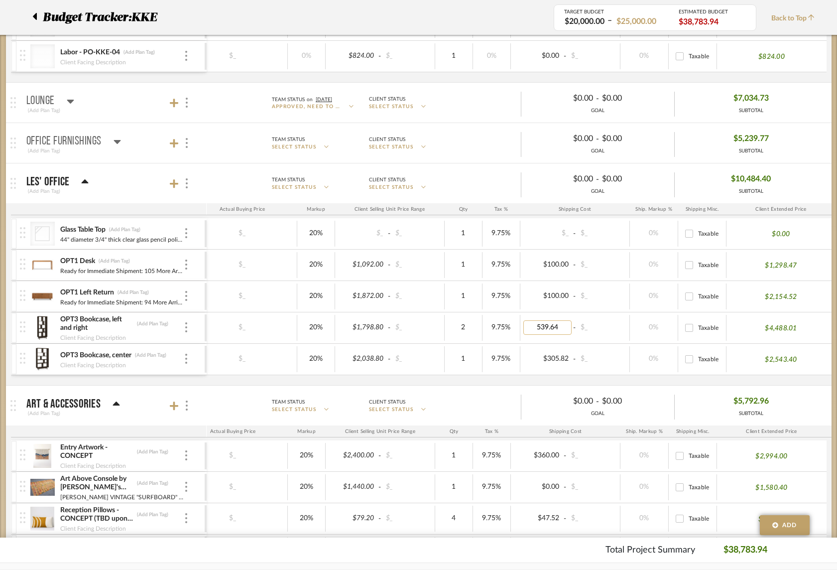
scroll to position [0, 200]
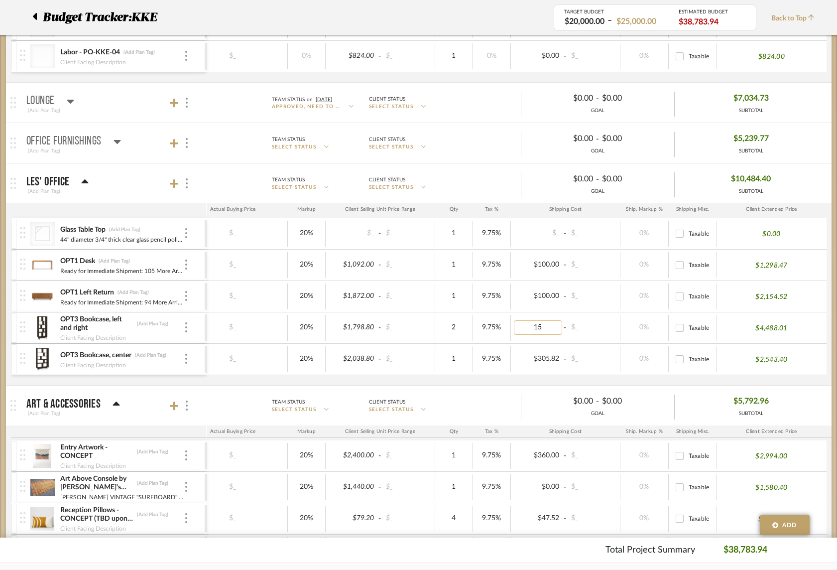
type input "159"
type input "0"
type input "200"
click at [550, 264] on input "0" at bounding box center [538, 264] width 49 height 14
drag, startPoint x: 546, startPoint y: 264, endPoint x: 528, endPoint y: 265, distance: 17.9
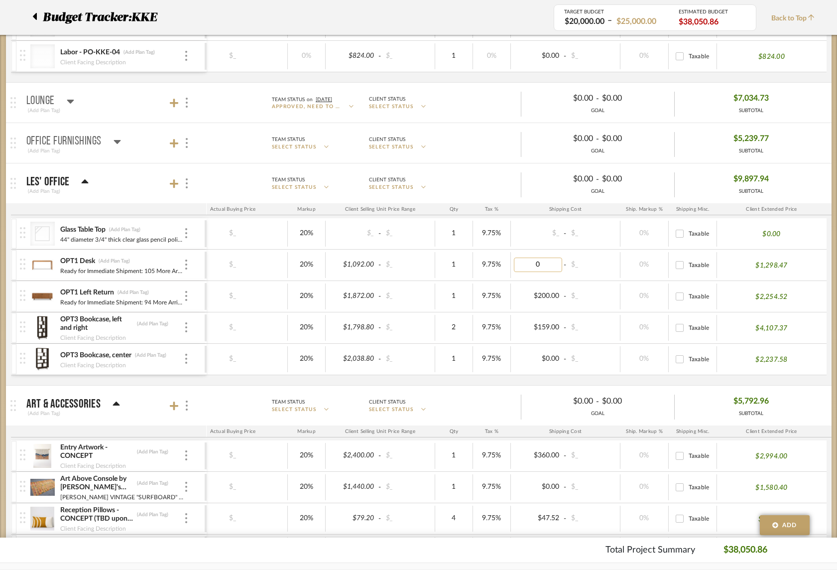
click at [528, 265] on input "0" at bounding box center [538, 264] width 49 height 14
type input "200"
type input "0"
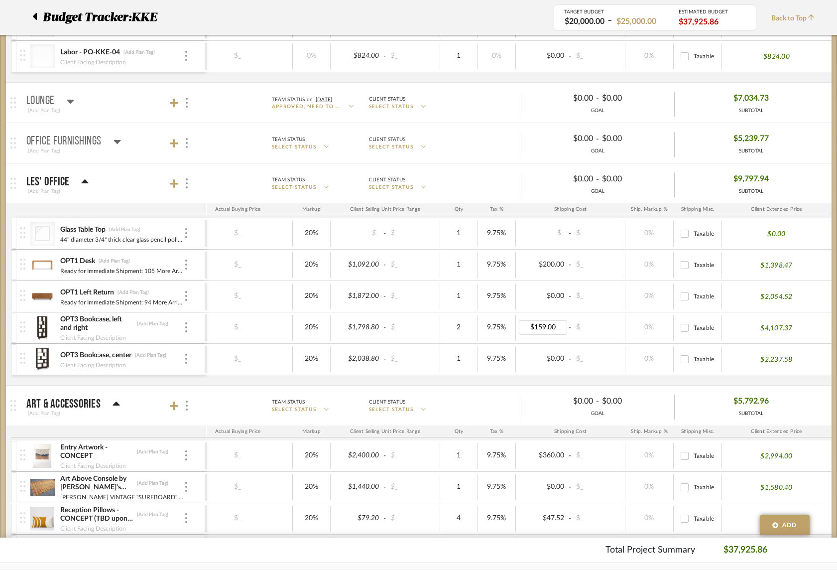
click at [537, 380] on div "Glass Table Top (Add Plan Tag) 44" diameter 3/4" thick clear glass pencil polis…" at bounding box center [322, 301] width 1030 height 167
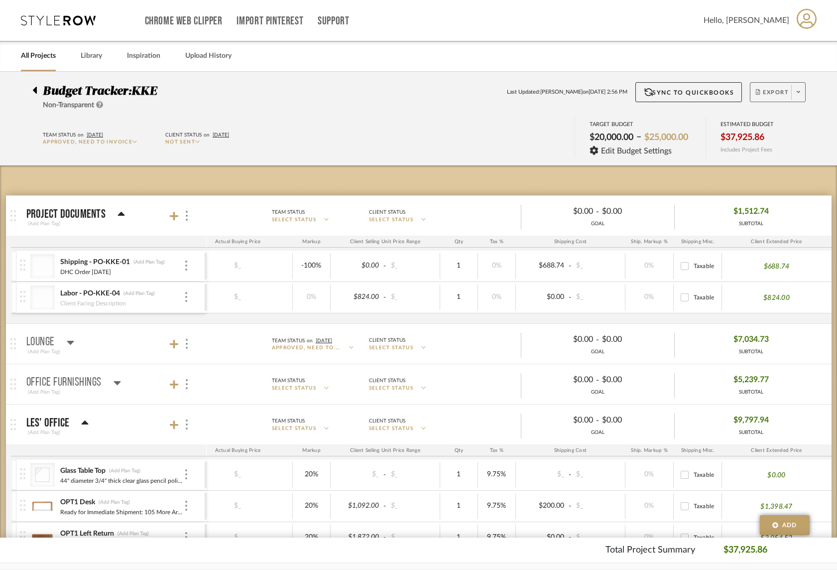
click at [800, 95] on icon at bounding box center [798, 91] width 3 height 5
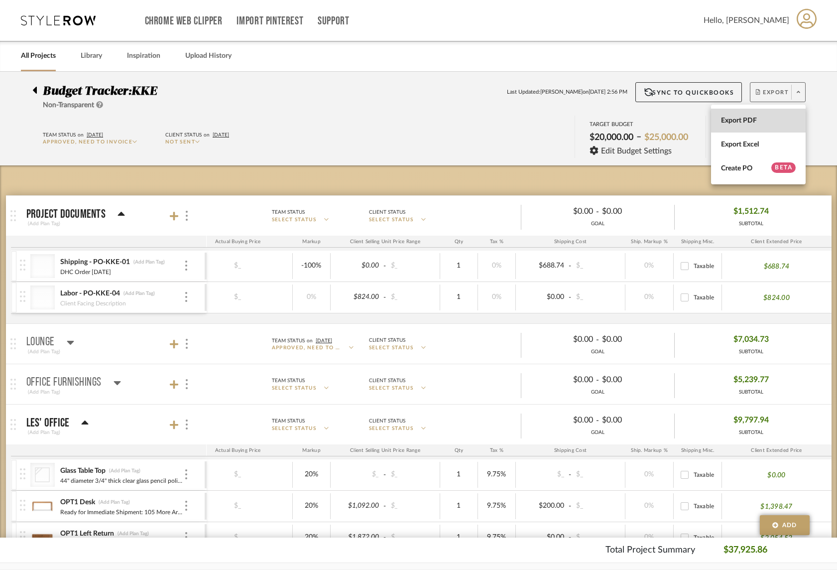
click at [763, 118] on span "Export PDF" at bounding box center [758, 121] width 75 height 8
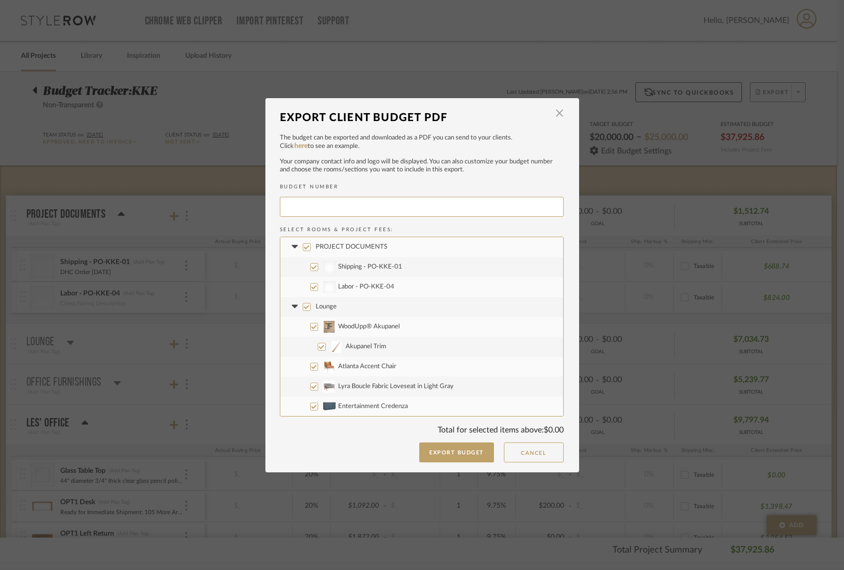
type input "KKE-010"
drag, startPoint x: 303, startPoint y: 245, endPoint x: 295, endPoint y: 248, distance: 9.0
click at [303, 245] on input "PROJECT DOCUMENTS" at bounding box center [307, 247] width 8 height 8
checkbox input "false"
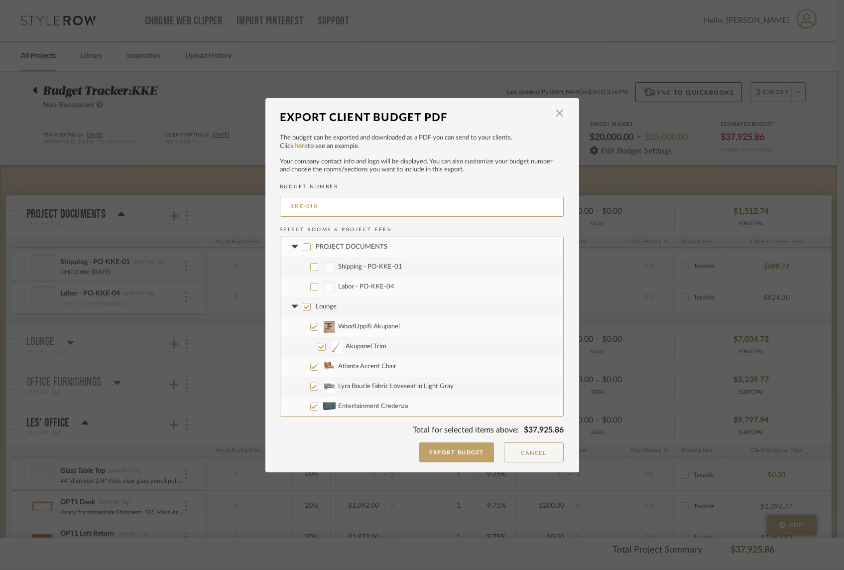
checkbox input "false"
click at [292, 249] on icon at bounding box center [295, 247] width 10 height 4
drag, startPoint x: 304, startPoint y: 266, endPoint x: 298, endPoint y: 268, distance: 6.3
click at [304, 266] on input "Lounge" at bounding box center [307, 267] width 8 height 8
checkbox input "false"
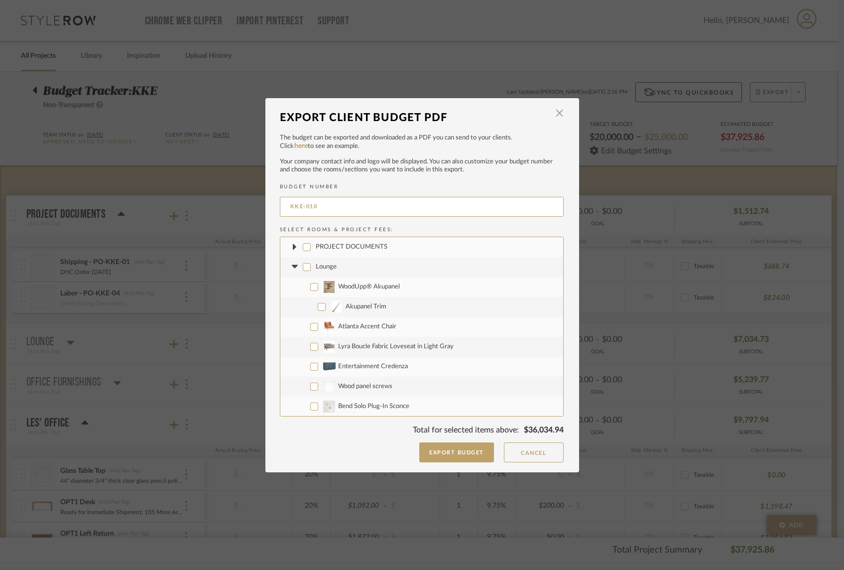
checkbox input "false"
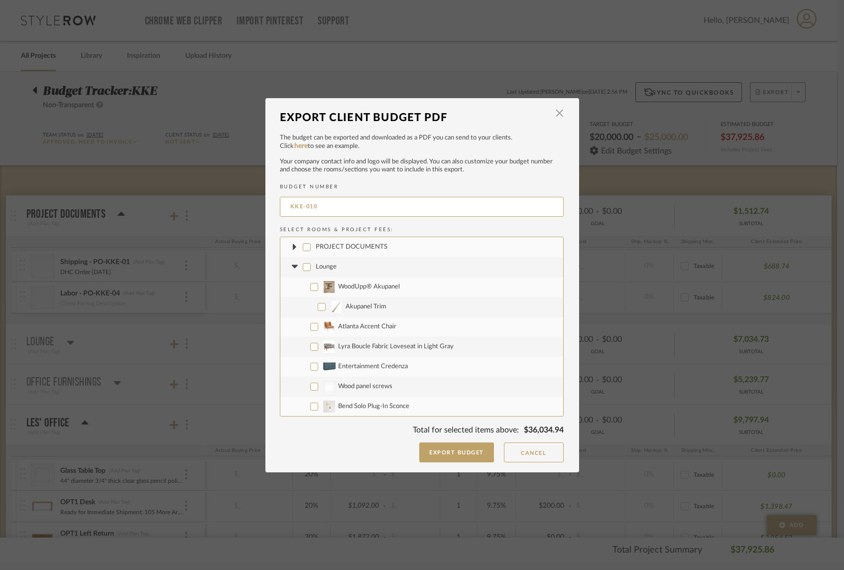
checkbox input "false"
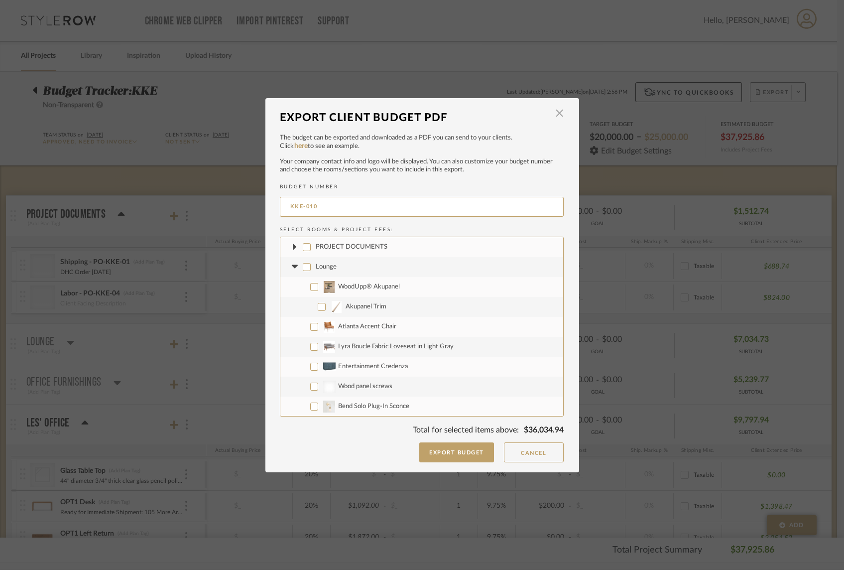
checkbox input "false"
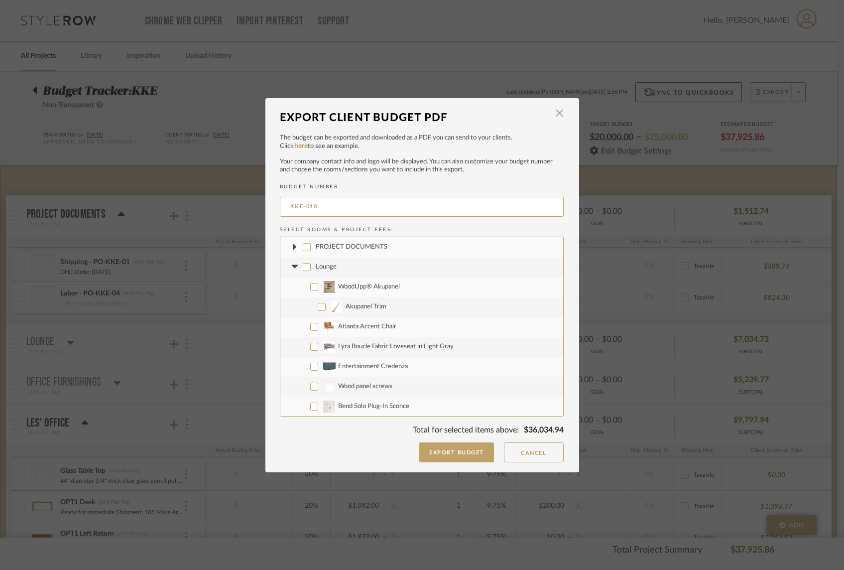
checkbox input "false"
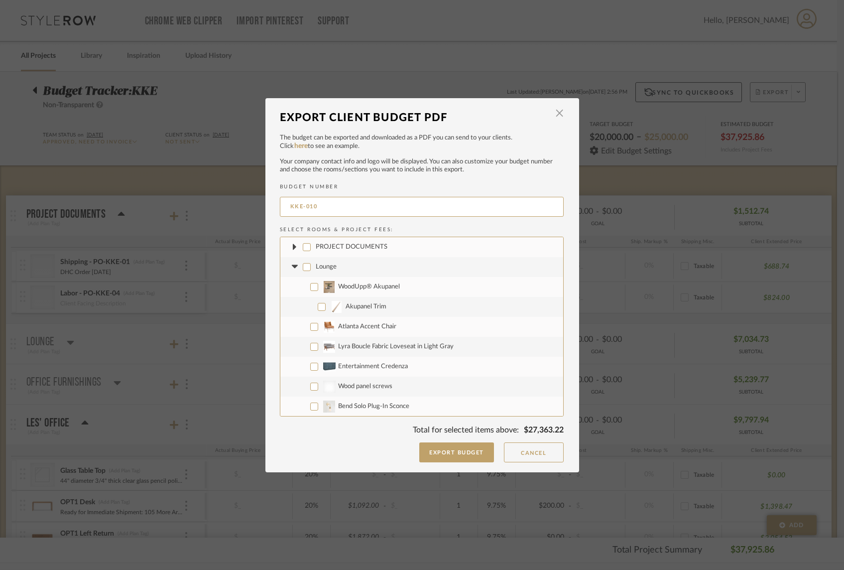
click at [292, 267] on icon at bounding box center [295, 266] width 6 height 3
click at [303, 286] on input "Office Furnishings" at bounding box center [307, 287] width 8 height 8
checkbox input "false"
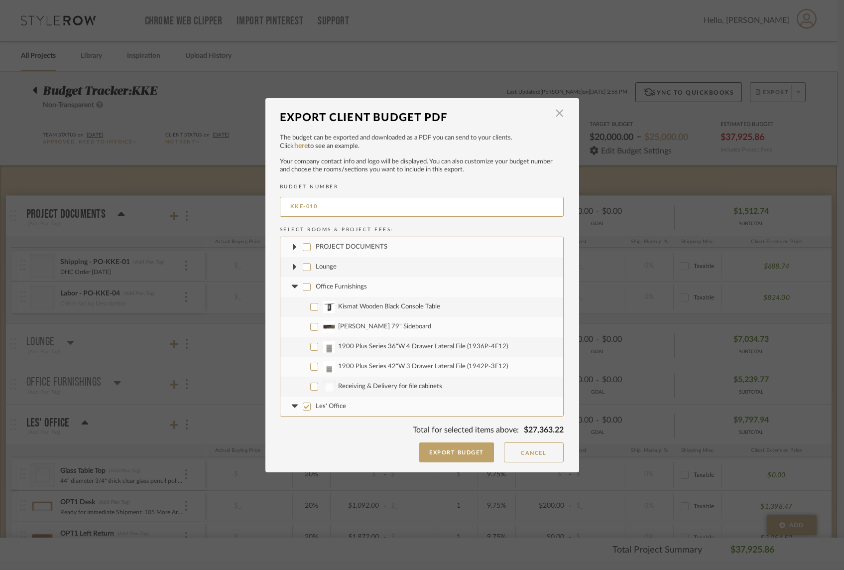
checkbox input "false"
drag, startPoint x: 292, startPoint y: 286, endPoint x: 297, endPoint y: 286, distance: 5.5
click at [292, 286] on icon at bounding box center [295, 286] width 6 height 3
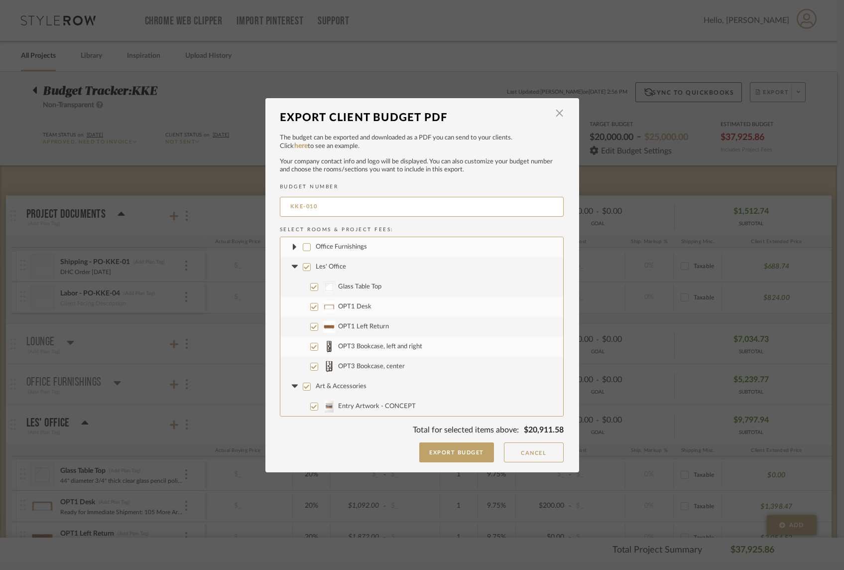
click at [310, 286] on input "Glass Table Top" at bounding box center [314, 287] width 8 height 8
checkbox input "false"
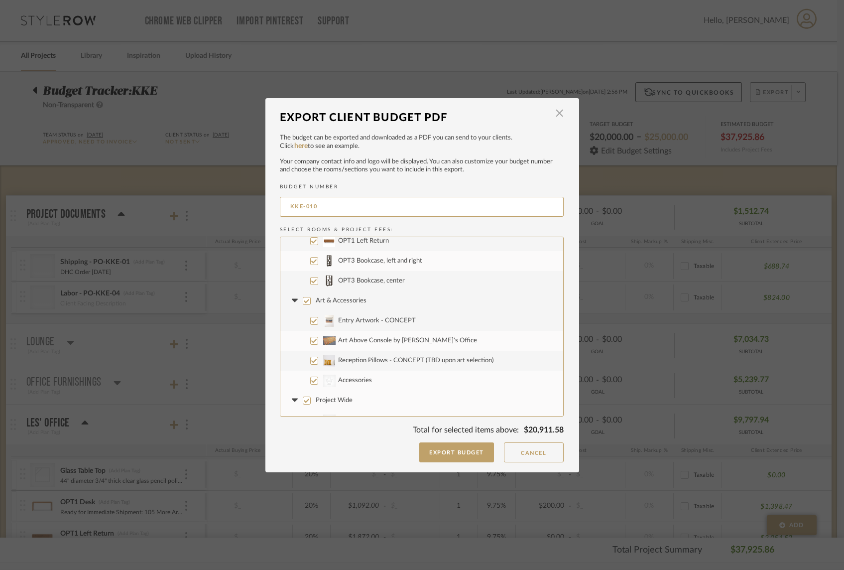
click at [303, 301] on input "Art & Accessories" at bounding box center [307, 301] width 8 height 8
checkbox input "false"
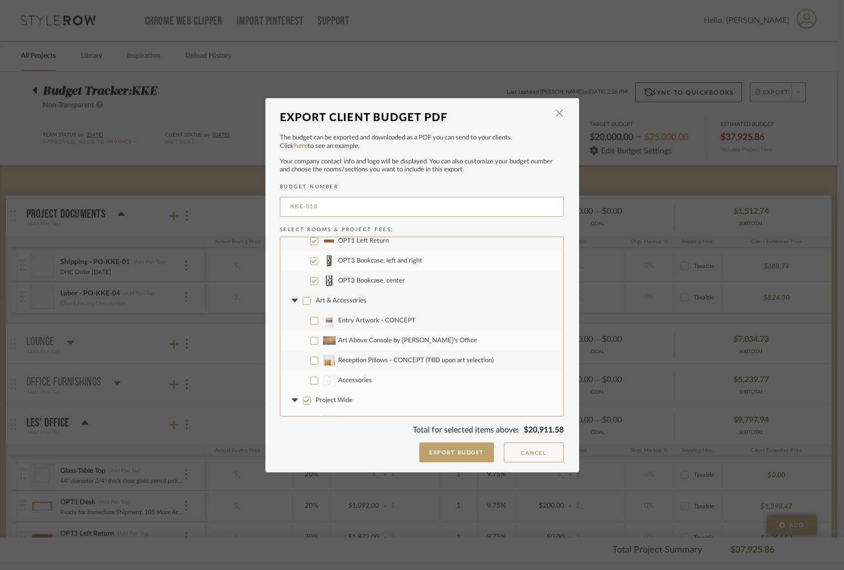
checkbox input "false"
click at [290, 300] on icon at bounding box center [295, 301] width 10 height 4
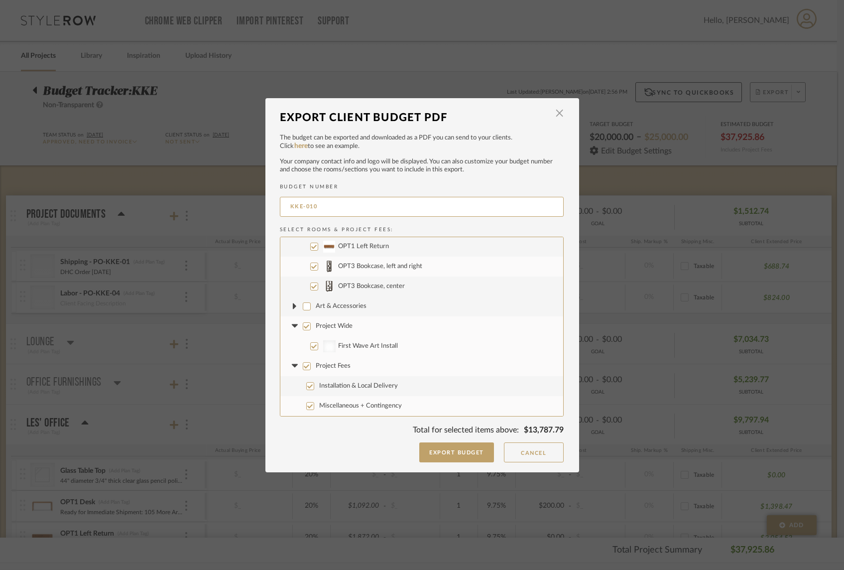
click at [303, 326] on input "Project Wide" at bounding box center [307, 326] width 8 height 8
checkbox input "false"
click at [303, 366] on input "Project Fees" at bounding box center [307, 366] width 8 height 8
checkbox input "false"
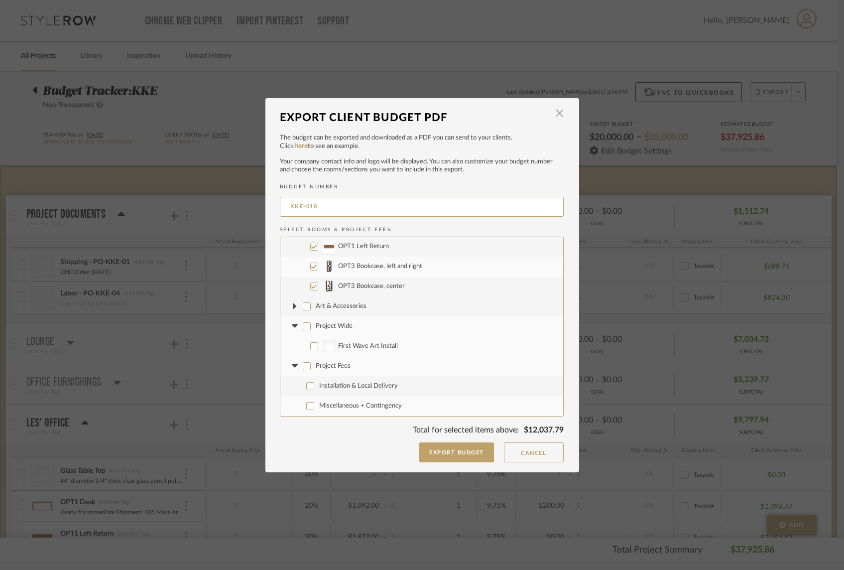
checkbox input "false"
click at [469, 452] on button "Export Budget" at bounding box center [456, 452] width 75 height 20
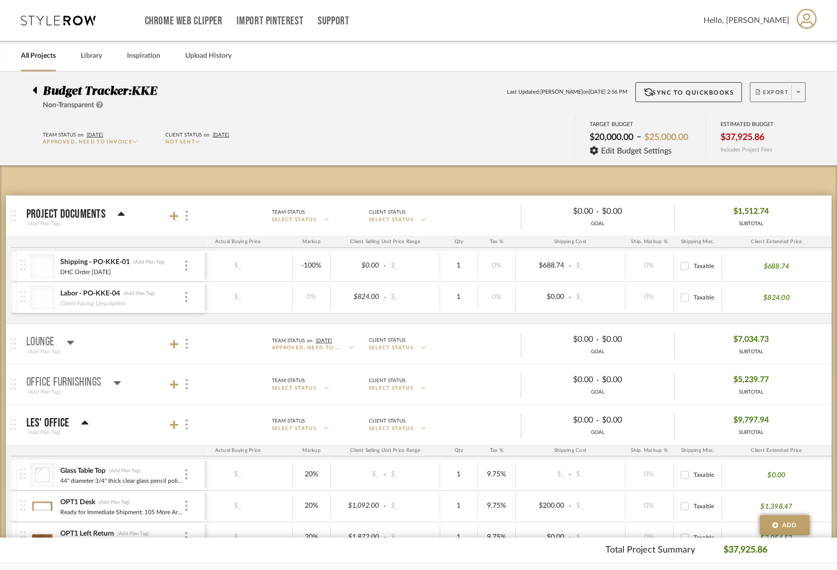
click at [35, 91] on icon at bounding box center [35, 90] width 4 height 7
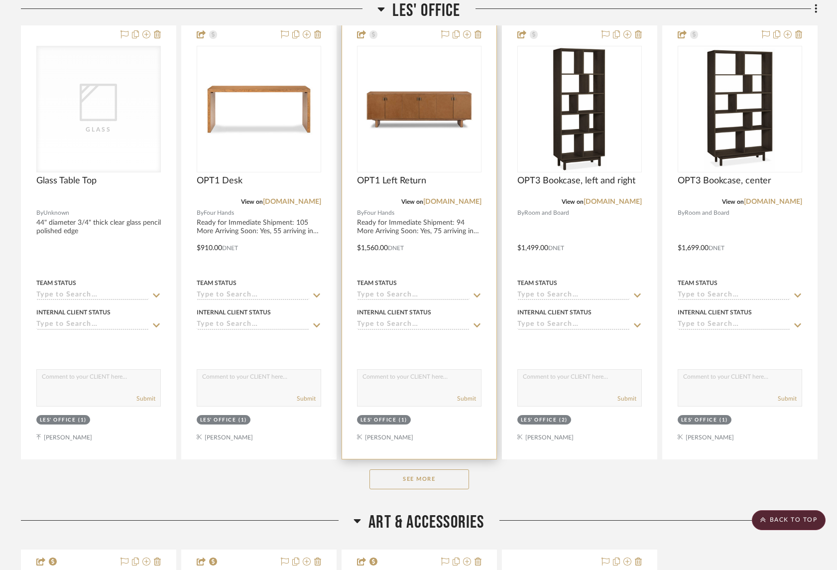
scroll to position [286, 0]
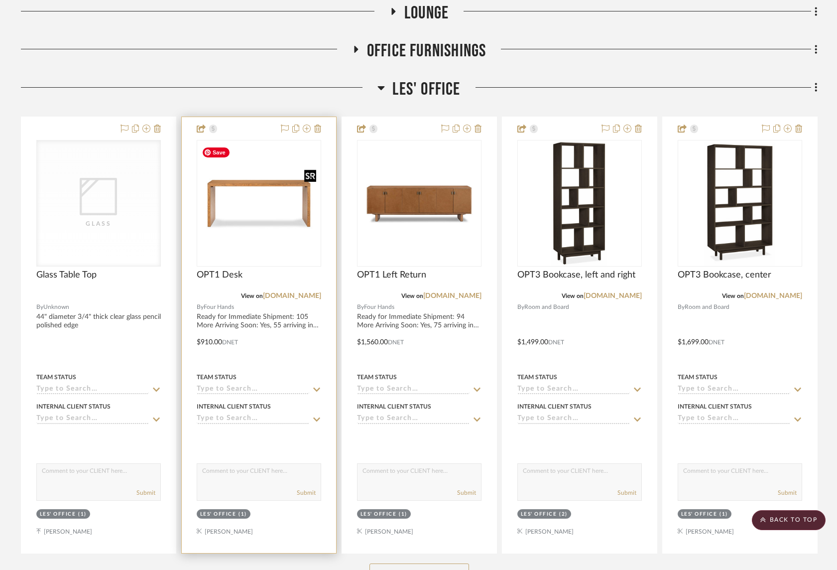
click at [0, 0] on img at bounding box center [0, 0] width 0 height 0
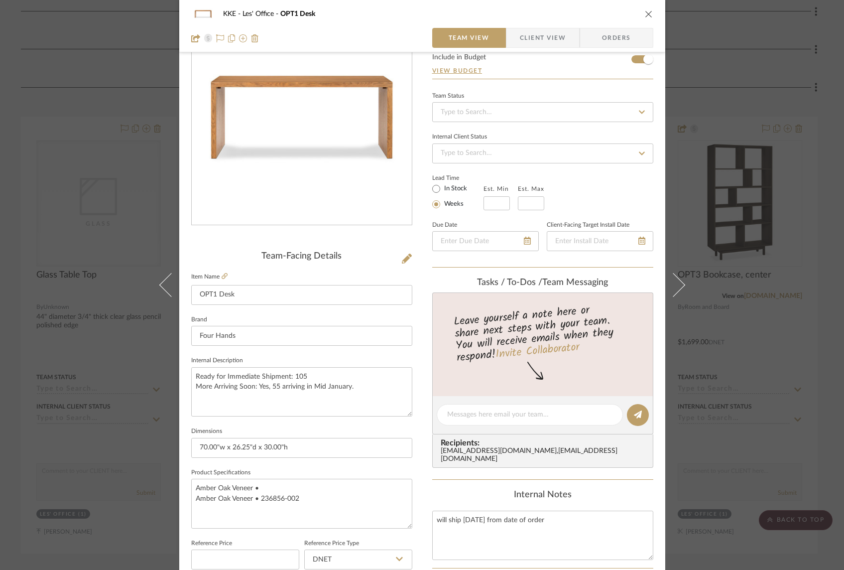
scroll to position [72, 0]
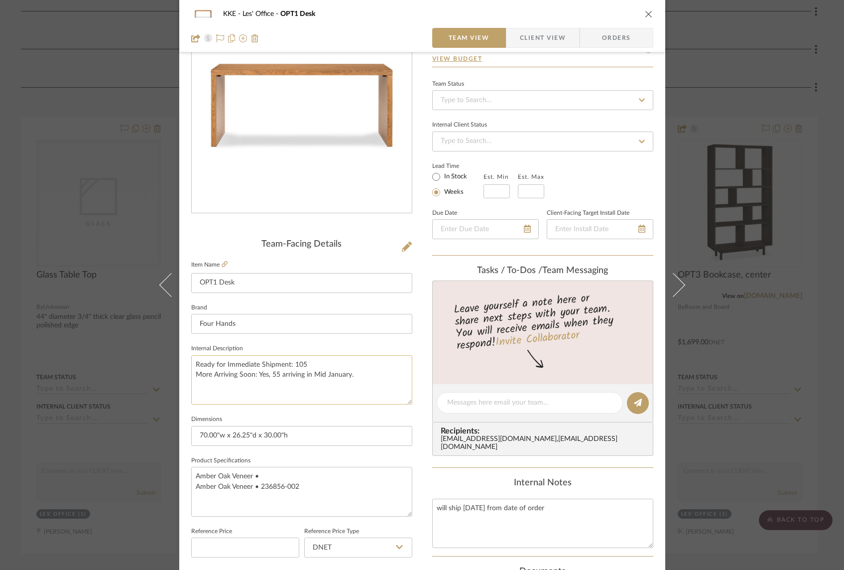
click at [193, 365] on textarea "Ready for Immediate Shipment: 105 More Arriving Soon: Yes, 55 arriving in Mid J…" at bounding box center [301, 379] width 221 height 49
drag, startPoint x: 192, startPoint y: 365, endPoint x: 366, endPoint y: 382, distance: 174.7
click at [366, 382] on textarea "Ready for Immediate Shipment: 105 More Arriving Soon: Yes, 55 arriving in Mid J…" at bounding box center [301, 379] width 221 height 49
click at [578, 512] on textarea "will ship in 15 days from date of order" at bounding box center [542, 523] width 221 height 49
paste textarea "Ready for Immediate Shipment: 105 More Arriving Soon: Yes, 55 arriving in Mid J…"
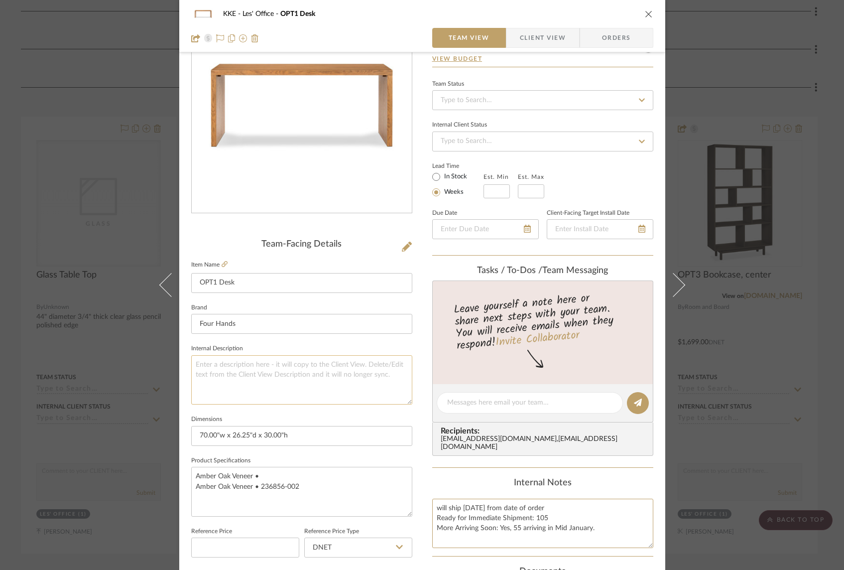
type textarea "will ship in 15 days from date of order Ready for Immediate Shipment: 105 More …"
click at [314, 367] on textarea at bounding box center [301, 379] width 221 height 49
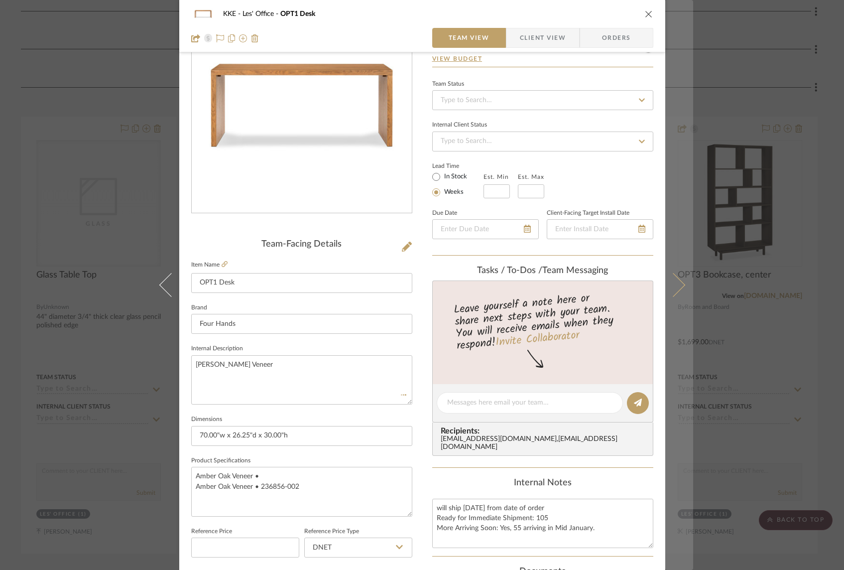
click at [678, 284] on icon at bounding box center [673, 285] width 24 height 24
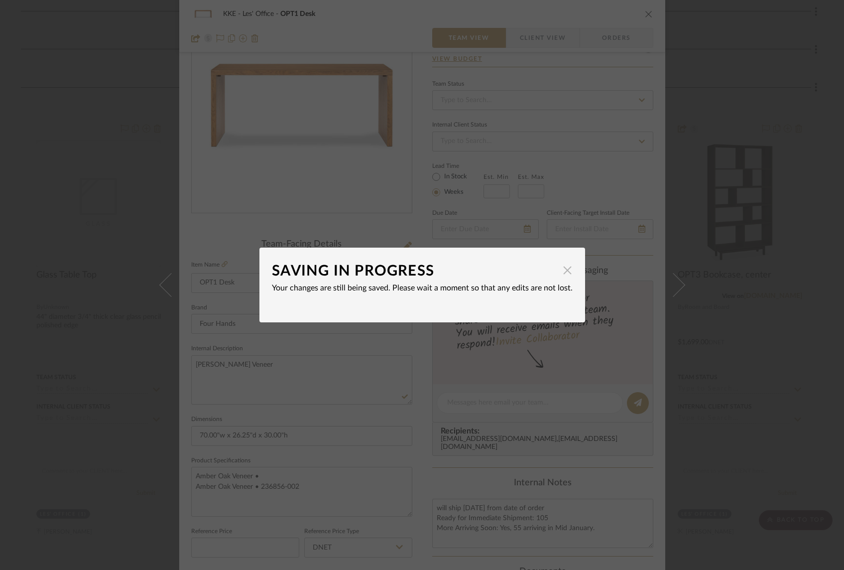
click at [564, 271] on span "button" at bounding box center [568, 270] width 20 height 20
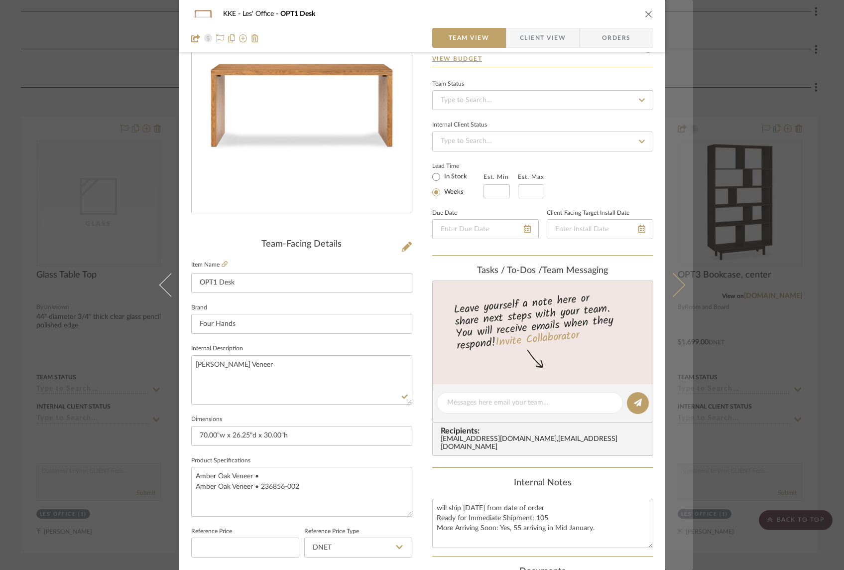
click at [679, 284] on icon at bounding box center [673, 285] width 24 height 24
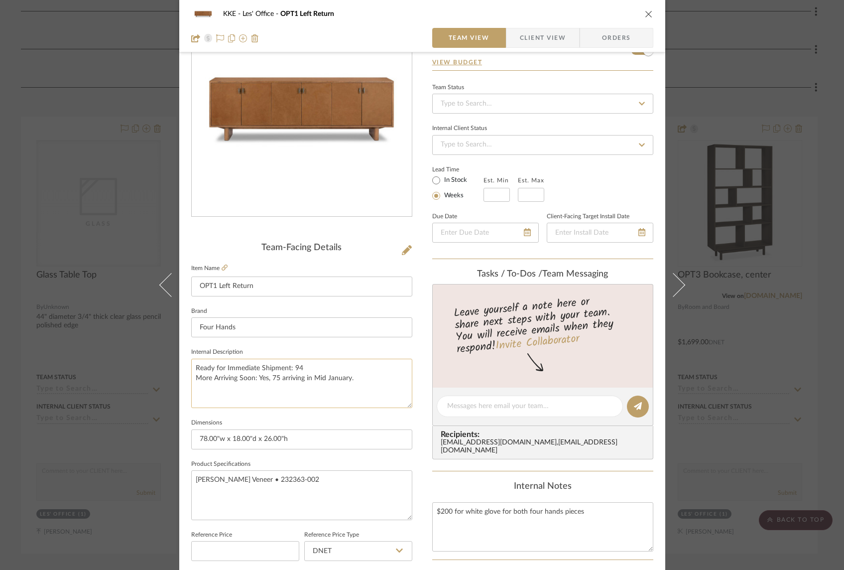
scroll to position [74, 0]
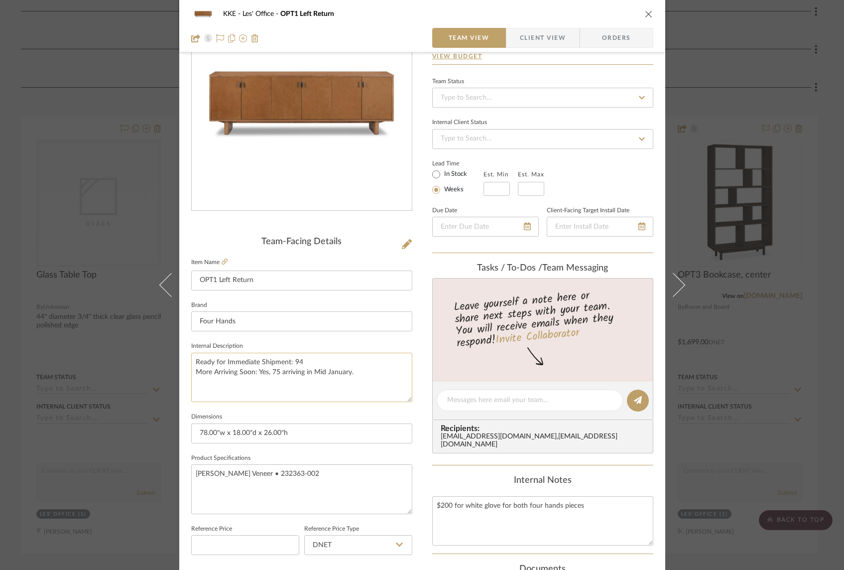
click at [195, 383] on textarea "Ready for Immediate Shipment: 94 More Arriving Soon: Yes, 75 arriving in Mid Ja…" at bounding box center [301, 377] width 221 height 49
drag, startPoint x: 191, startPoint y: 362, endPoint x: 398, endPoint y: 382, distance: 207.7
click at [398, 382] on textarea "Ready for Immediate Shipment: 94 More Arriving Soon: Yes, 75 arriving in Mid Ja…" at bounding box center [301, 377] width 221 height 49
click at [536, 516] on textarea "$200 for white glove for both four hands pieces" at bounding box center [542, 520] width 221 height 49
paste textarea "Ready for Immediate Shipment: 94 More Arriving Soon: Yes, 75 arriving in Mid Ja…"
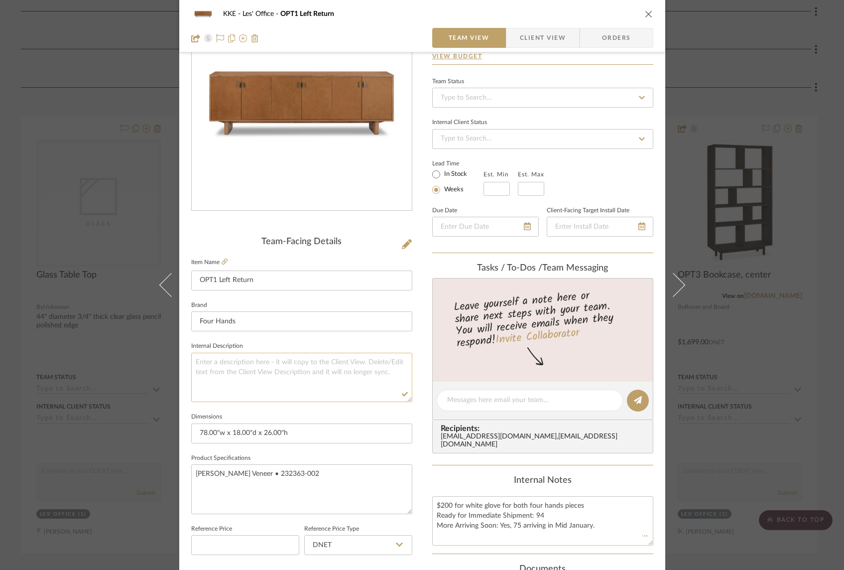
click at [255, 375] on textarea at bounding box center [301, 377] width 221 height 49
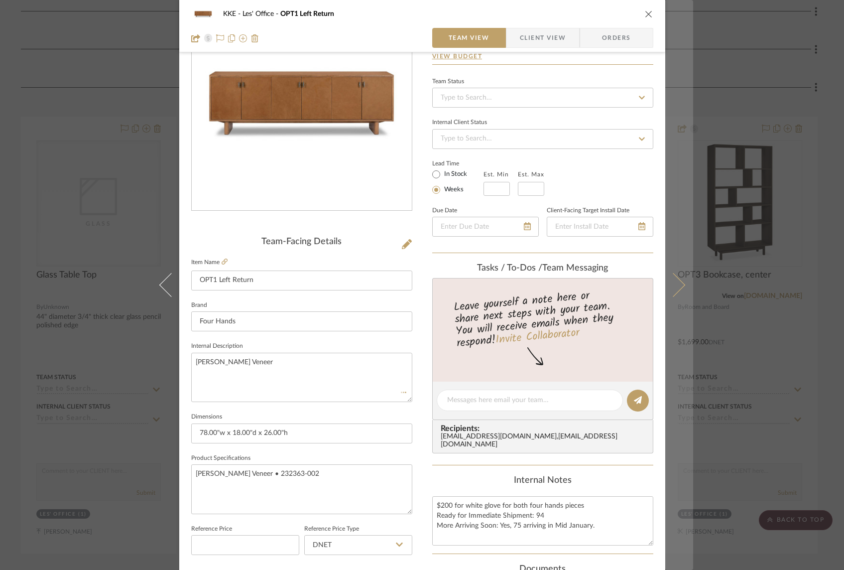
click at [676, 284] on icon at bounding box center [673, 285] width 24 height 24
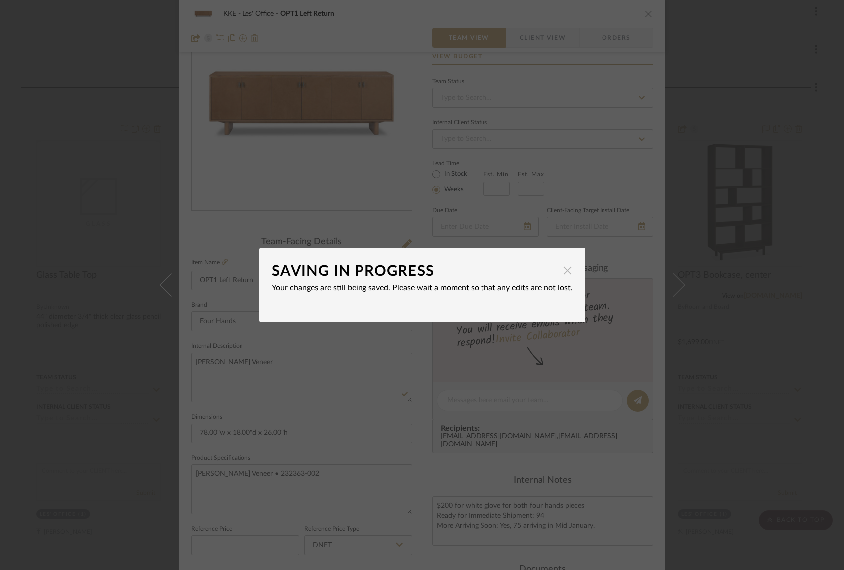
click at [565, 269] on span "button" at bounding box center [568, 270] width 20 height 20
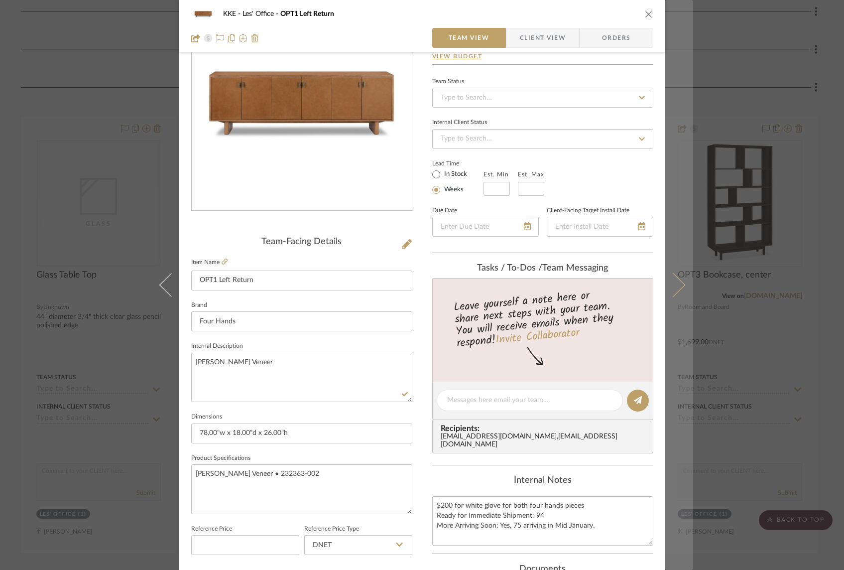
click at [681, 285] on icon at bounding box center [673, 285] width 24 height 24
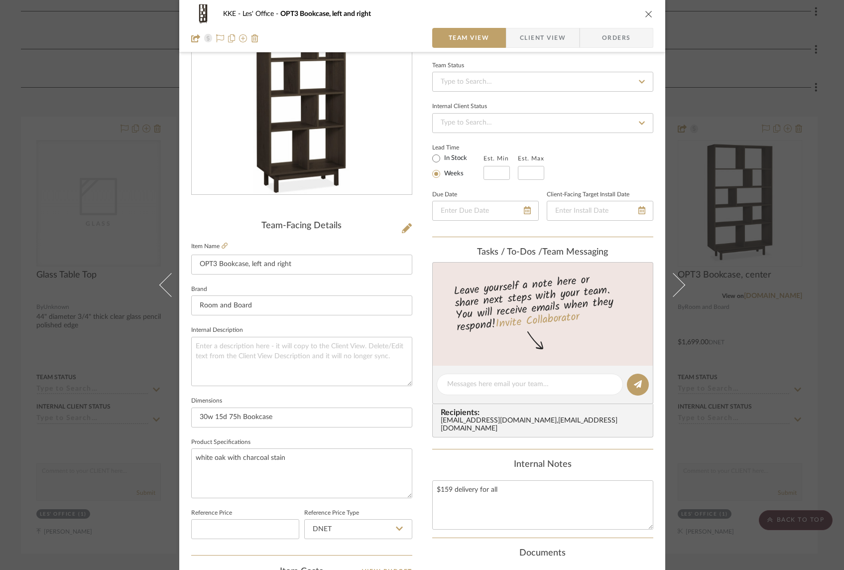
scroll to position [114, 0]
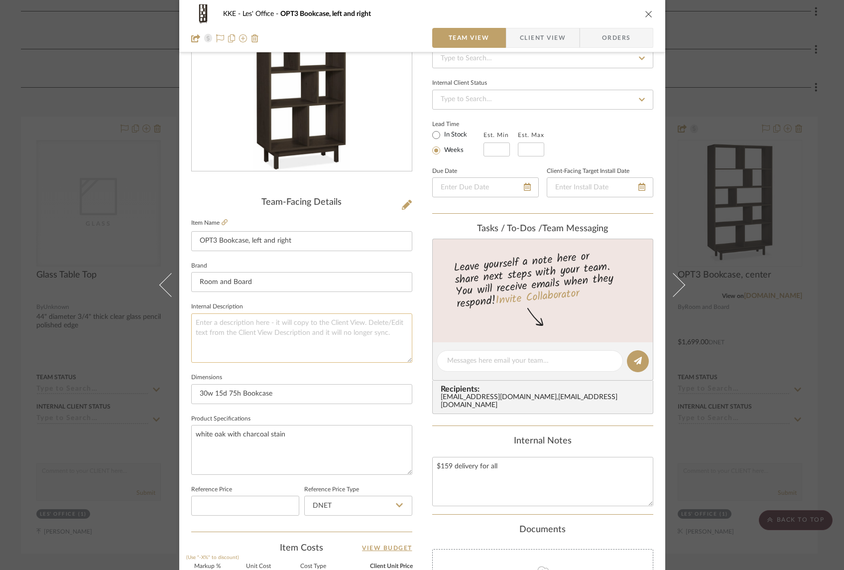
click at [317, 337] on textarea at bounding box center [301, 337] width 221 height 49
drag, startPoint x: 328, startPoint y: 321, endPoint x: 193, endPoint y: 324, distance: 134.5
click at [193, 324] on textarea "White Oak with Charcoal Stain" at bounding box center [301, 337] width 221 height 49
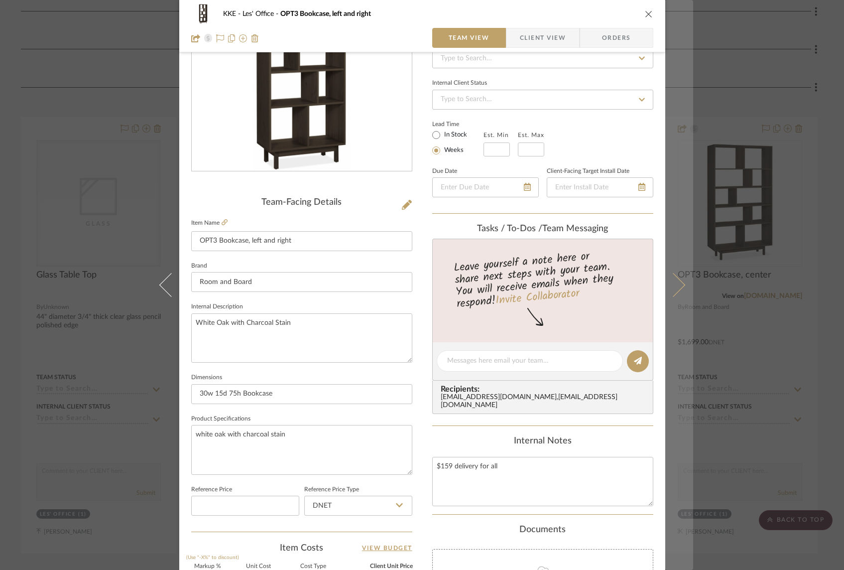
click at [678, 281] on button at bounding box center [679, 285] width 28 height 570
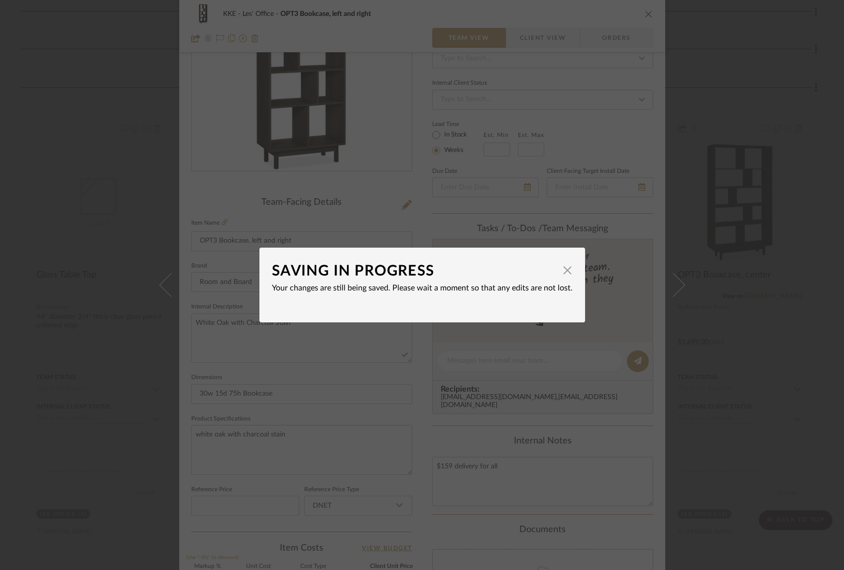
drag, startPoint x: 563, startPoint y: 272, endPoint x: 577, endPoint y: 274, distance: 14.6
click at [563, 272] on span "button" at bounding box center [568, 270] width 20 height 20
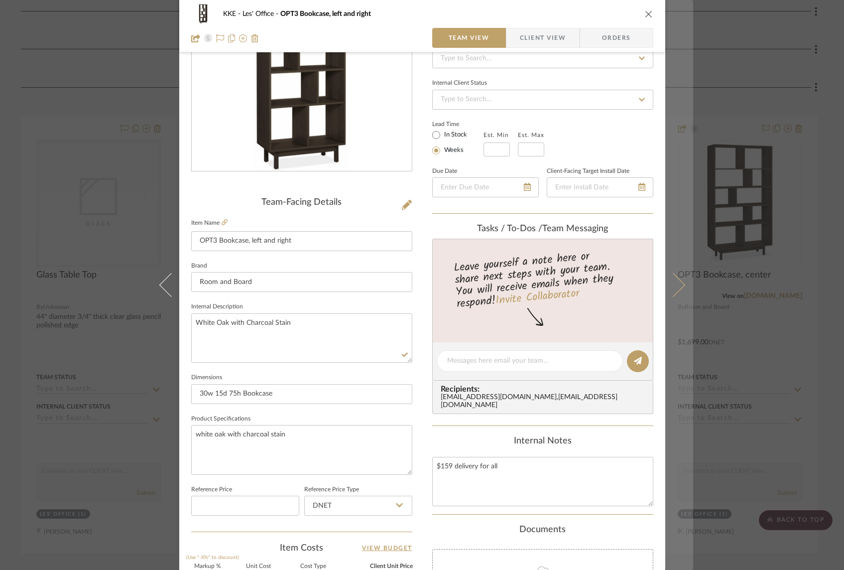
click at [678, 285] on icon at bounding box center [673, 285] width 24 height 24
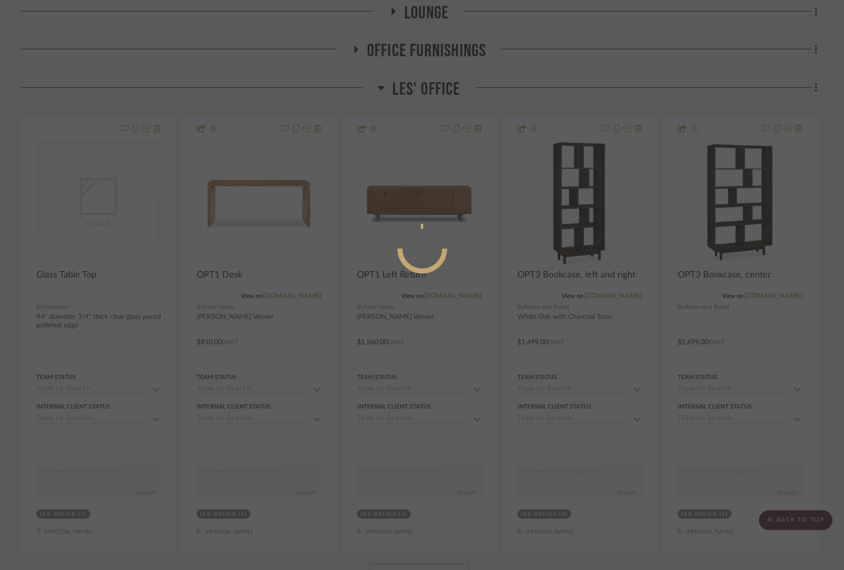
scroll to position [0, 0]
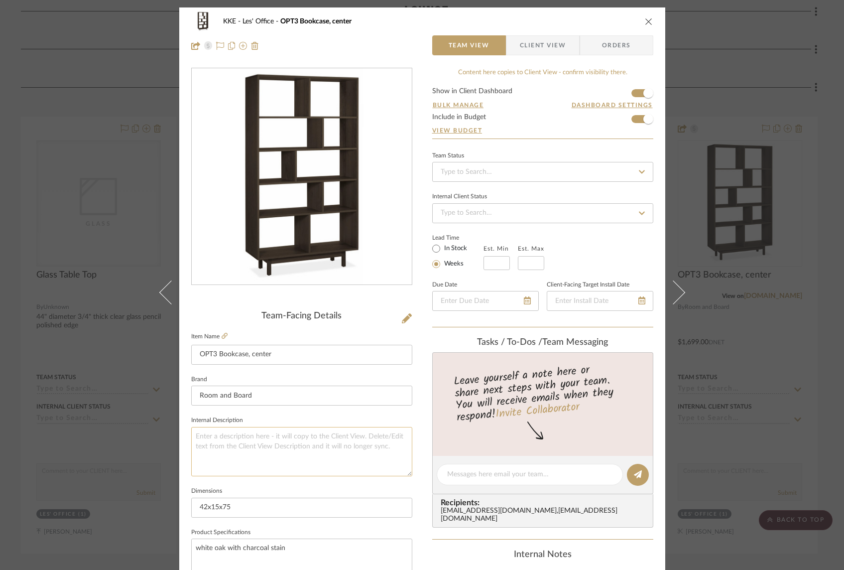
click at [264, 442] on textarea at bounding box center [301, 451] width 221 height 49
paste textarea "White Oak with Charcoal Stain"
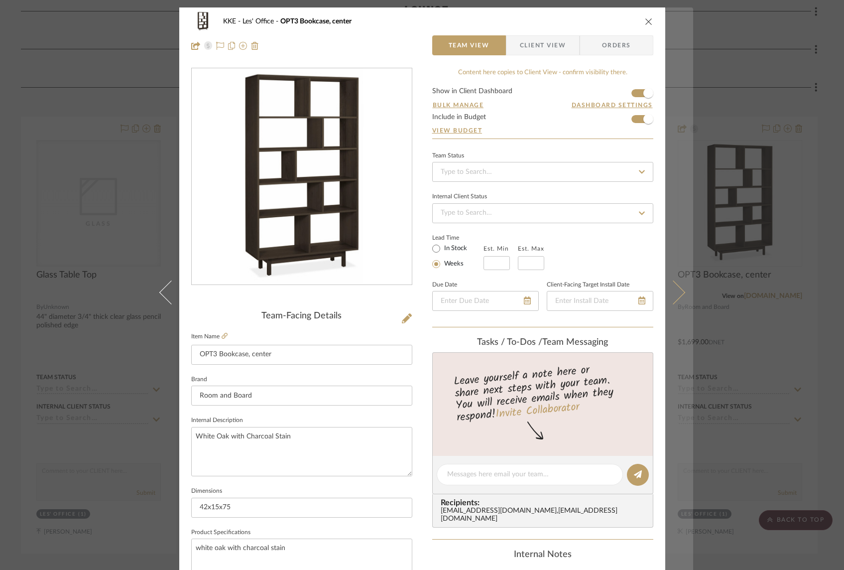
click at [678, 294] on icon at bounding box center [673, 292] width 24 height 24
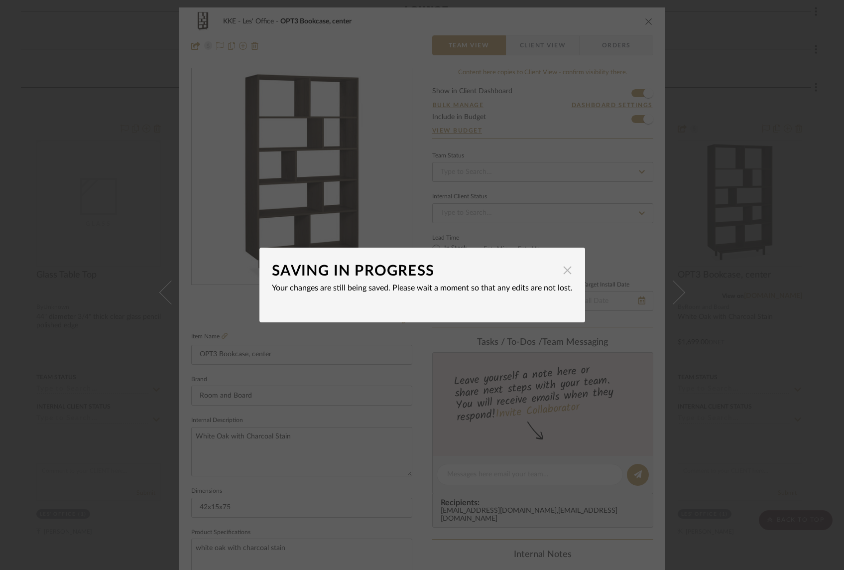
click at [563, 271] on span "button" at bounding box center [568, 270] width 20 height 20
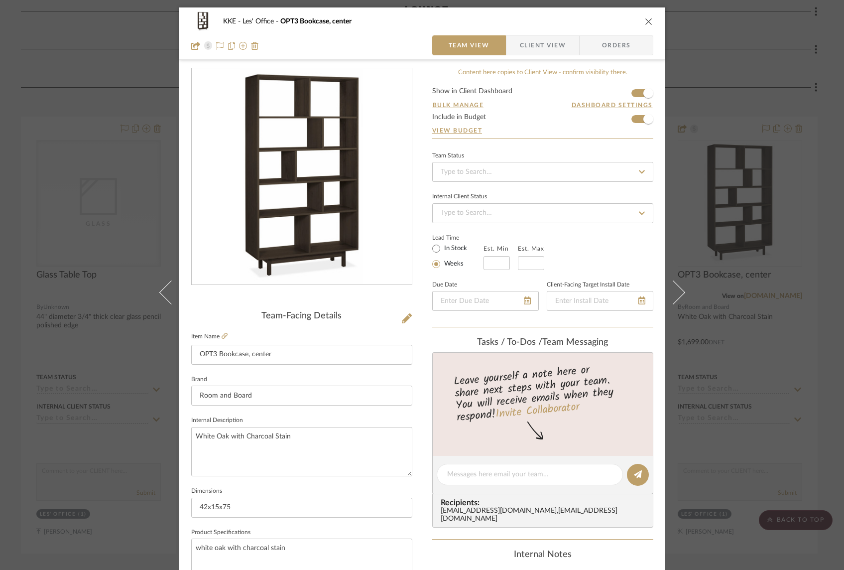
scroll to position [7, 0]
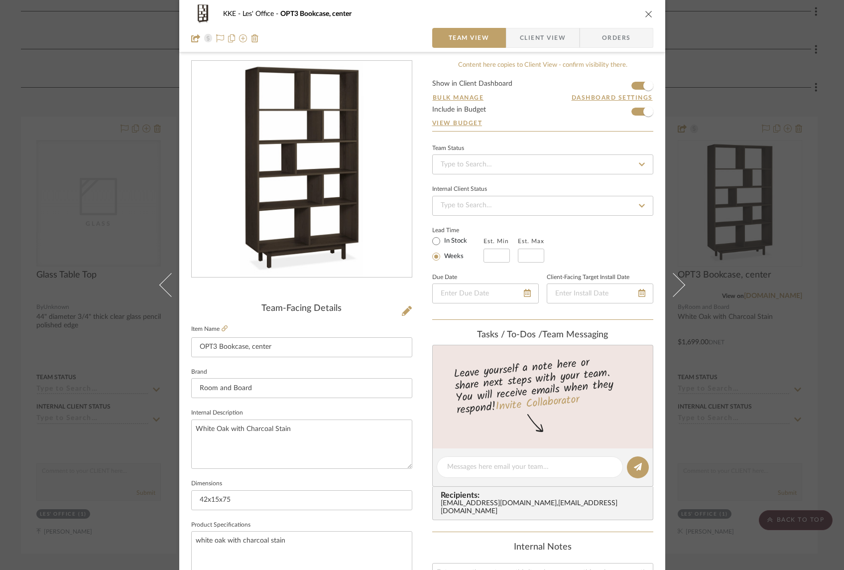
click at [646, 15] on icon "close" at bounding box center [649, 14] width 8 height 8
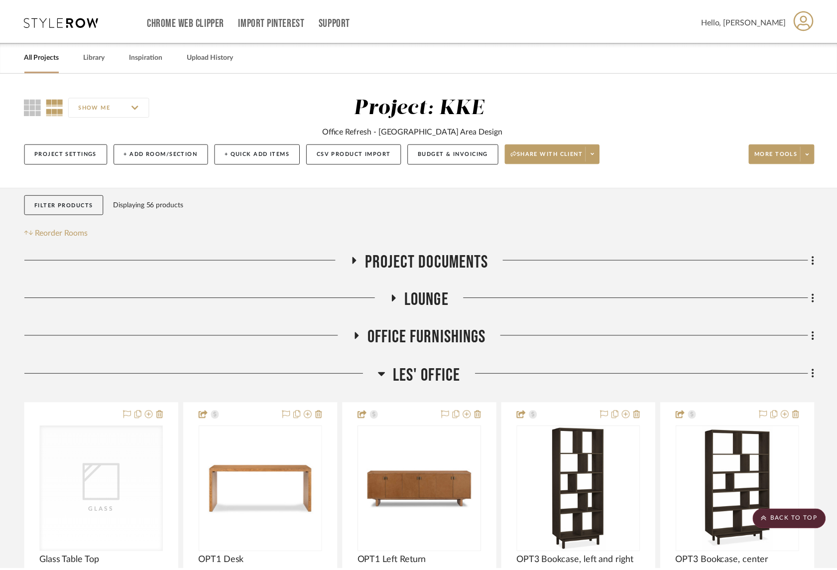
scroll to position [286, 0]
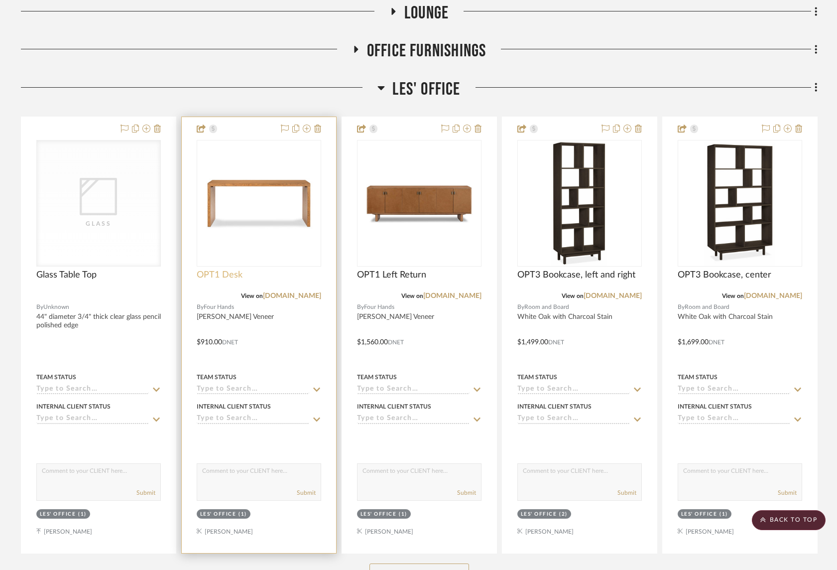
click at [234, 276] on span "OPT1 Desk" at bounding box center [220, 274] width 46 height 11
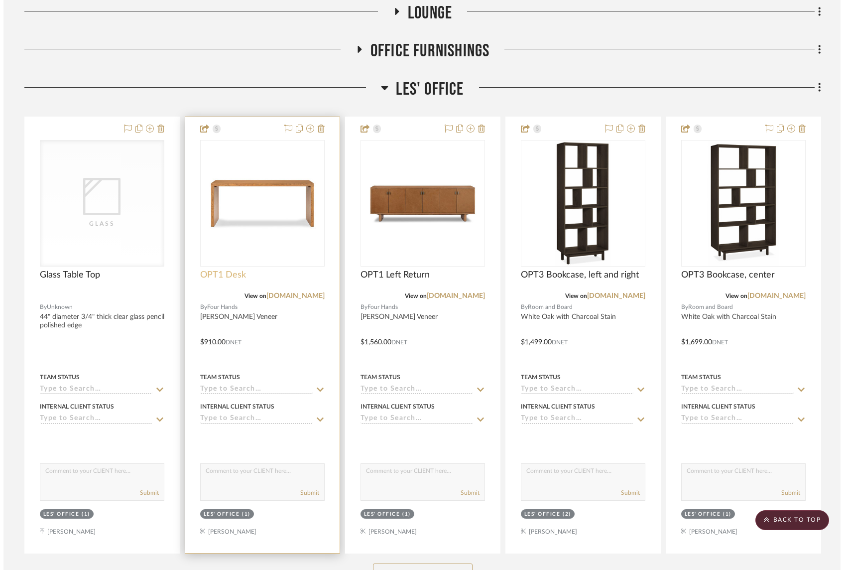
scroll to position [0, 0]
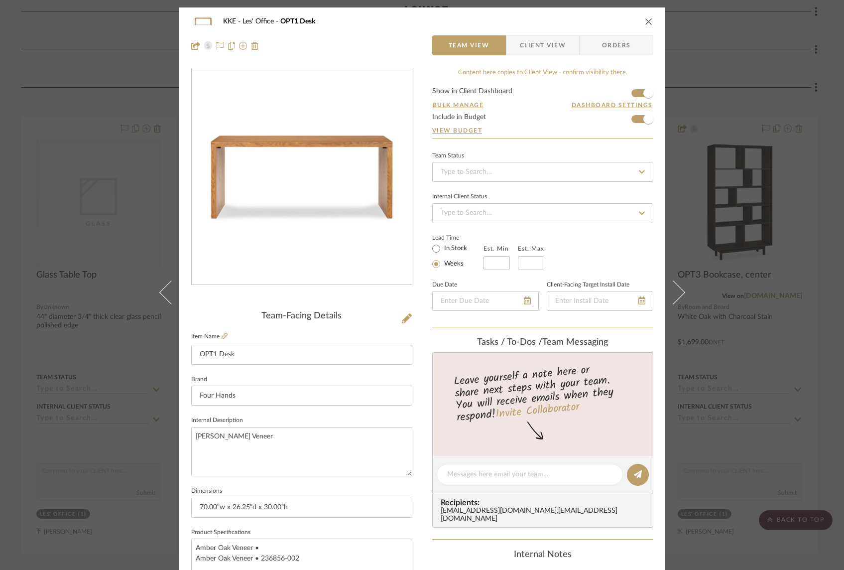
click at [645, 22] on icon "close" at bounding box center [649, 21] width 8 height 8
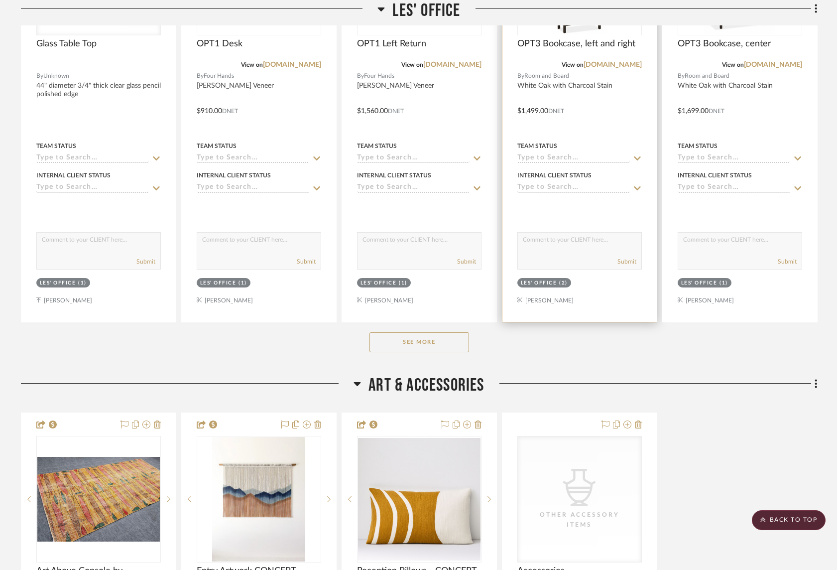
scroll to position [551, 0]
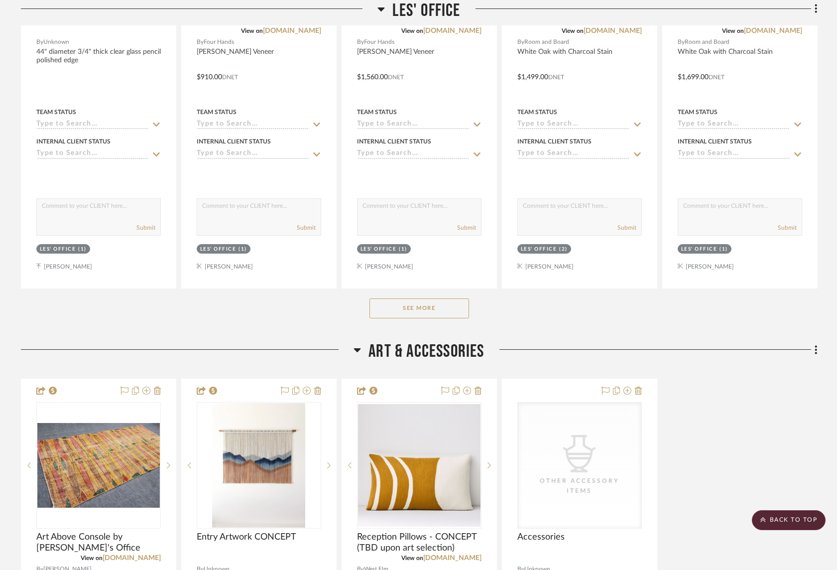
click at [416, 308] on button "See More" at bounding box center [420, 308] width 100 height 20
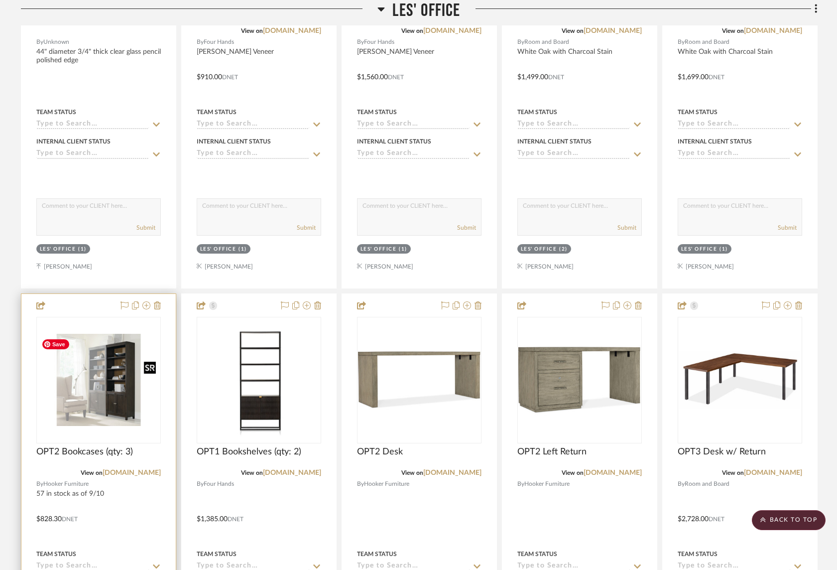
click at [92, 403] on div at bounding box center [98, 380] width 125 height 126
click at [119, 406] on img "0" at bounding box center [98, 380] width 123 height 92
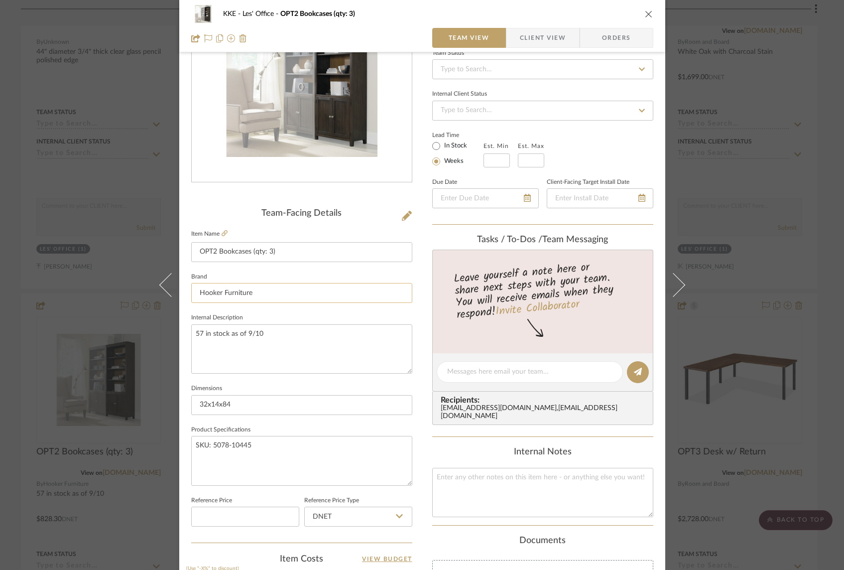
scroll to position [139, 0]
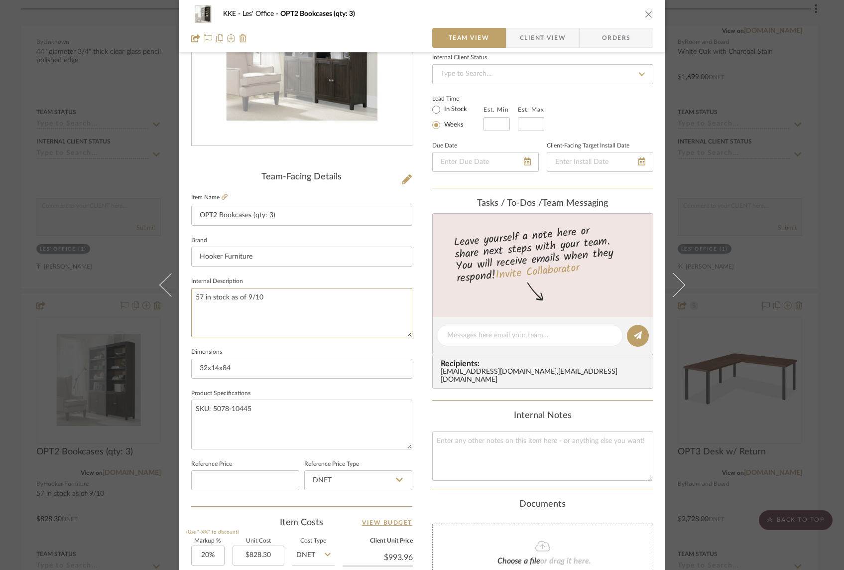
drag, startPoint x: 234, startPoint y: 296, endPoint x: 180, endPoint y: 299, distance: 54.4
click at [180, 299] on div "KKE Les' Office OPT2 Bookcases (qty: 3) Team View Client View Orders Team-Facin…" at bounding box center [422, 329] width 486 height 920
click at [609, 454] on textarea at bounding box center [542, 455] width 221 height 49
paste textarea "57 in stock as of 9/10"
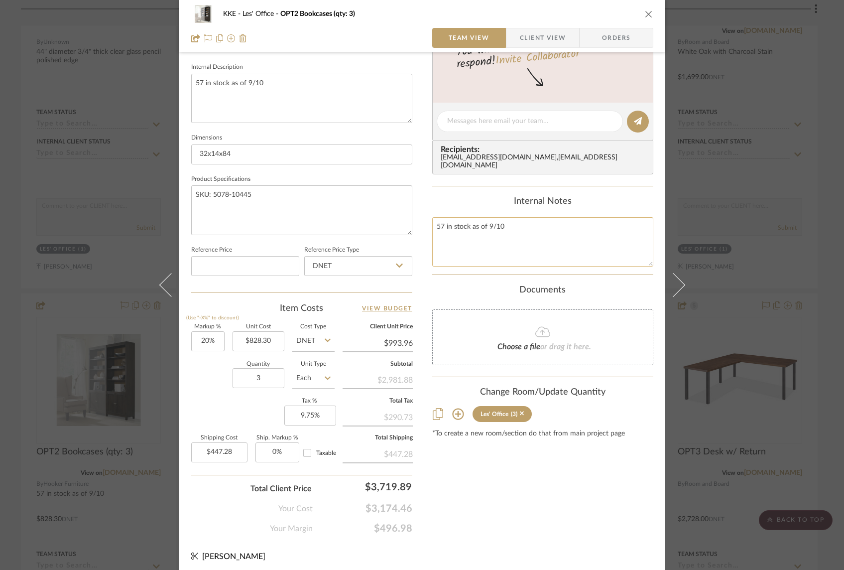
scroll to position [356, 0]
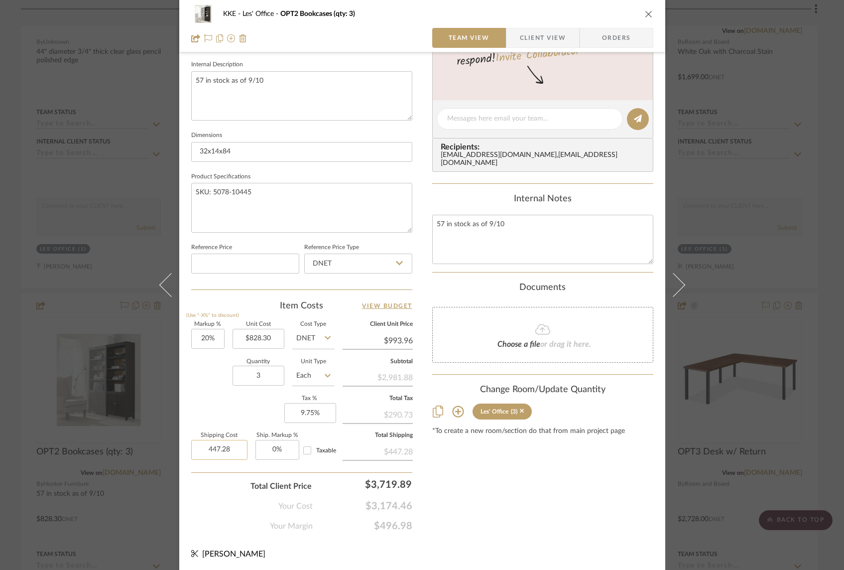
drag, startPoint x: 235, startPoint y: 449, endPoint x: 241, endPoint y: 447, distance: 6.3
click at [241, 447] on input "447.28" at bounding box center [219, 450] width 56 height 20
click at [535, 236] on textarea "57 in stock as of 9/10" at bounding box center [542, 239] width 221 height 49
click at [511, 469] on div "Content here copies to Client View - confirm visibility there. Show in Client D…" at bounding box center [542, 122] width 221 height 820
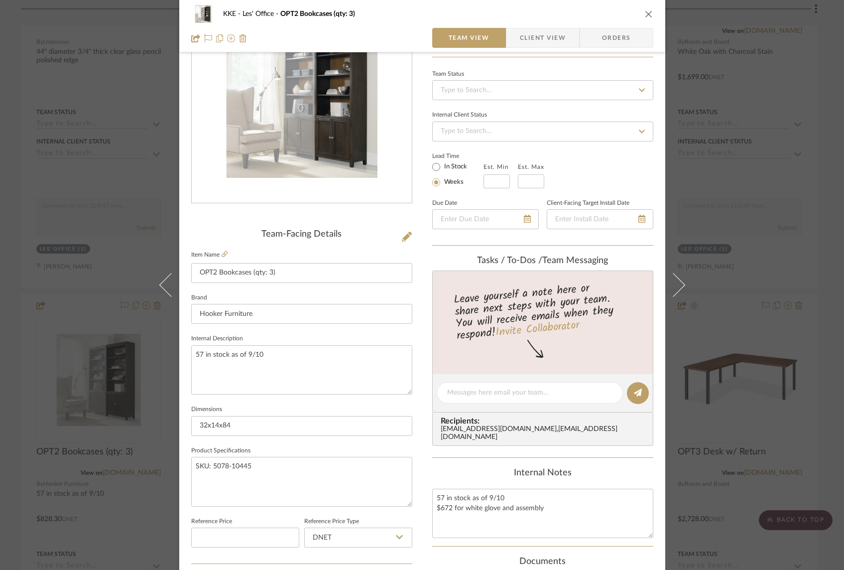
scroll to position [67, 0]
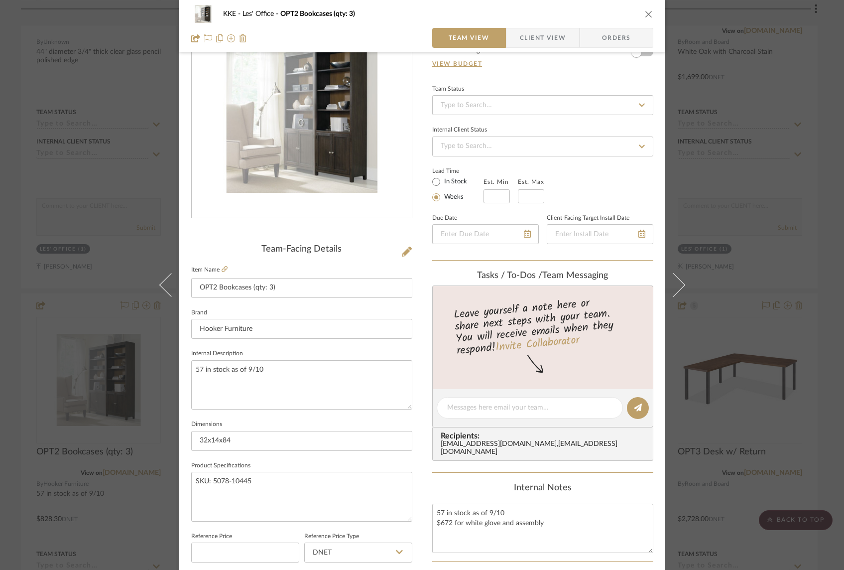
click at [225, 269] on fieldset "Item Name OPT2 Bookcases (qty: 3)" at bounding box center [301, 280] width 221 height 35
click at [222, 269] on icon at bounding box center [225, 269] width 6 height 6
click at [274, 372] on textarea "57 in stock as of 9/10" at bounding box center [301, 384] width 221 height 49
drag, startPoint x: 268, startPoint y: 370, endPoint x: 189, endPoint y: 370, distance: 79.2
click at [191, 370] on textarea "57 in stock as of 9/10" at bounding box center [301, 384] width 221 height 49
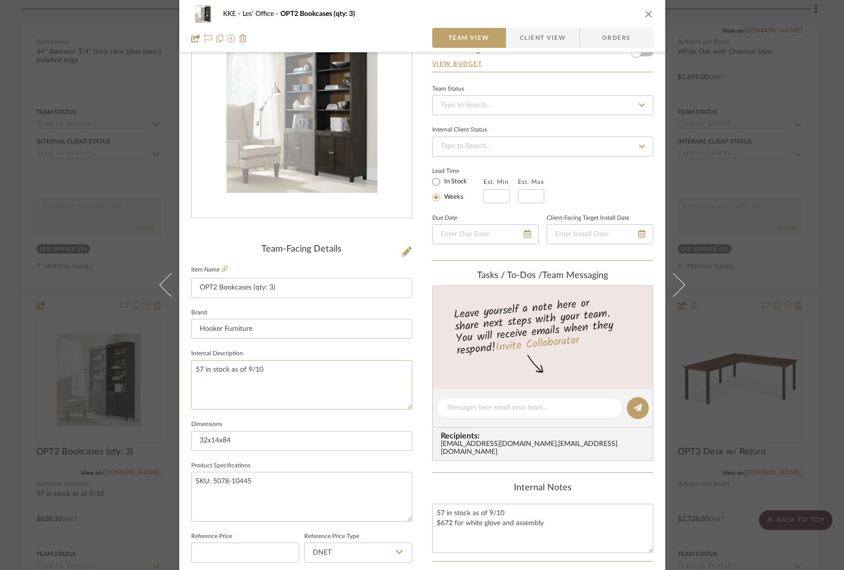
paste textarea "Birch and Maple Veneers and contrasts a Dusky Brownish Gray case with a natural…"
click at [315, 371] on textarea "Birch and Maple Veneers and contrasts a Dusky Brownish Gray case with a natural…" at bounding box center [301, 384] width 221 height 49
drag, startPoint x: 336, startPoint y: 369, endPoint x: 190, endPoint y: 367, distance: 145.9
click at [191, 367] on textarea "Birch and Maple Veneers and contrasts a Dusky Brownish Gray case with a natural…" at bounding box center [301, 384] width 221 height 49
drag, startPoint x: 281, startPoint y: 369, endPoint x: 397, endPoint y: 372, distance: 116.1
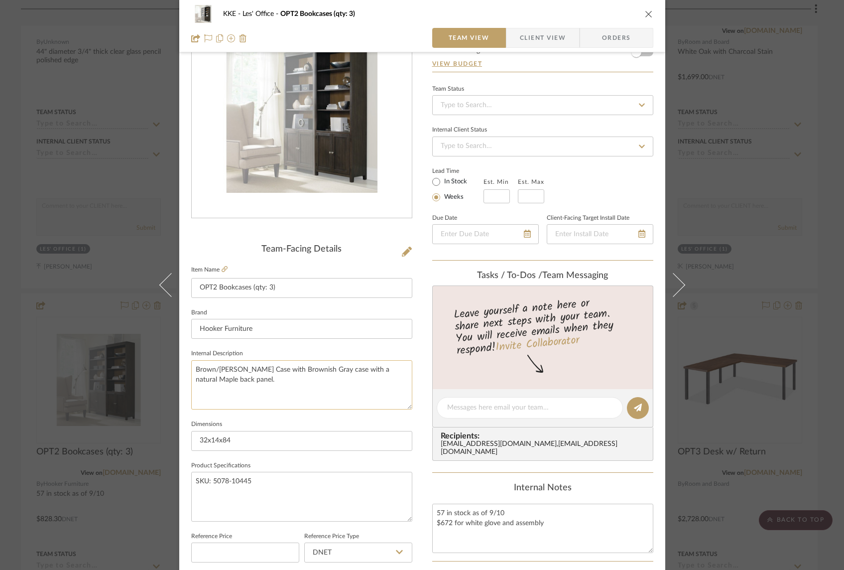
click at [393, 372] on textarea "Brown/Gray Birch Case with Brownish Gray case with a natural Maple back panel." at bounding box center [301, 384] width 221 height 49
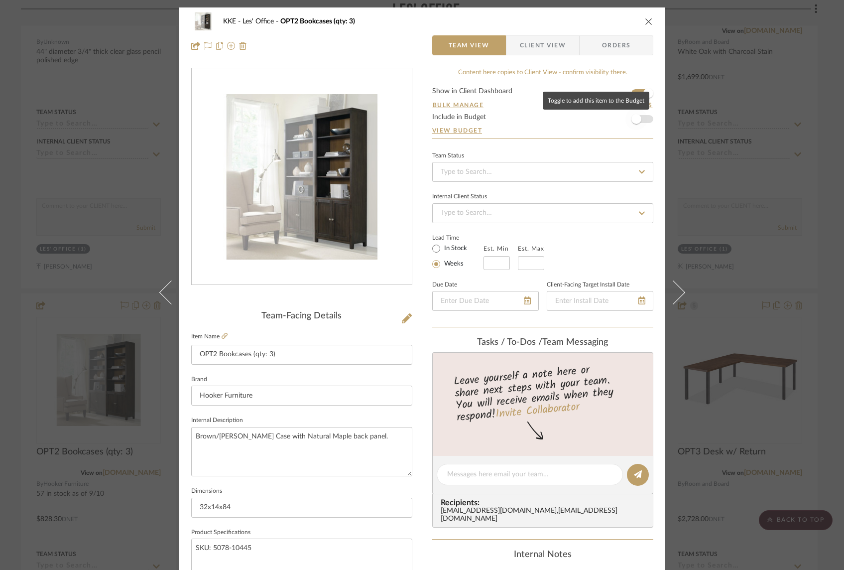
click at [640, 119] on span "button" at bounding box center [636, 119] width 22 height 22
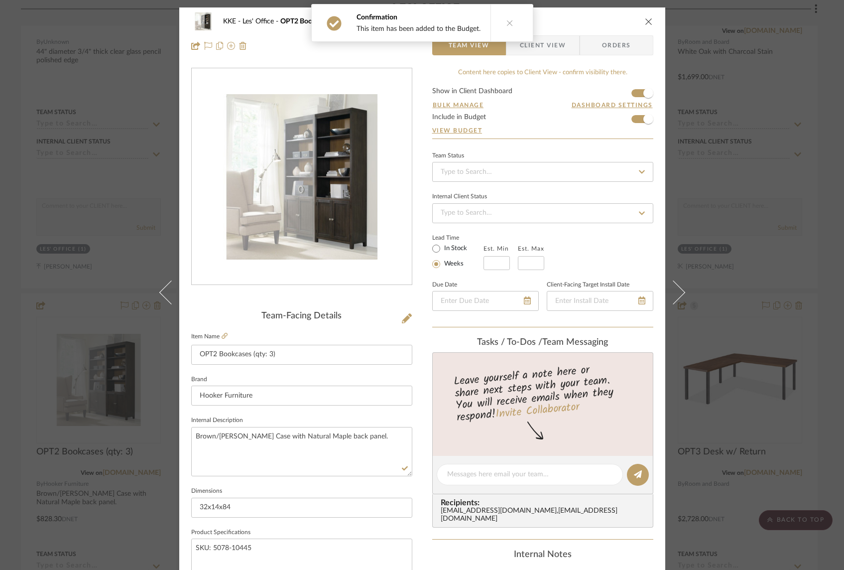
click at [646, 22] on icon "close" at bounding box center [649, 21] width 8 height 8
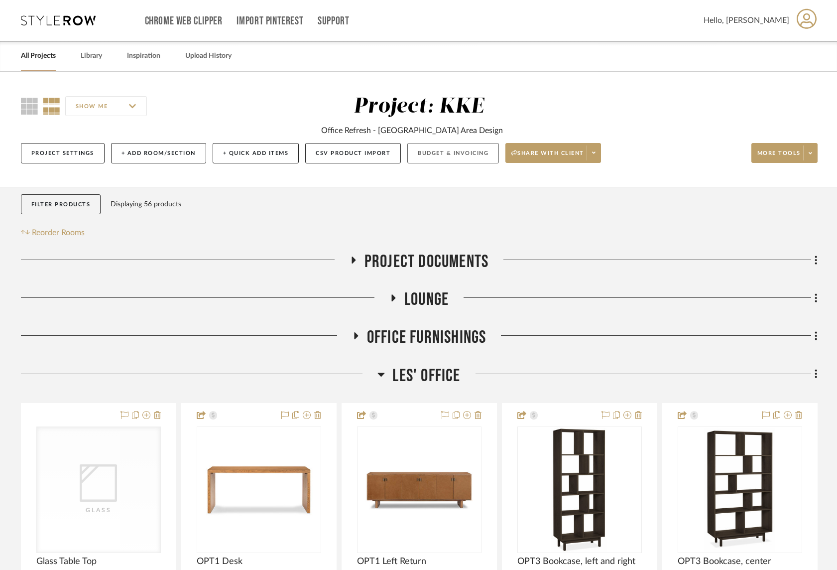
click at [467, 154] on button "Budget & Invoicing" at bounding box center [453, 153] width 92 height 20
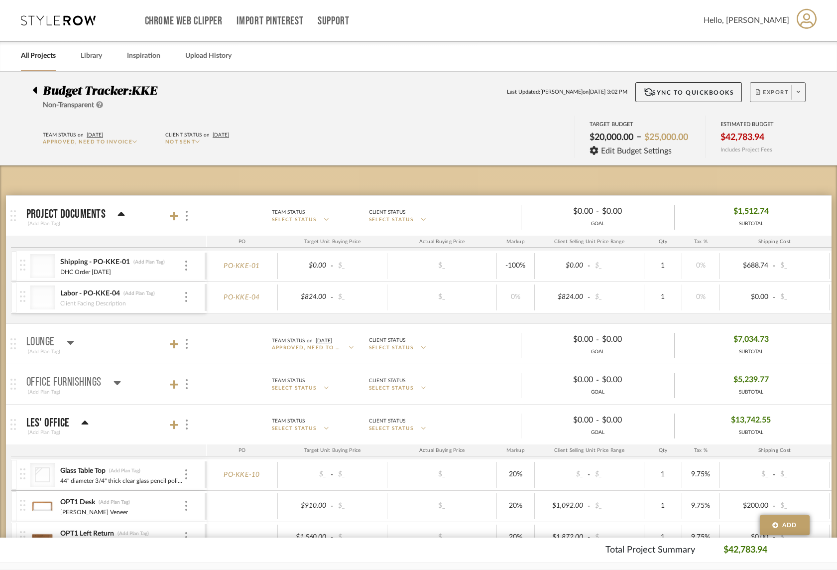
click at [801, 98] on span at bounding box center [798, 92] width 14 height 15
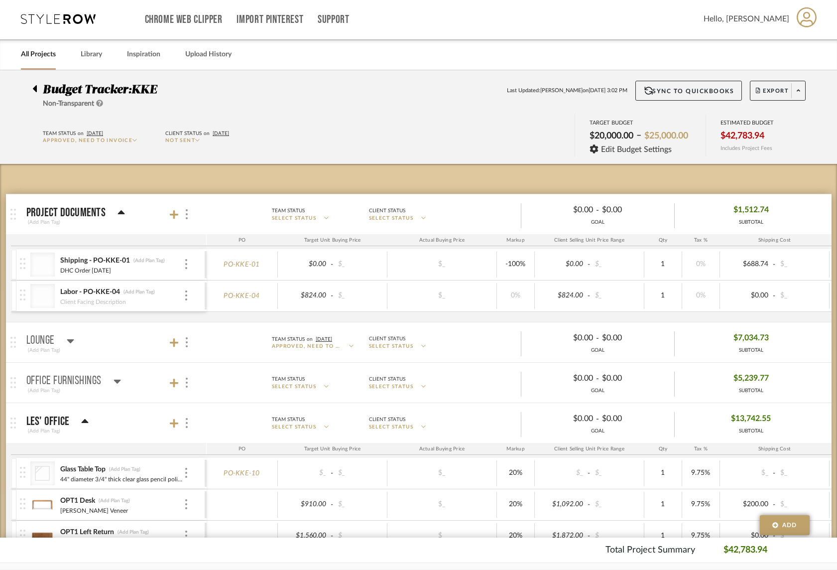
click at [748, 122] on body "Chrome Web Clipper Import Pinterest Support All Projects Library Inspiration Up…" at bounding box center [418, 284] width 837 height 570
click at [799, 90] on icon at bounding box center [798, 90] width 3 height 5
click at [729, 118] on span "Export PDF" at bounding box center [758, 119] width 75 height 8
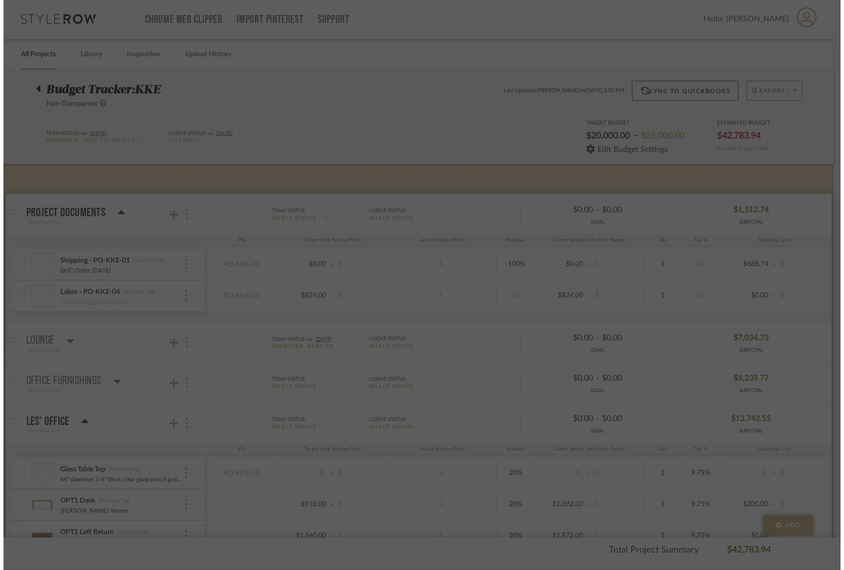
scroll to position [0, 0]
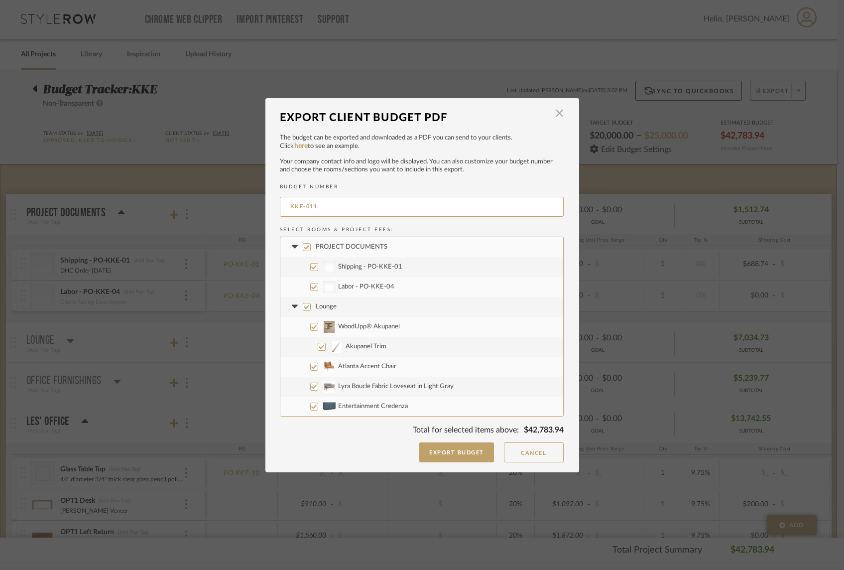
click at [303, 247] on input "PROJECT DOCUMENTS" at bounding box center [307, 247] width 8 height 8
click at [303, 306] on input "Lounge" at bounding box center [307, 307] width 8 height 8
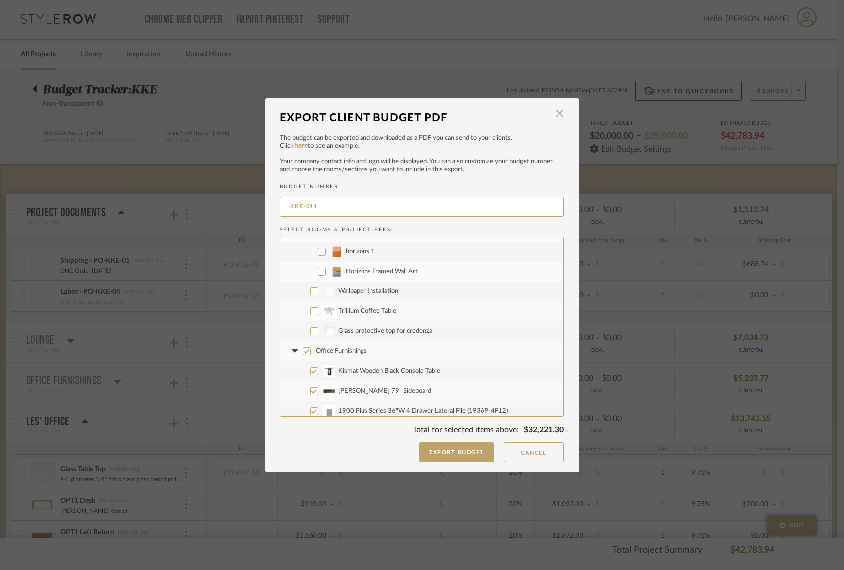
scroll to position [384, 0]
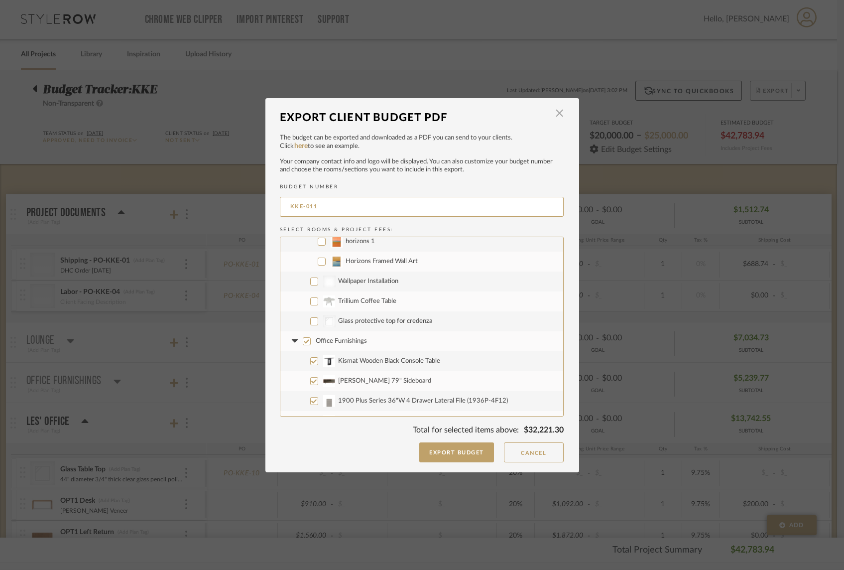
click at [303, 341] on input "Office Furnishings" at bounding box center [307, 341] width 8 height 8
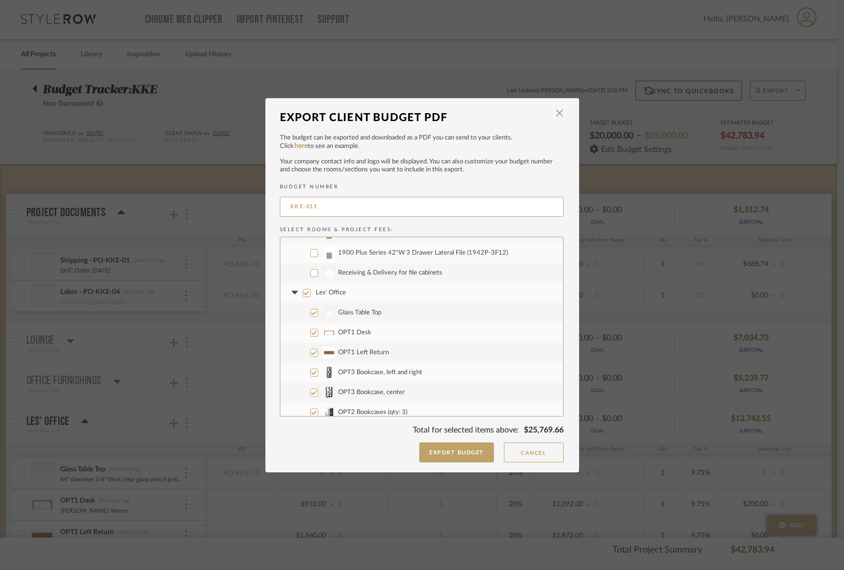
scroll to position [556, 0]
click at [311, 309] on input "Glass Table Top" at bounding box center [314, 309] width 8 height 8
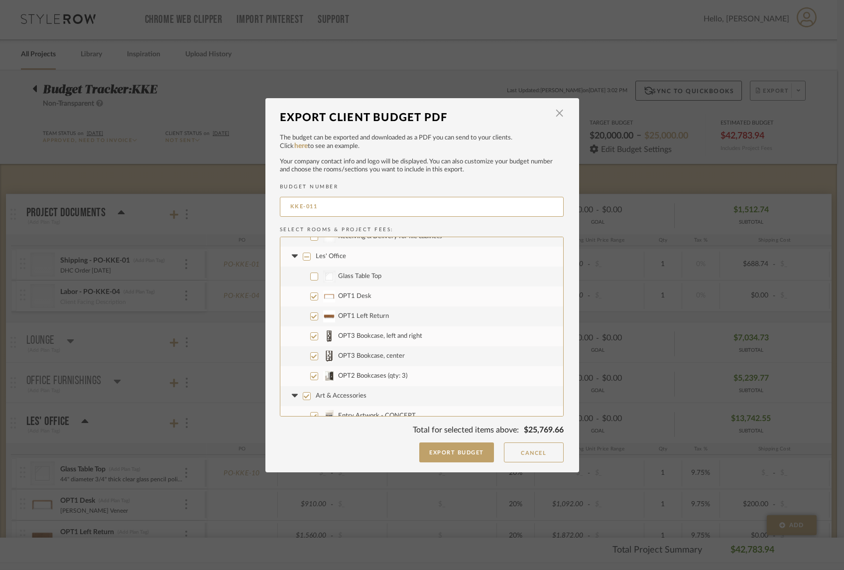
scroll to position [590, 0]
click at [310, 334] on input "OPT3 Bookcase, left and right" at bounding box center [314, 334] width 8 height 8
drag, startPoint x: 311, startPoint y: 354, endPoint x: 310, endPoint y: 366, distance: 12.5
click at [310, 354] on input "OPT3 Bookcase, center" at bounding box center [314, 354] width 8 height 8
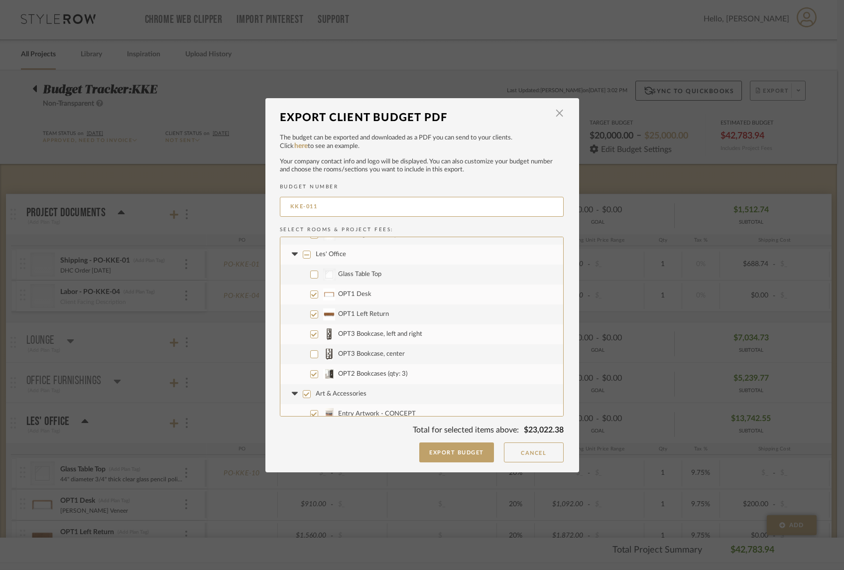
click at [312, 374] on input "OPT2 Bookcases (qty: 3)" at bounding box center [314, 374] width 8 height 8
drag, startPoint x: 304, startPoint y: 393, endPoint x: 308, endPoint y: 389, distance: 5.3
click at [304, 393] on input "Art & Accessories" at bounding box center [307, 394] width 8 height 8
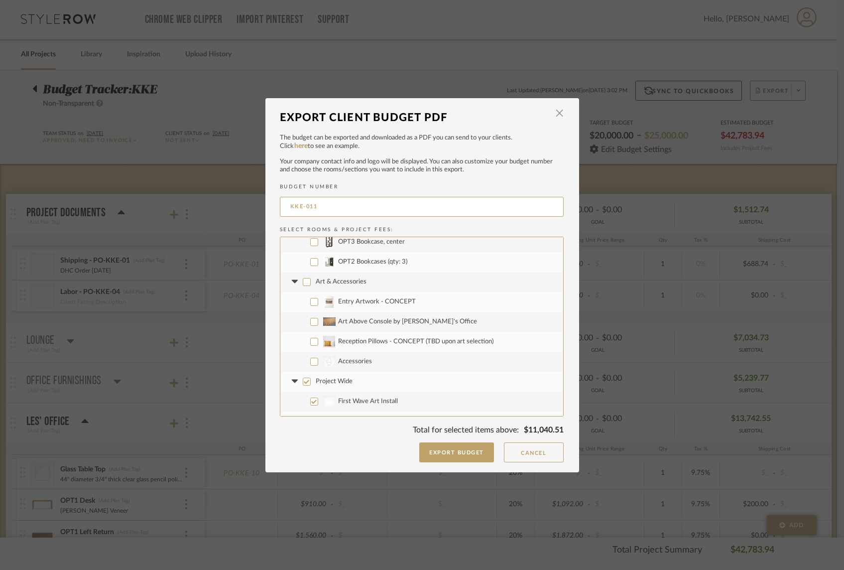
scroll to position [743, 0]
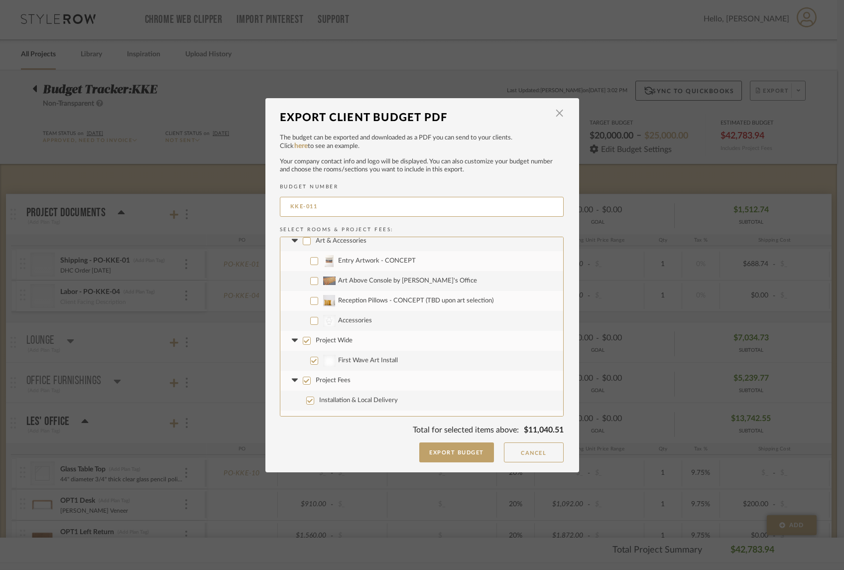
click at [303, 340] on input "Project Wide" at bounding box center [307, 341] width 8 height 8
click at [303, 380] on input "Project Fees" at bounding box center [307, 380] width 8 height 8
click at [467, 454] on button "Export Budget" at bounding box center [456, 452] width 75 height 20
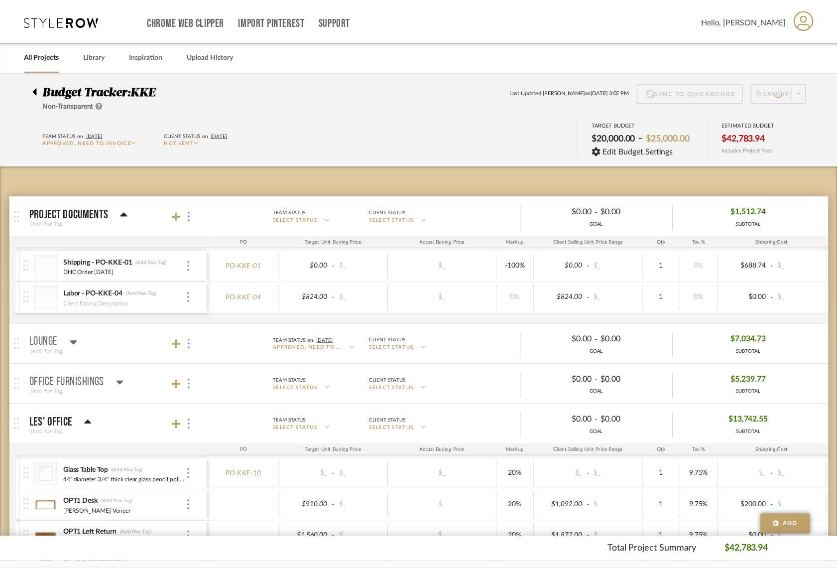
scroll to position [1, 0]
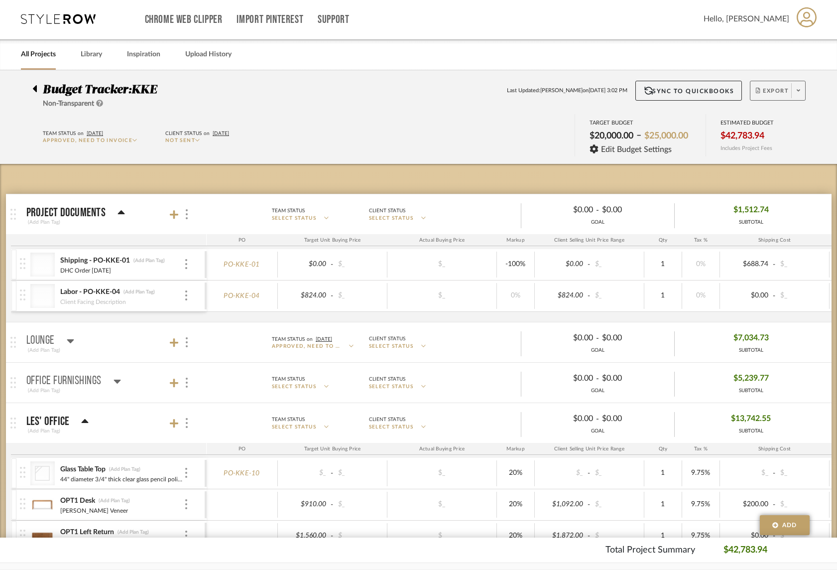
click at [825, 132] on div "Budget Tracker: KKE Non-Transparent Last Updated: Christy B on Sep 10th, 3:02 P…" at bounding box center [418, 117] width 837 height 94
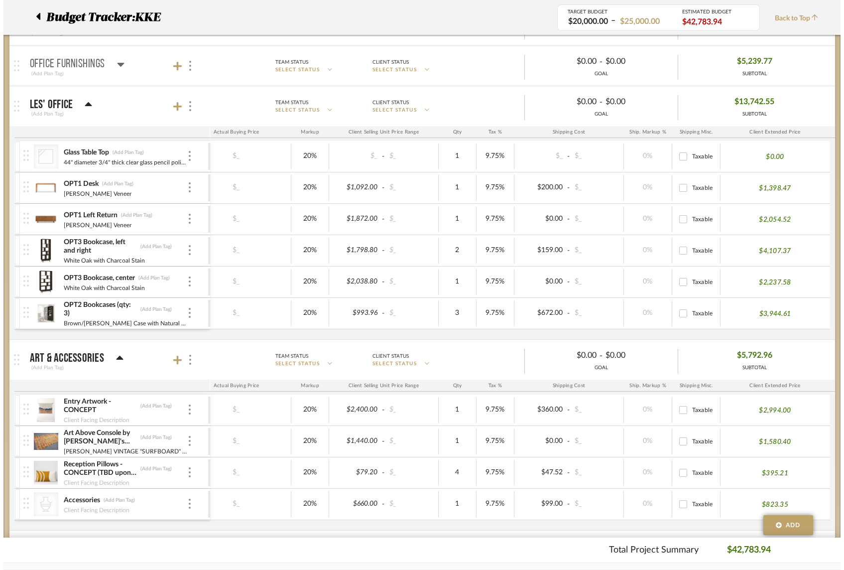
scroll to position [0, 0]
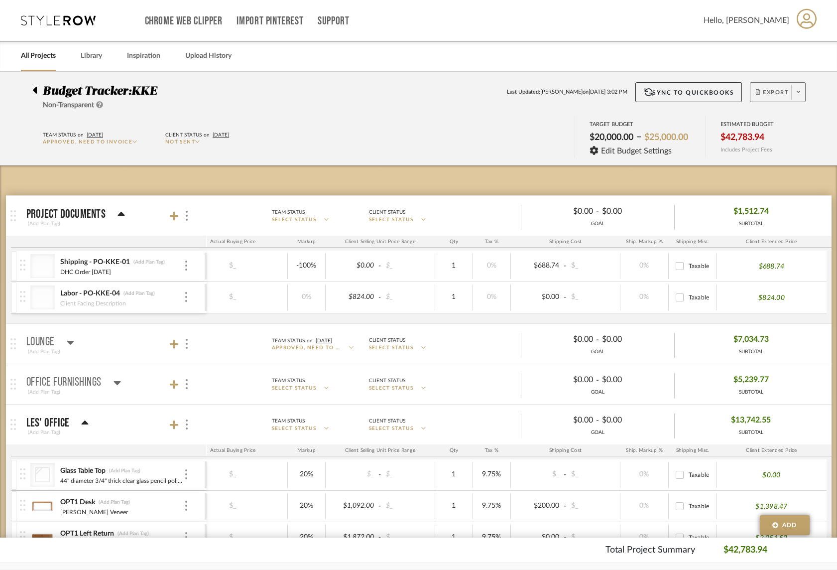
click at [800, 91] on icon at bounding box center [798, 91] width 3 height 5
click at [741, 119] on span "Export PDF" at bounding box center [758, 121] width 75 height 8
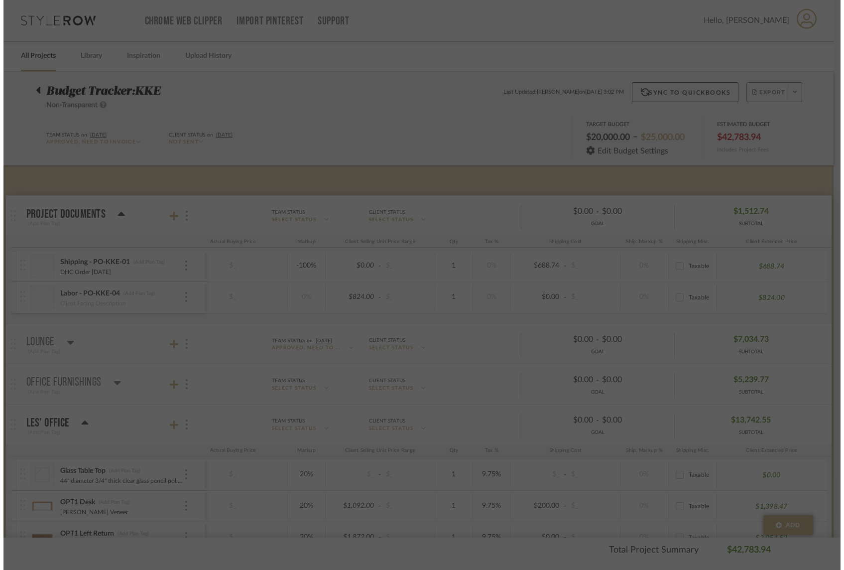
scroll to position [0, 135]
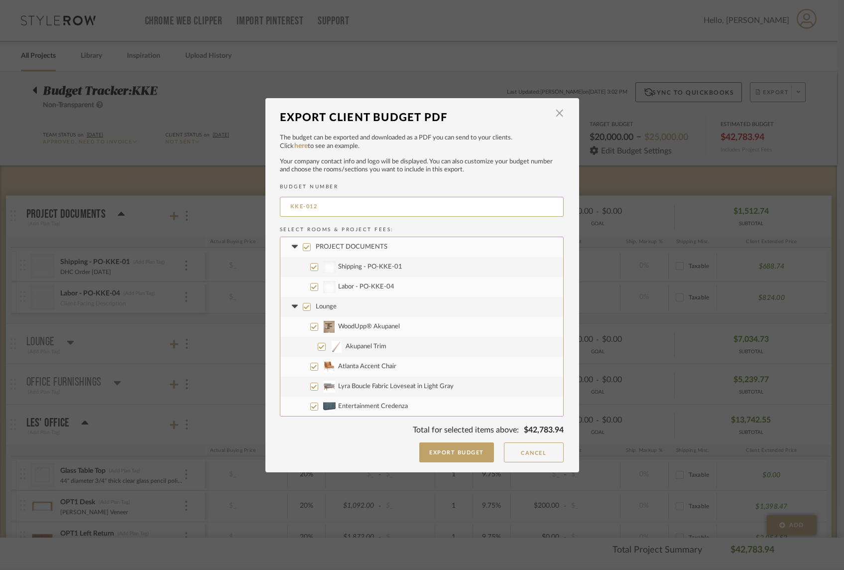
click at [304, 247] on input "PROJECT DOCUMENTS" at bounding box center [307, 247] width 8 height 8
click at [292, 247] on icon at bounding box center [295, 247] width 10 height 4
click at [303, 267] on input "Lounge" at bounding box center [307, 267] width 8 height 8
click at [292, 266] on icon at bounding box center [295, 266] width 6 height 3
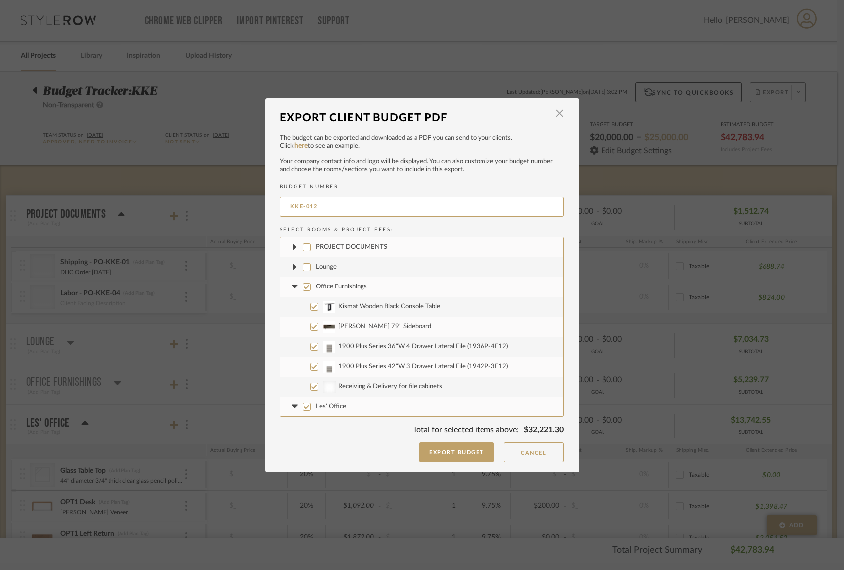
drag, startPoint x: 302, startPoint y: 285, endPoint x: 294, endPoint y: 288, distance: 8.5
click at [303, 285] on input "Office Furnishings" at bounding box center [307, 287] width 8 height 8
click at [294, 288] on icon at bounding box center [295, 287] width 10 height 4
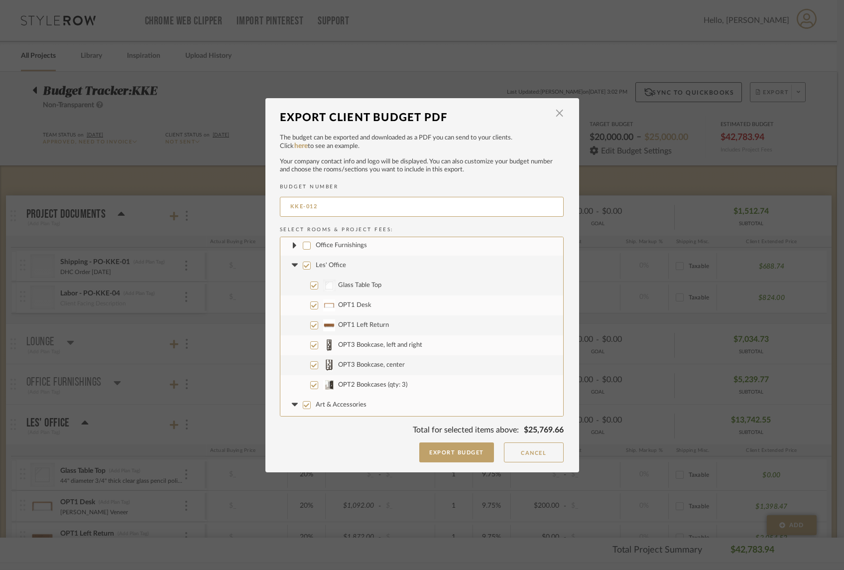
scroll to position [67, 0]
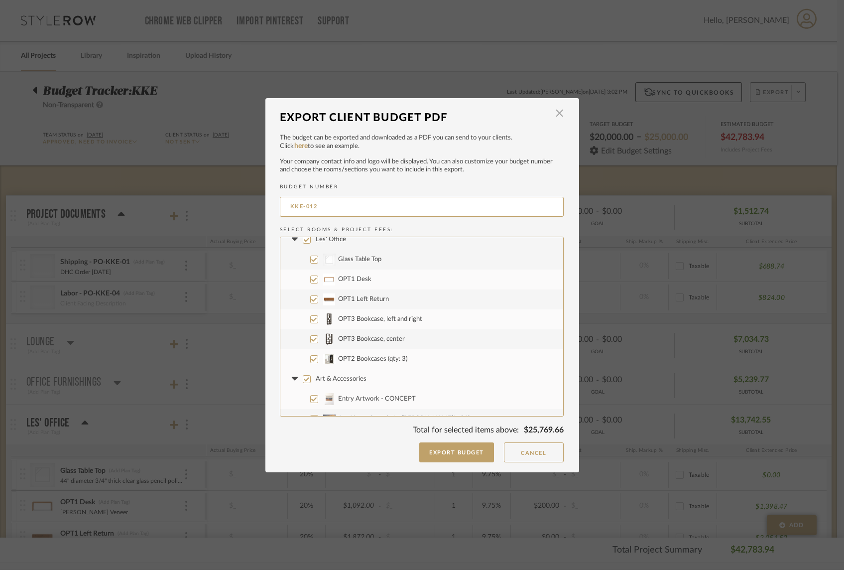
click at [311, 258] on input "Glass Table Top" at bounding box center [314, 259] width 8 height 8
click at [310, 319] on input "OPT3 Bookcase, left and right" at bounding box center [314, 319] width 8 height 8
drag, startPoint x: 311, startPoint y: 337, endPoint x: 311, endPoint y: 356, distance: 19.4
click at [311, 337] on input "OPT3 Bookcase, center" at bounding box center [314, 339] width 8 height 8
click at [303, 376] on input "Art & Accessories" at bounding box center [307, 379] width 8 height 8
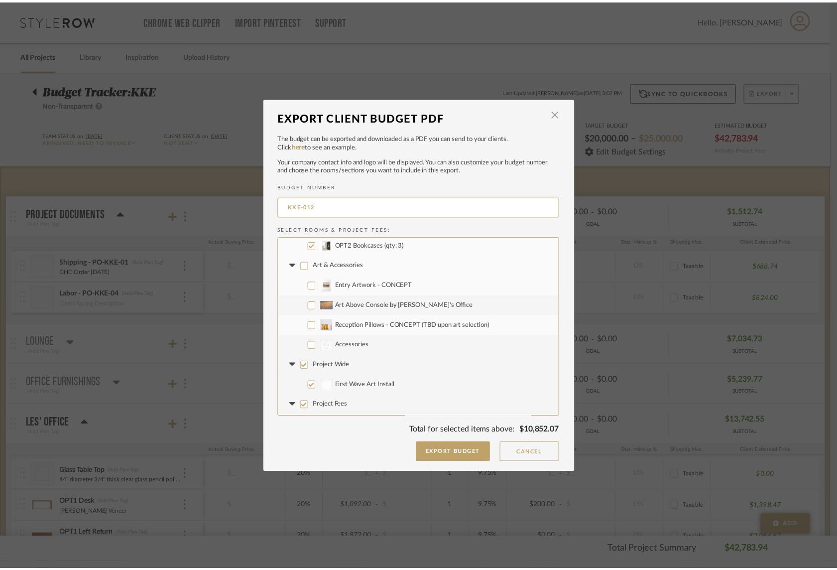
scroll to position [220, 0]
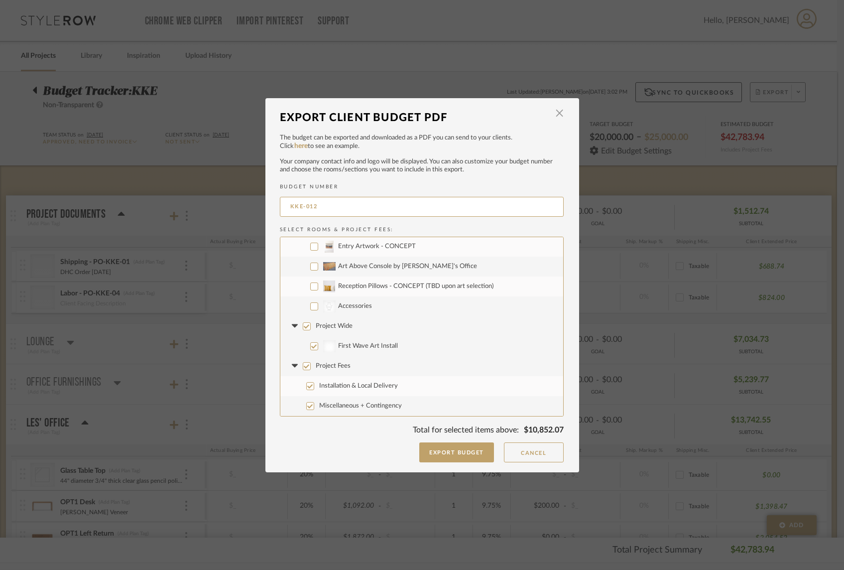
drag, startPoint x: 302, startPoint y: 327, endPoint x: 303, endPoint y: 348, distance: 20.9
click at [303, 327] on input "Project Wide" at bounding box center [307, 326] width 8 height 8
click at [303, 364] on input "Project Fees" at bounding box center [307, 366] width 8 height 8
click at [462, 449] on button "Export Budget" at bounding box center [456, 452] width 75 height 20
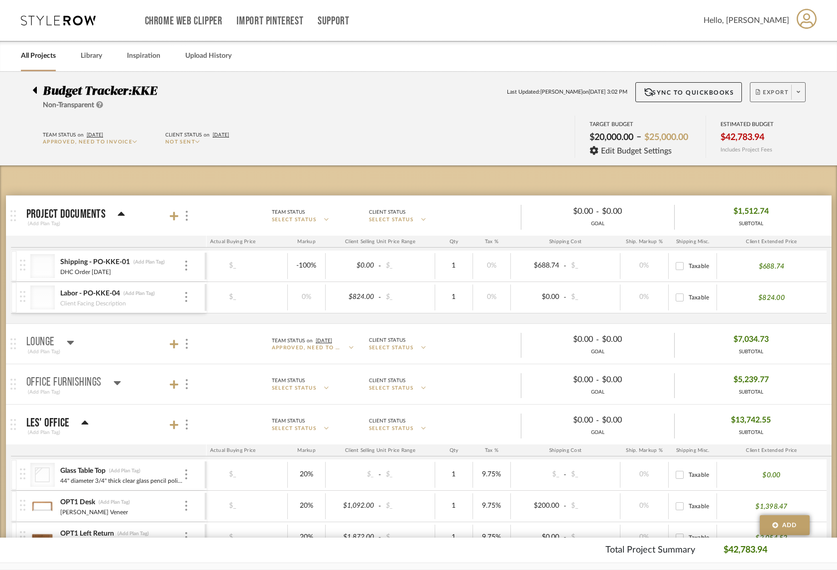
click at [33, 89] on icon at bounding box center [35, 90] width 4 height 7
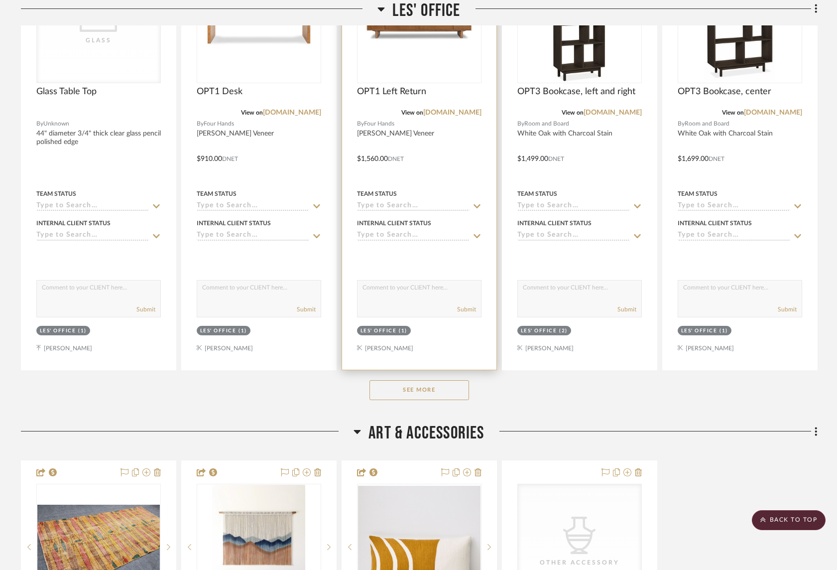
scroll to position [497, 0]
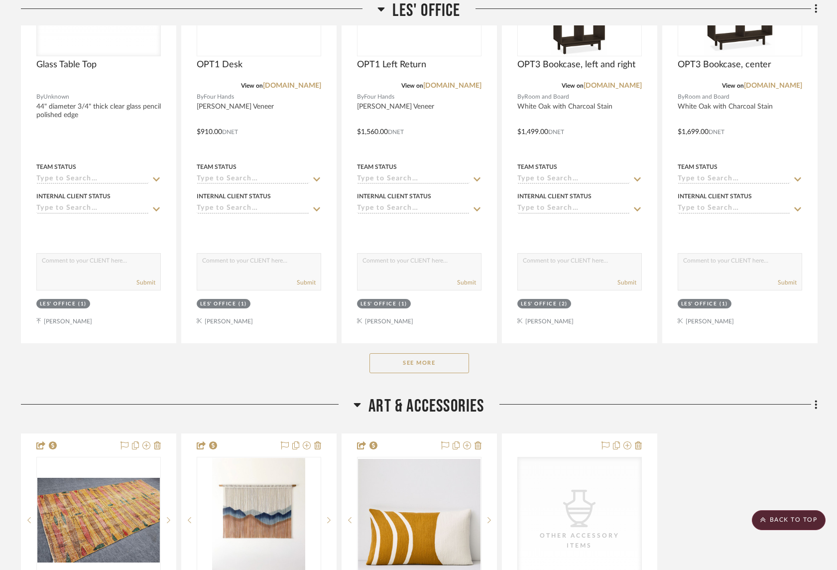
drag, startPoint x: 447, startPoint y: 361, endPoint x: 450, endPoint y: 355, distance: 6.2
click at [447, 361] on button "See More" at bounding box center [420, 363] width 100 height 20
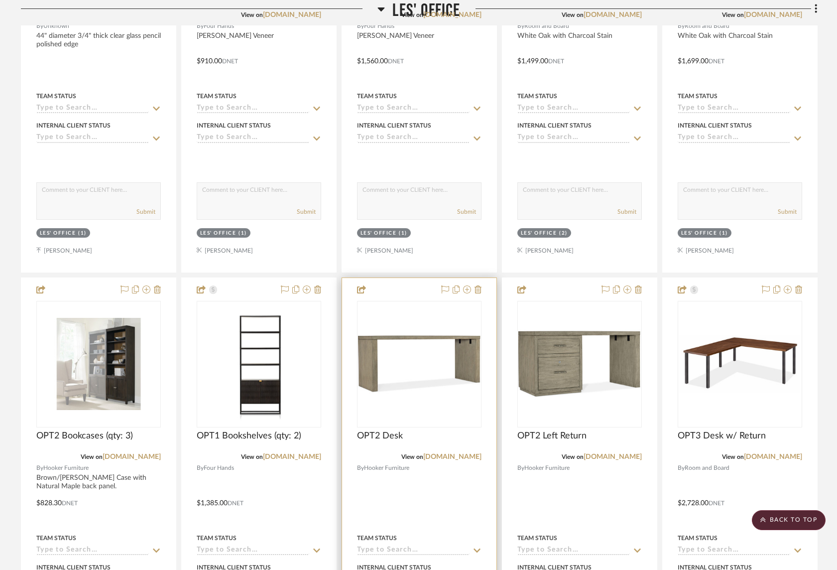
scroll to position [588, 0]
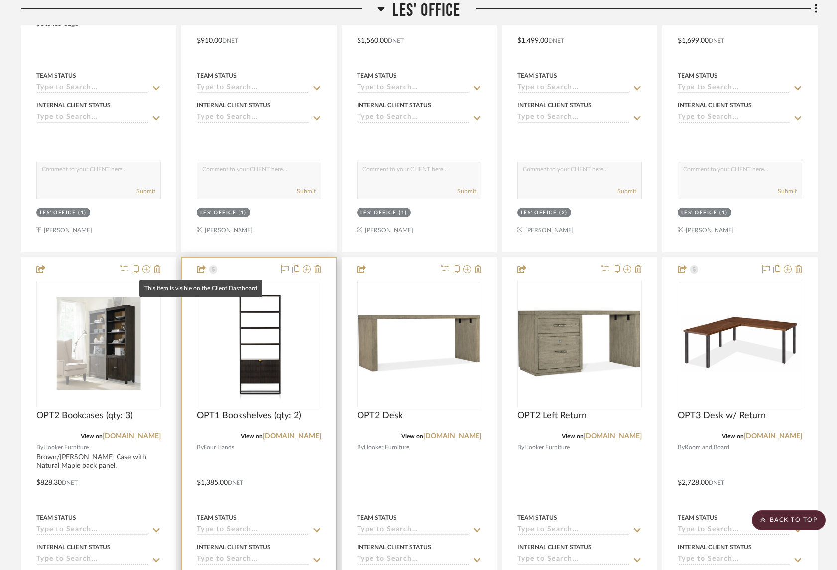
click at [199, 269] on icon at bounding box center [201, 269] width 9 height 8
click at [270, 338] on img "0" at bounding box center [259, 343] width 123 height 123
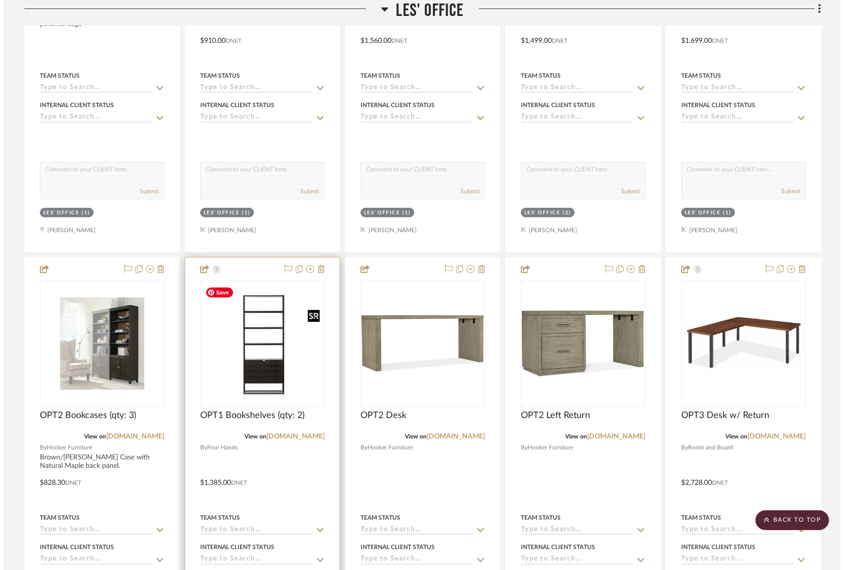
scroll to position [0, 0]
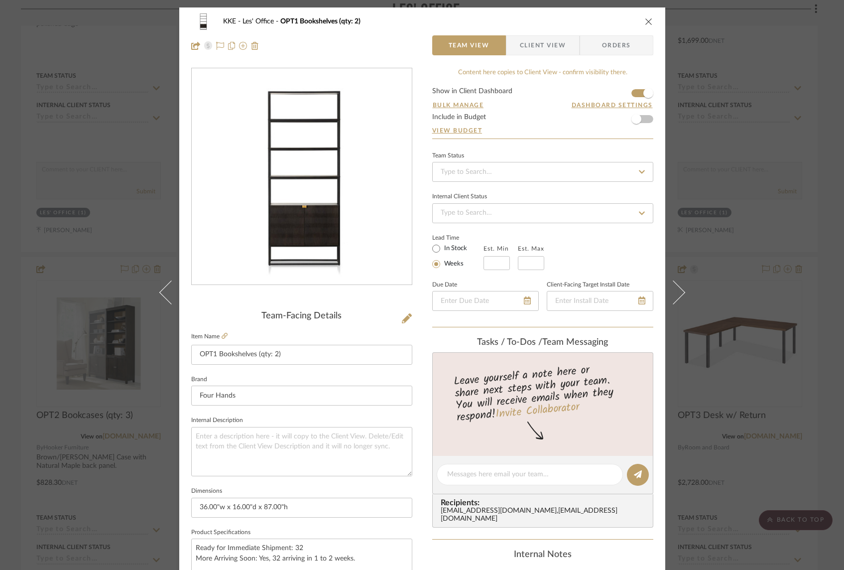
click at [627, 94] on form "Show in Client Dashboard Bulk Manage Dashboard Settings Include in Budget View …" at bounding box center [542, 113] width 221 height 51
click at [632, 95] on form "Show in Client Dashboard Bulk Manage Dashboard Settings Include in Budget View …" at bounding box center [542, 113] width 221 height 51
click at [637, 93] on span "button" at bounding box center [648, 93] width 22 height 22
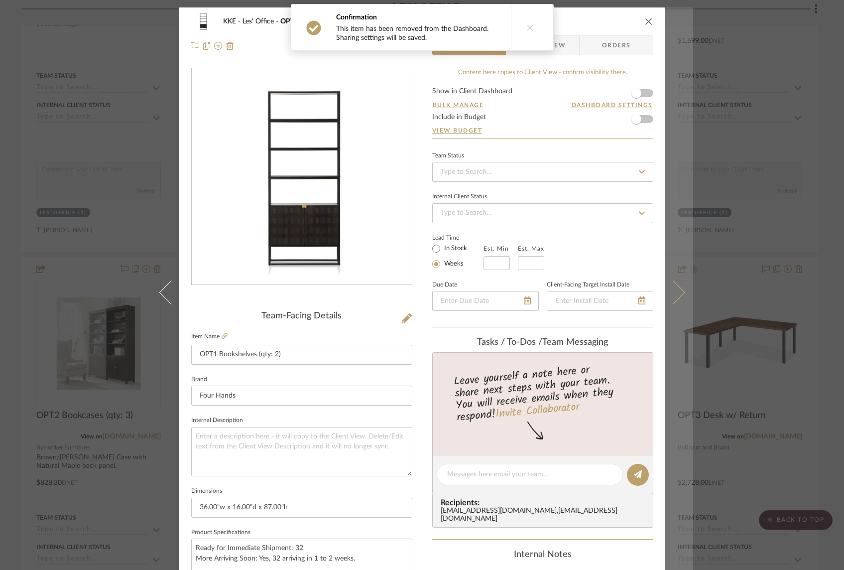
click at [679, 286] on button at bounding box center [679, 292] width 28 height 570
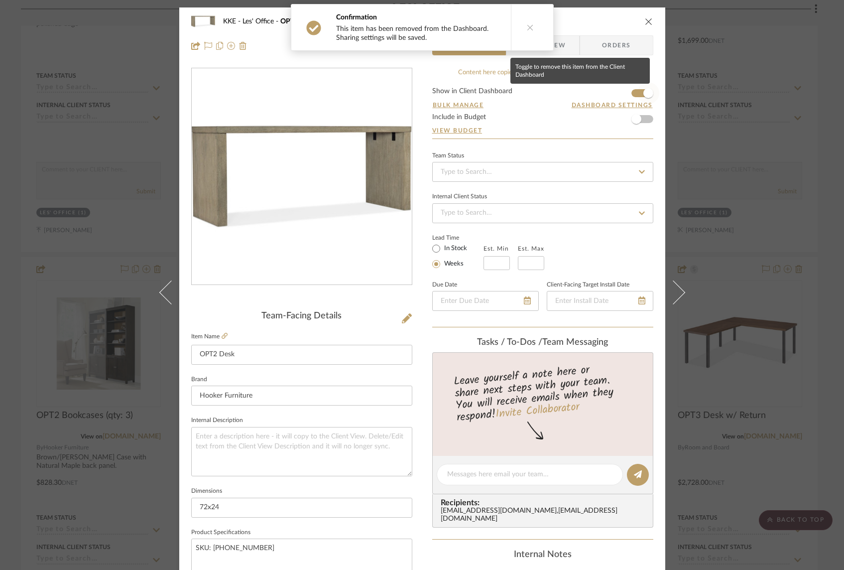
click at [637, 94] on span "button" at bounding box center [648, 93] width 22 height 22
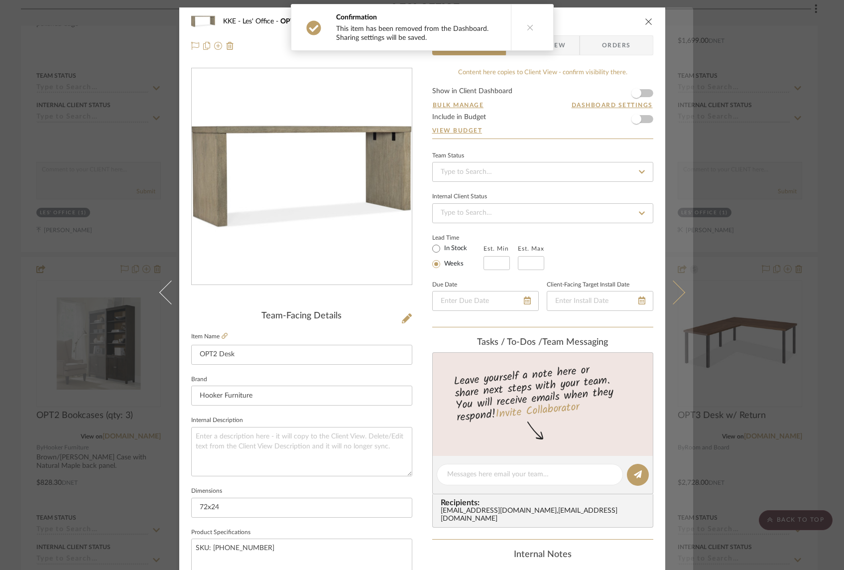
click at [678, 292] on icon at bounding box center [673, 292] width 24 height 24
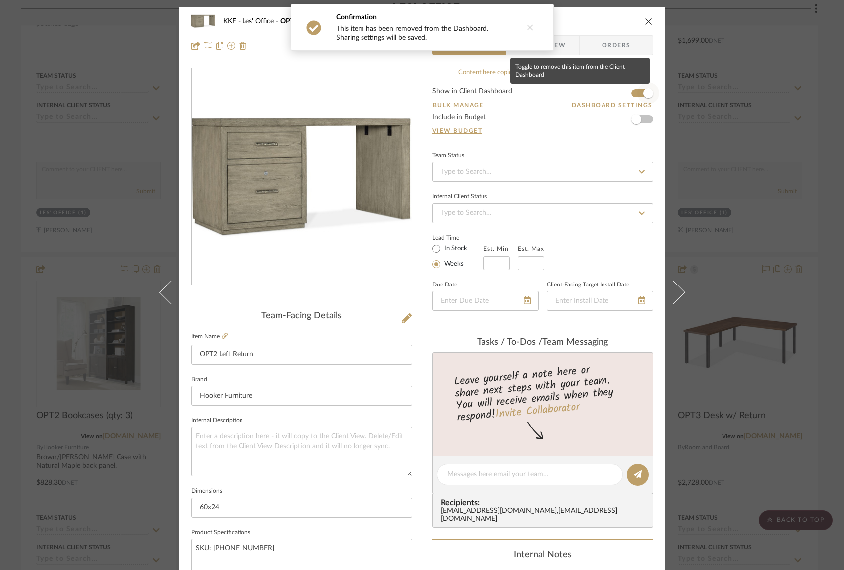
click at [637, 93] on span "button" at bounding box center [648, 93] width 22 height 22
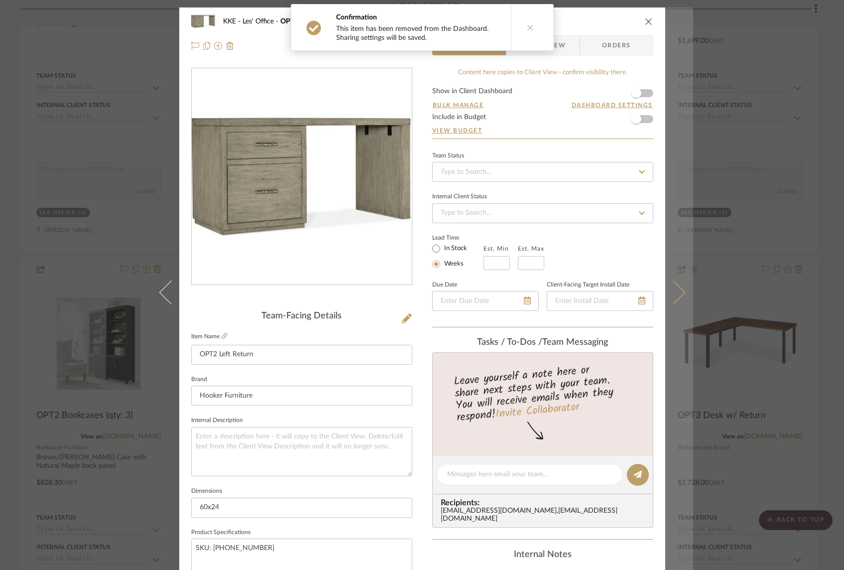
click at [677, 290] on icon at bounding box center [673, 292] width 24 height 24
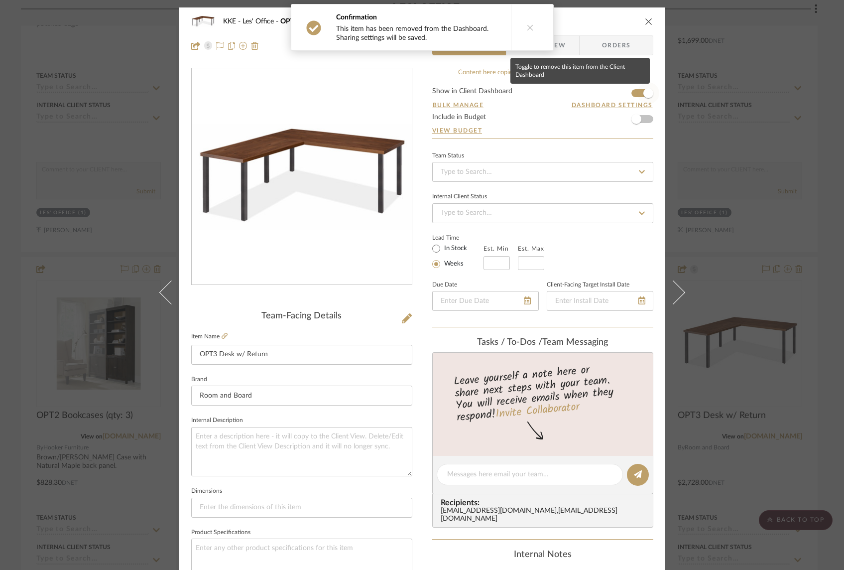
click at [638, 96] on span "button" at bounding box center [648, 93] width 22 height 22
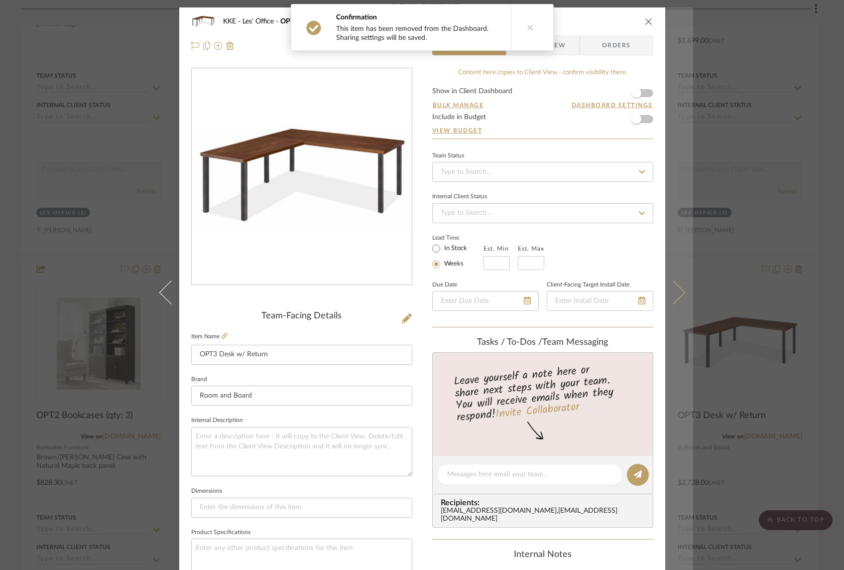
click at [677, 293] on icon at bounding box center [673, 292] width 24 height 24
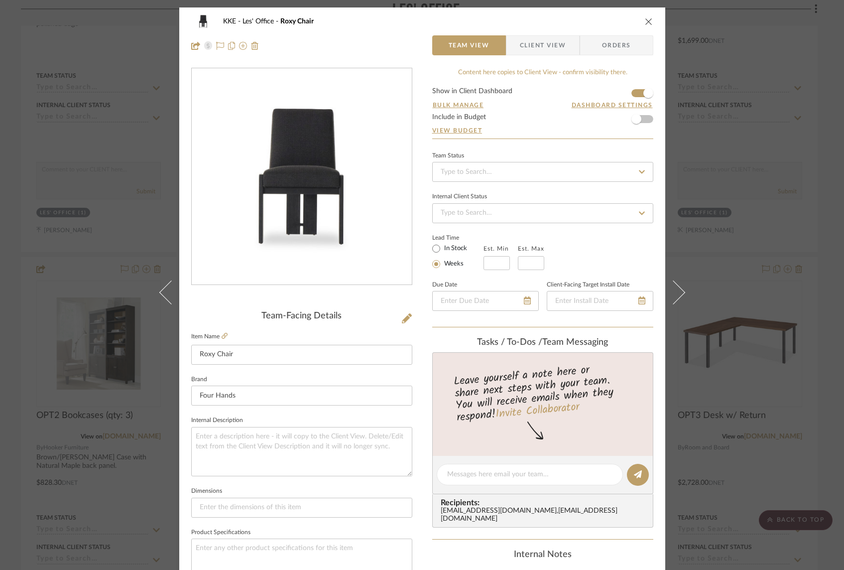
click at [646, 20] on icon "close" at bounding box center [649, 21] width 8 height 8
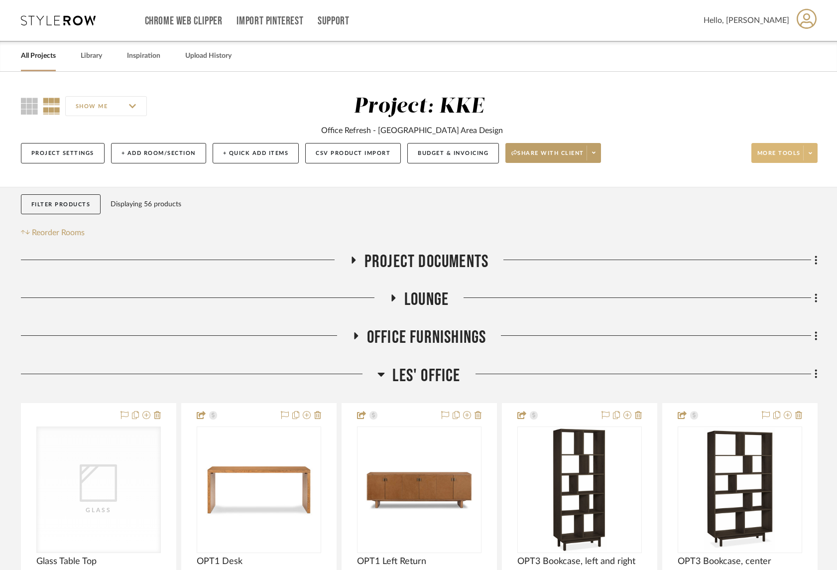
click at [811, 157] on span at bounding box center [810, 152] width 14 height 15
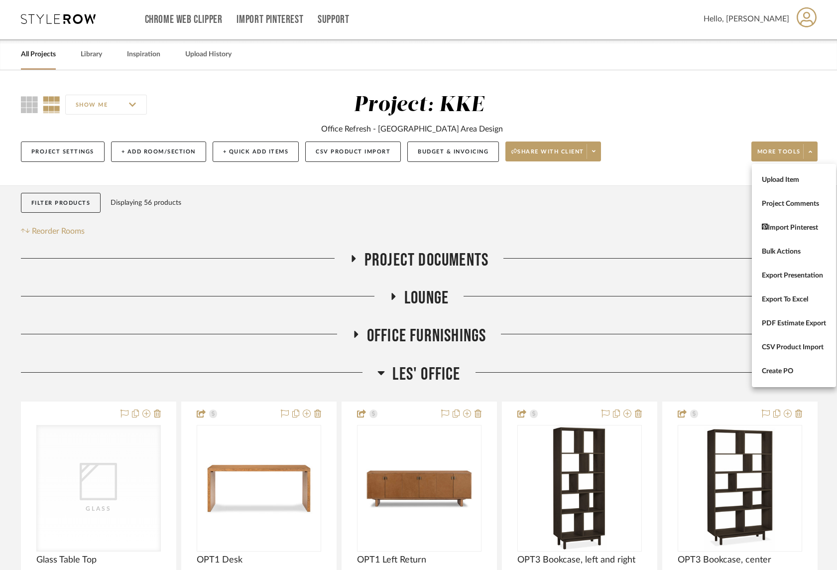
click at [470, 151] on div at bounding box center [418, 285] width 837 height 570
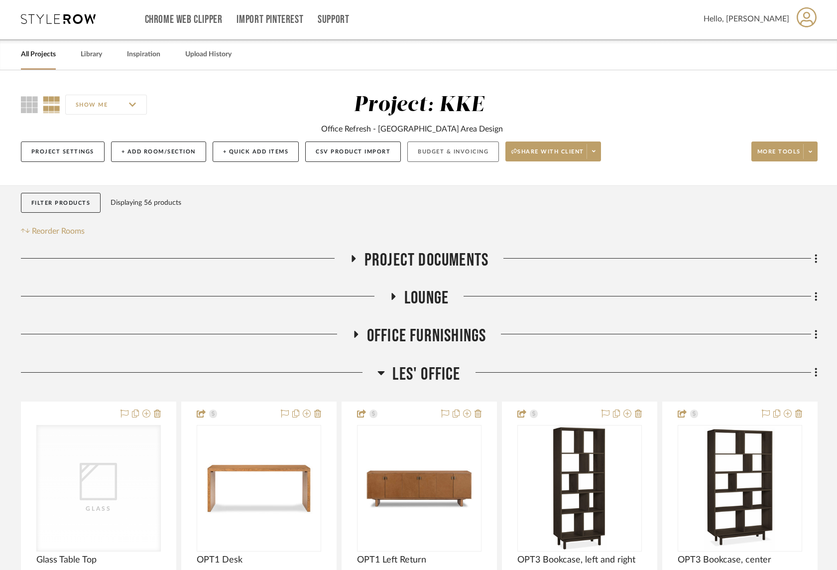
click at [462, 155] on button "Budget & Invoicing" at bounding box center [453, 151] width 92 height 20
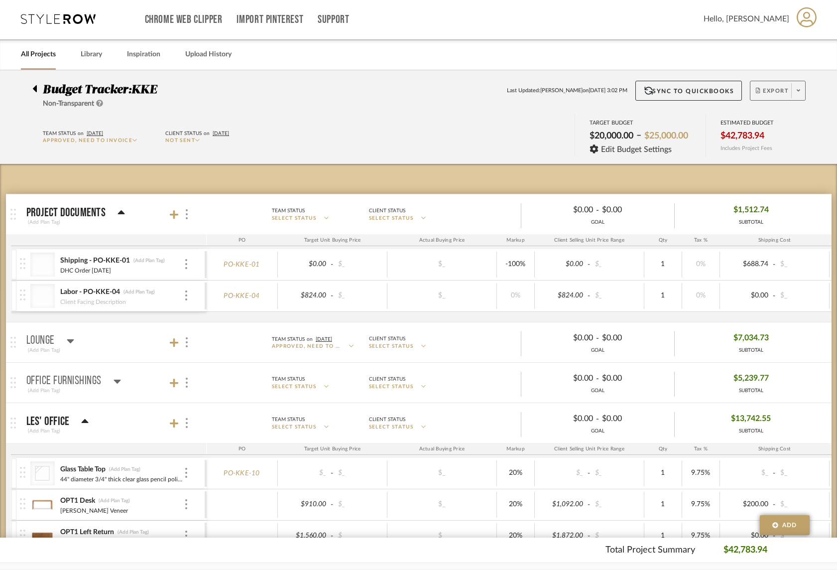
click at [799, 90] on icon at bounding box center [798, 90] width 3 height 5
click at [759, 116] on span "Export PDF" at bounding box center [758, 119] width 75 height 8
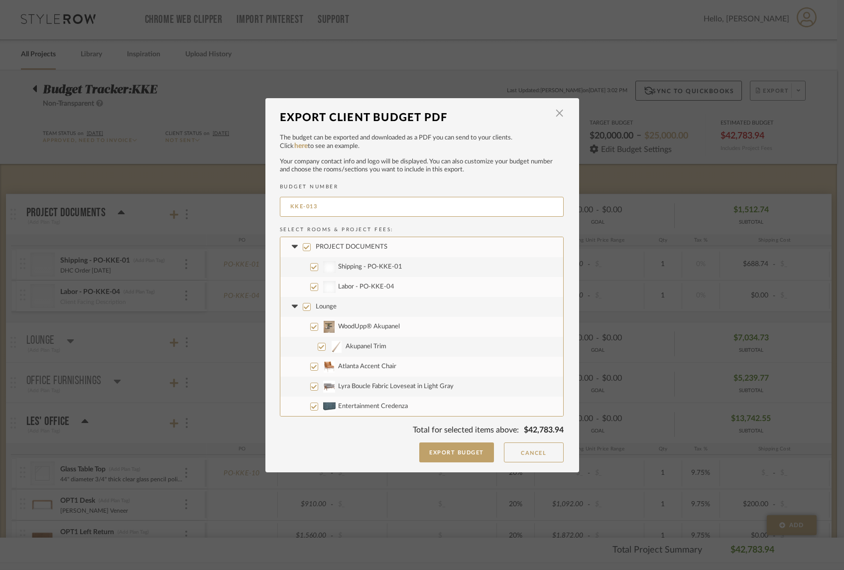
click at [303, 248] on input "PROJECT DOCUMENTS" at bounding box center [307, 247] width 8 height 8
checkbox input "false"
click at [294, 247] on icon at bounding box center [295, 247] width 10 height 4
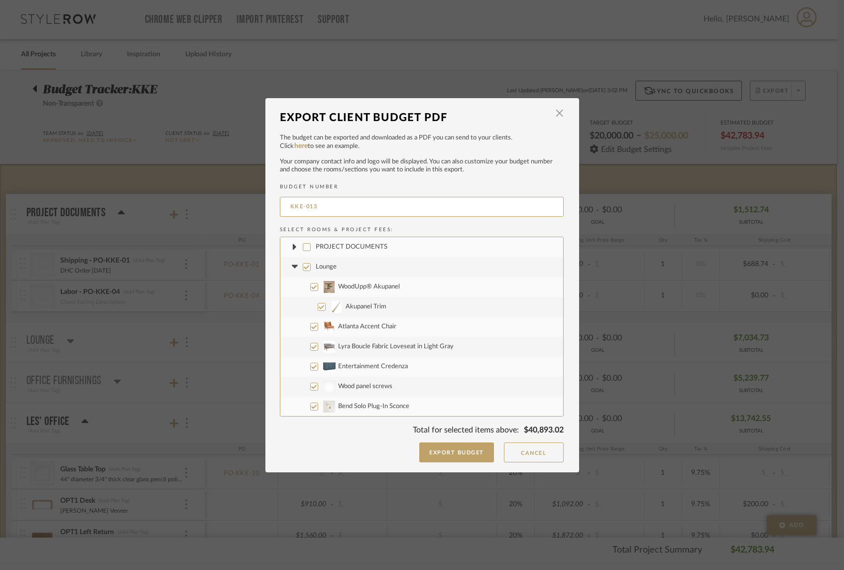
click at [304, 268] on input "Lounge" at bounding box center [307, 267] width 8 height 8
checkbox input "false"
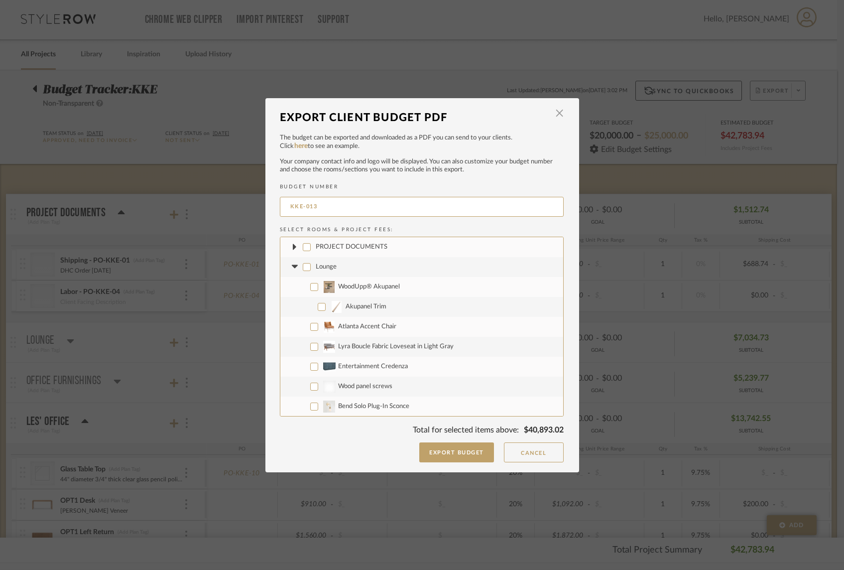
checkbox input "false"
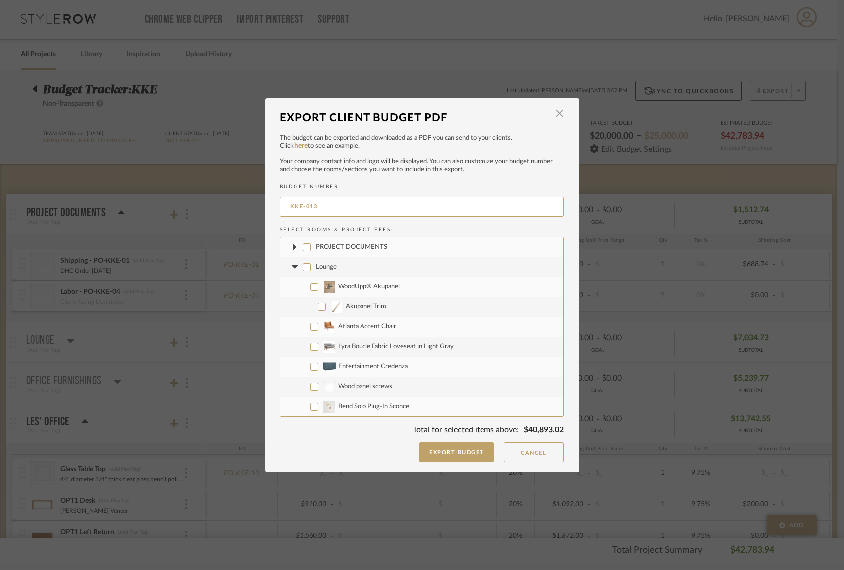
checkbox input "false"
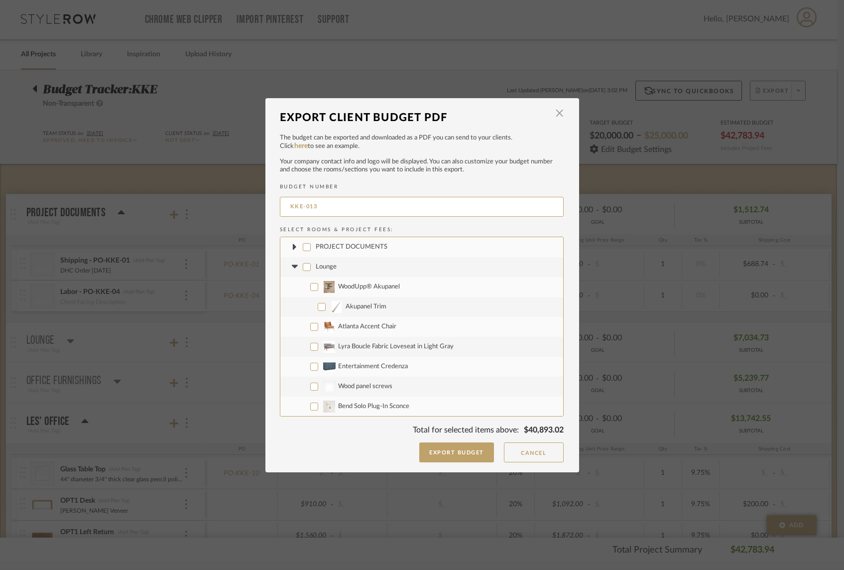
checkbox input "false"
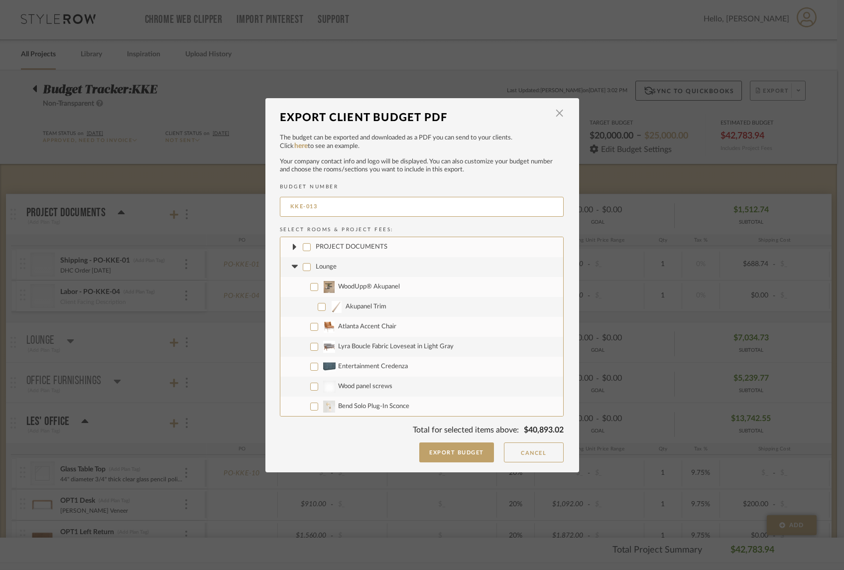
checkbox input "false"
click at [293, 267] on icon at bounding box center [295, 267] width 10 height 4
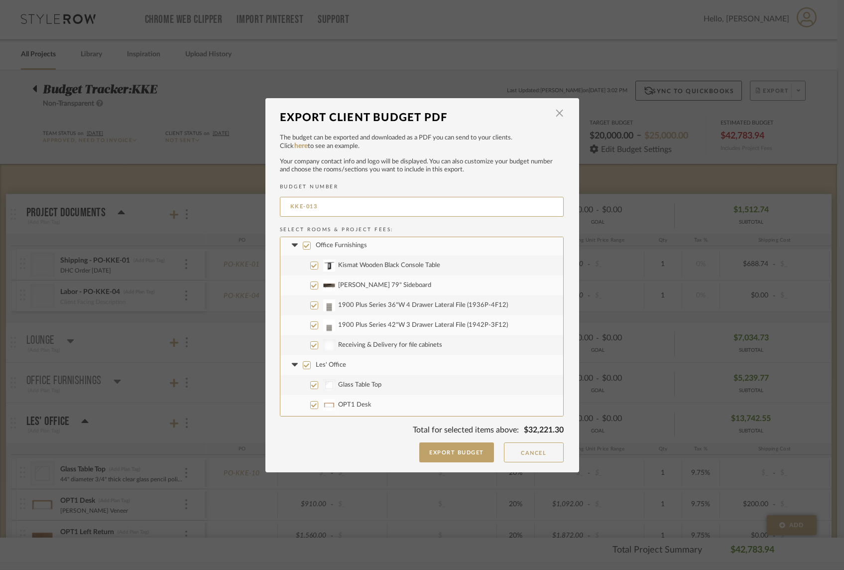
scroll to position [43, 0]
click at [303, 245] on input "Office Furnishings" at bounding box center [307, 244] width 8 height 8
checkbox input "false"
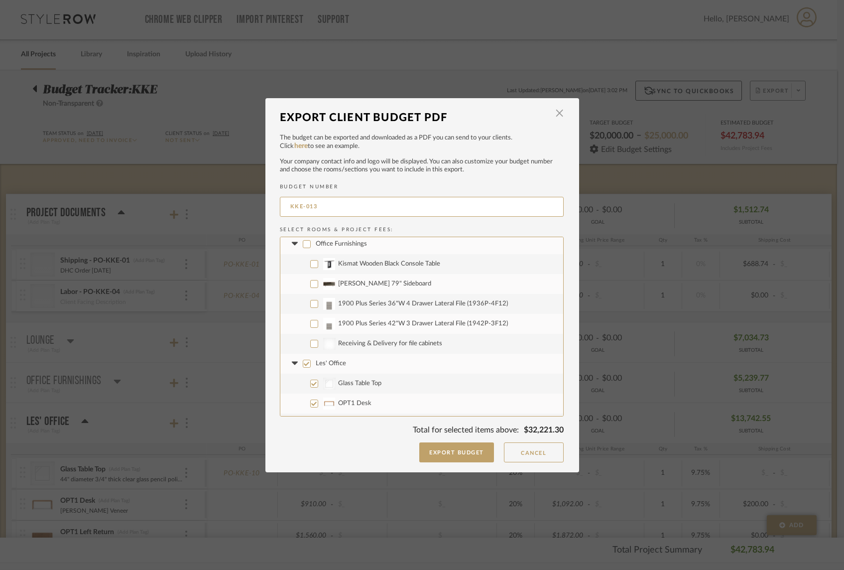
checkbox input "false"
click at [292, 244] on icon at bounding box center [295, 244] width 10 height 4
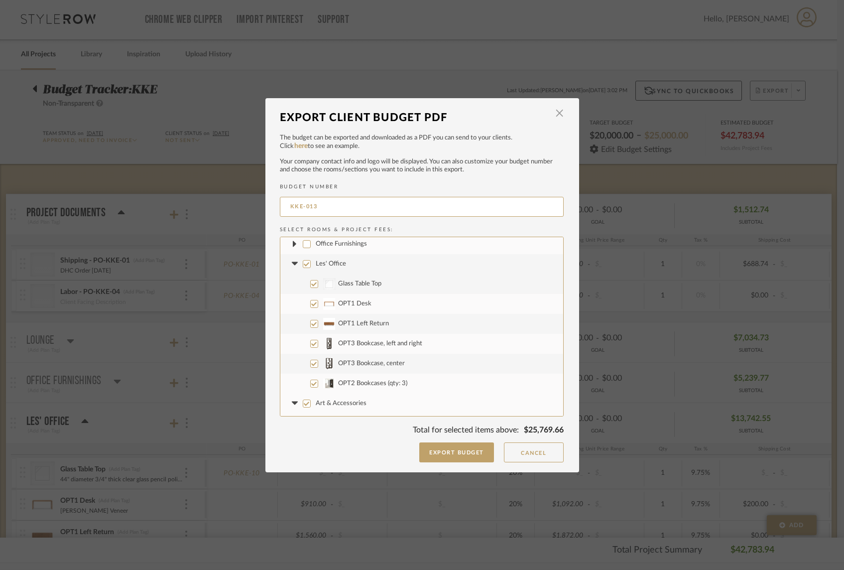
click at [311, 283] on input "Glass Table Top" at bounding box center [314, 284] width 8 height 8
checkbox input "false"
click at [310, 384] on input "OPT2 Bookcases (qty: 3)" at bounding box center [314, 383] width 8 height 8
checkbox input "false"
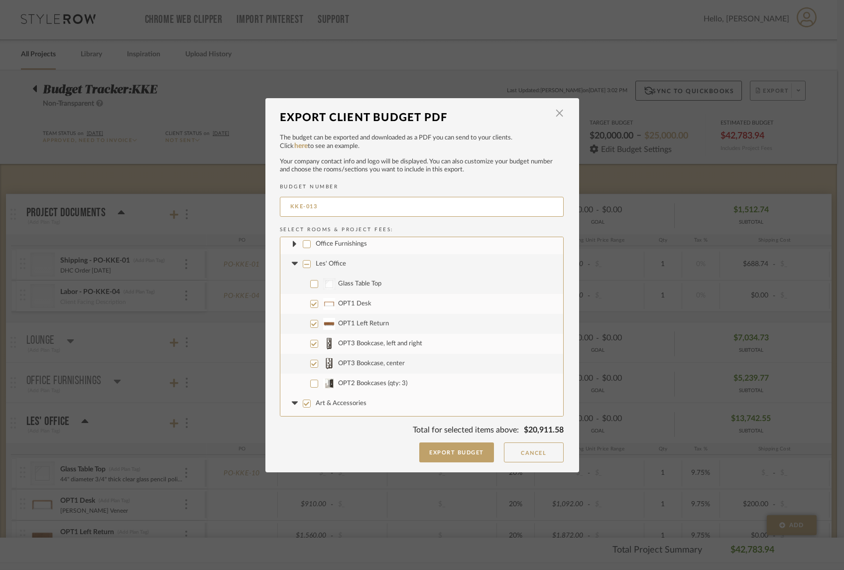
click at [304, 403] on input "Art & Accessories" at bounding box center [307, 403] width 8 height 8
checkbox input "false"
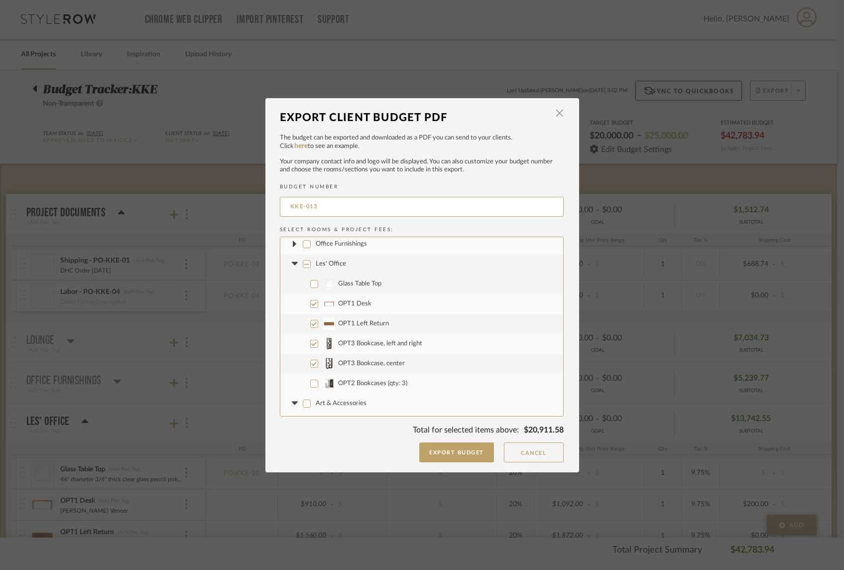
checkbox input "false"
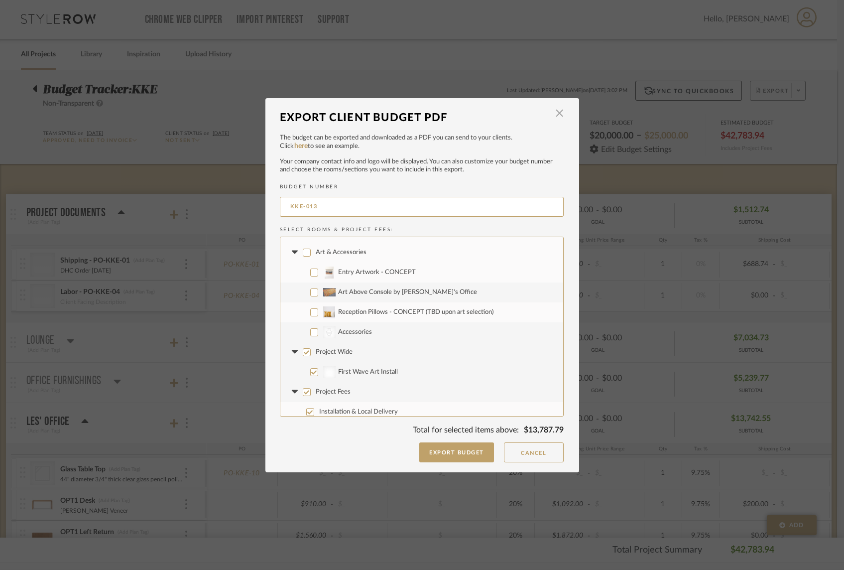
scroll to position [220, 0]
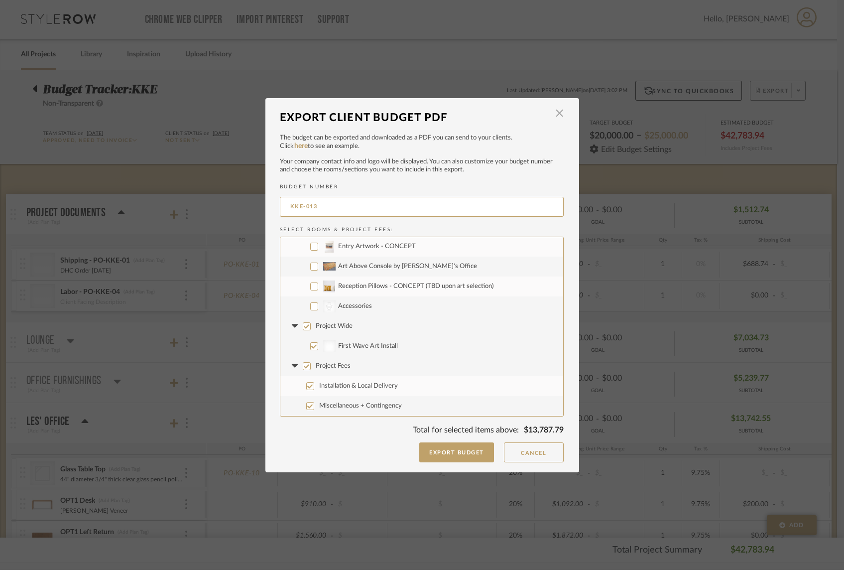
click at [305, 328] on input "Project Wide" at bounding box center [307, 326] width 8 height 8
checkbox input "false"
click at [303, 367] on input "Project Fees" at bounding box center [307, 366] width 8 height 8
checkbox input "false"
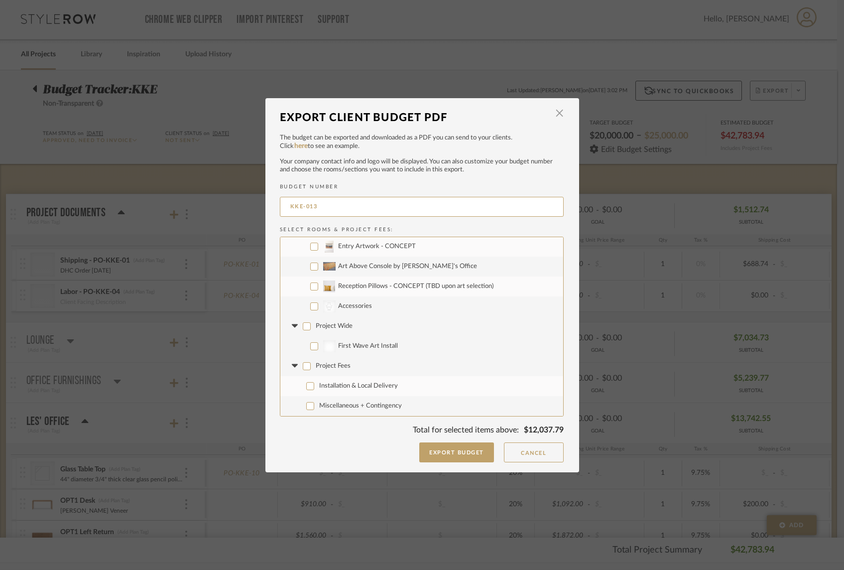
checkbox input "false"
click at [463, 451] on button "Export Budget" at bounding box center [456, 452] width 75 height 20
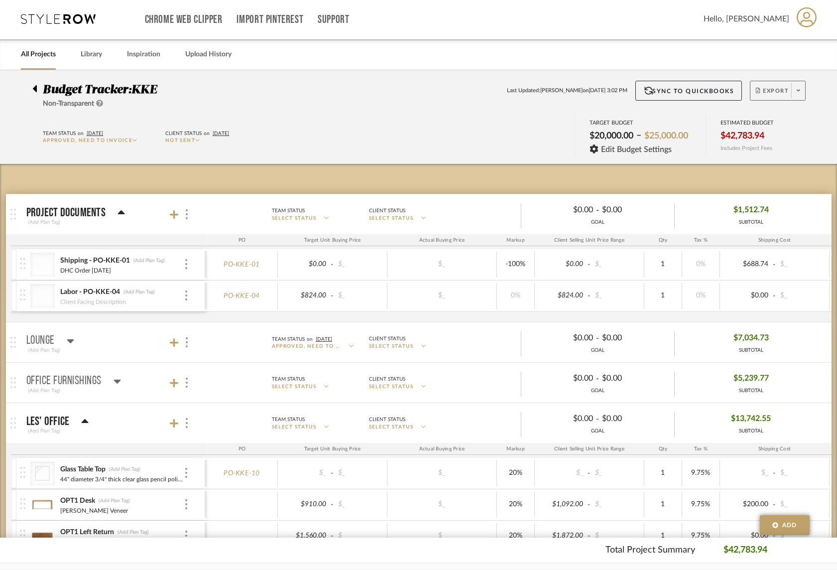
scroll to position [4, 0]
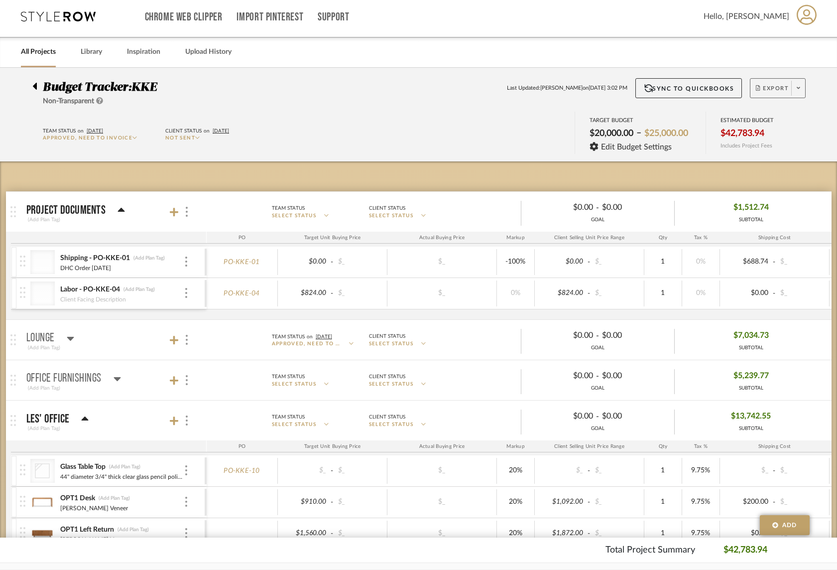
click at [35, 91] on icon at bounding box center [34, 86] width 4 height 12
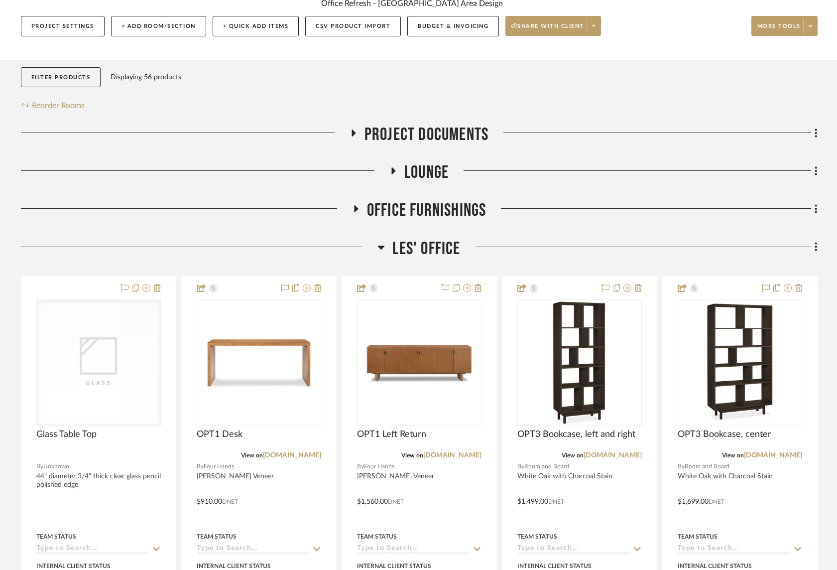
scroll to position [128, 0]
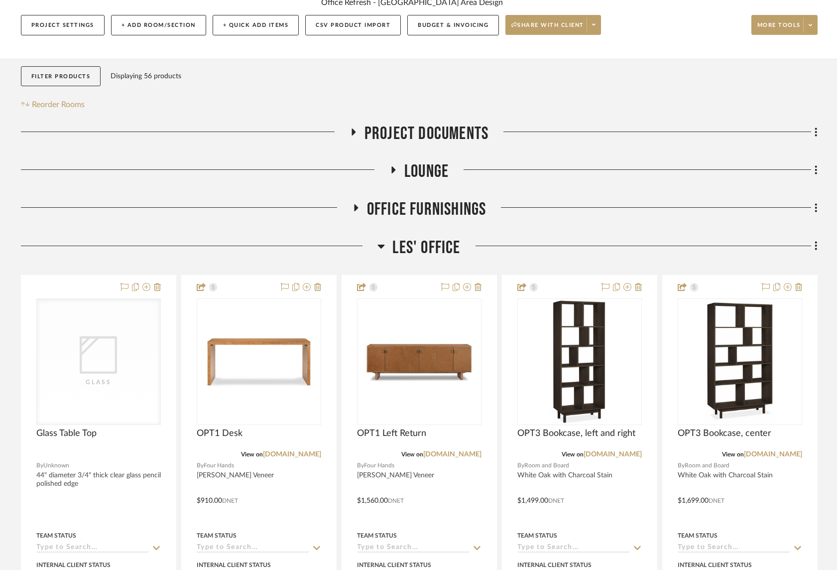
click at [393, 170] on icon at bounding box center [393, 169] width 4 height 7
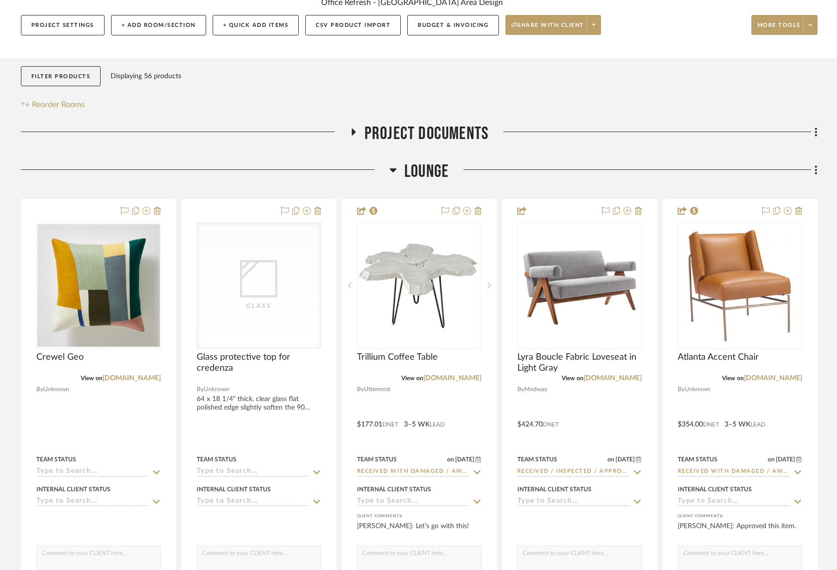
scroll to position [406, 0]
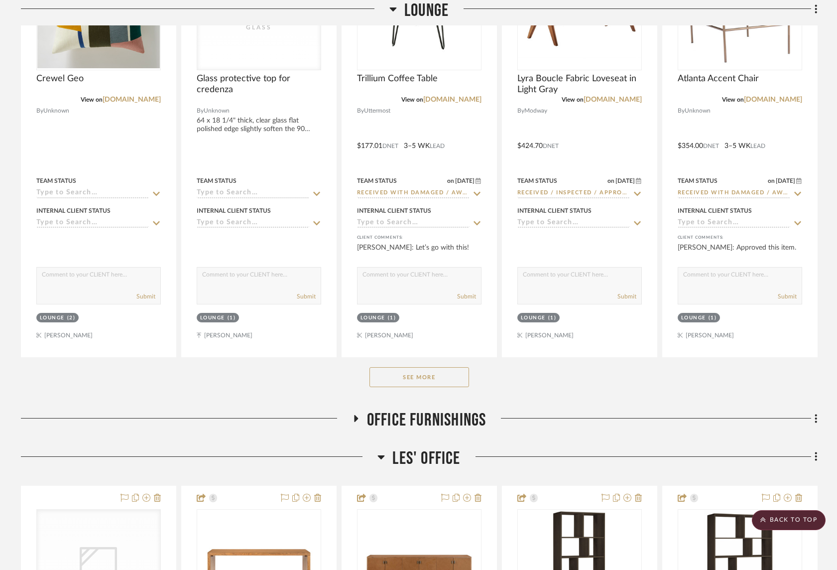
click at [438, 378] on button "See More" at bounding box center [420, 377] width 100 height 20
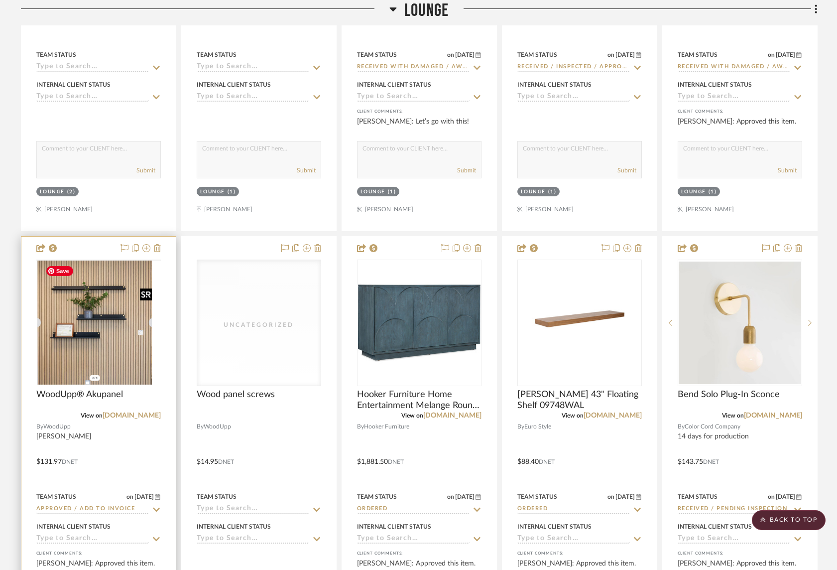
scroll to position [531, 0]
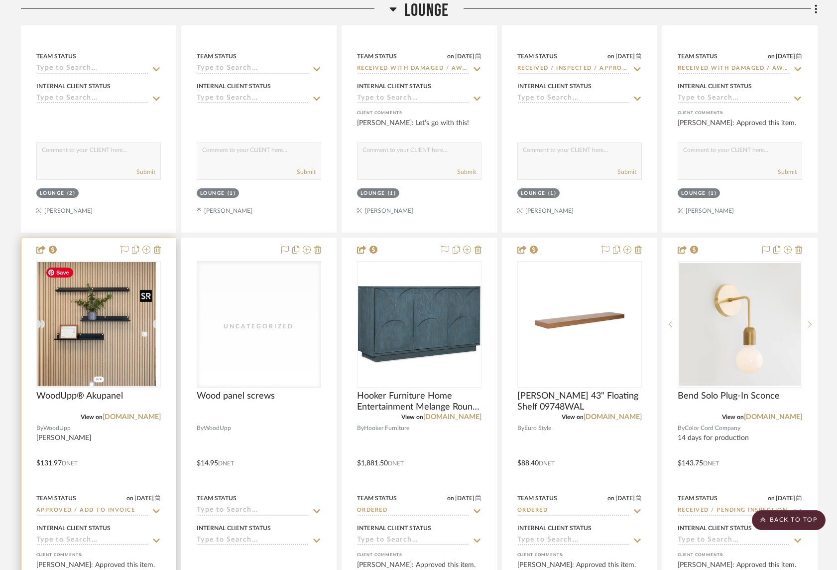
click at [143, 363] on img "0" at bounding box center [94, 324] width 115 height 125
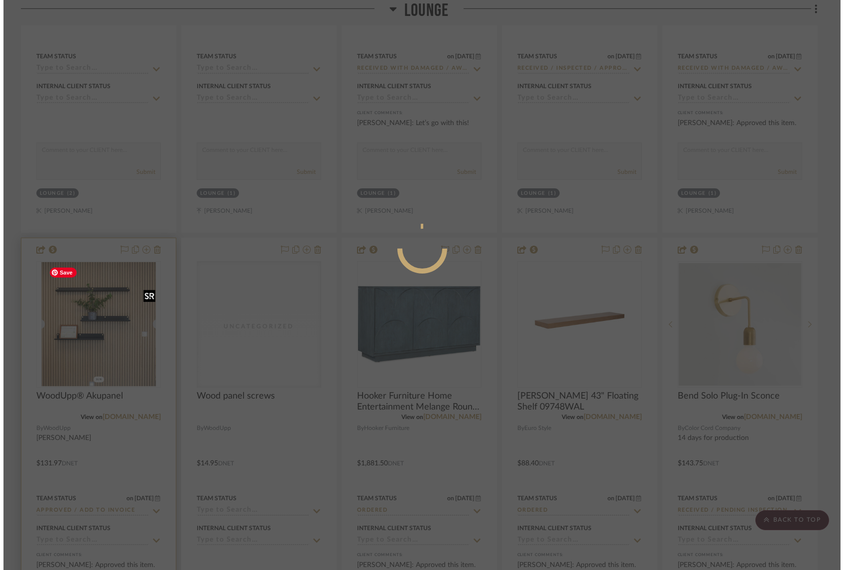
scroll to position [0, 0]
